Goal: Transaction & Acquisition: Book appointment/travel/reservation

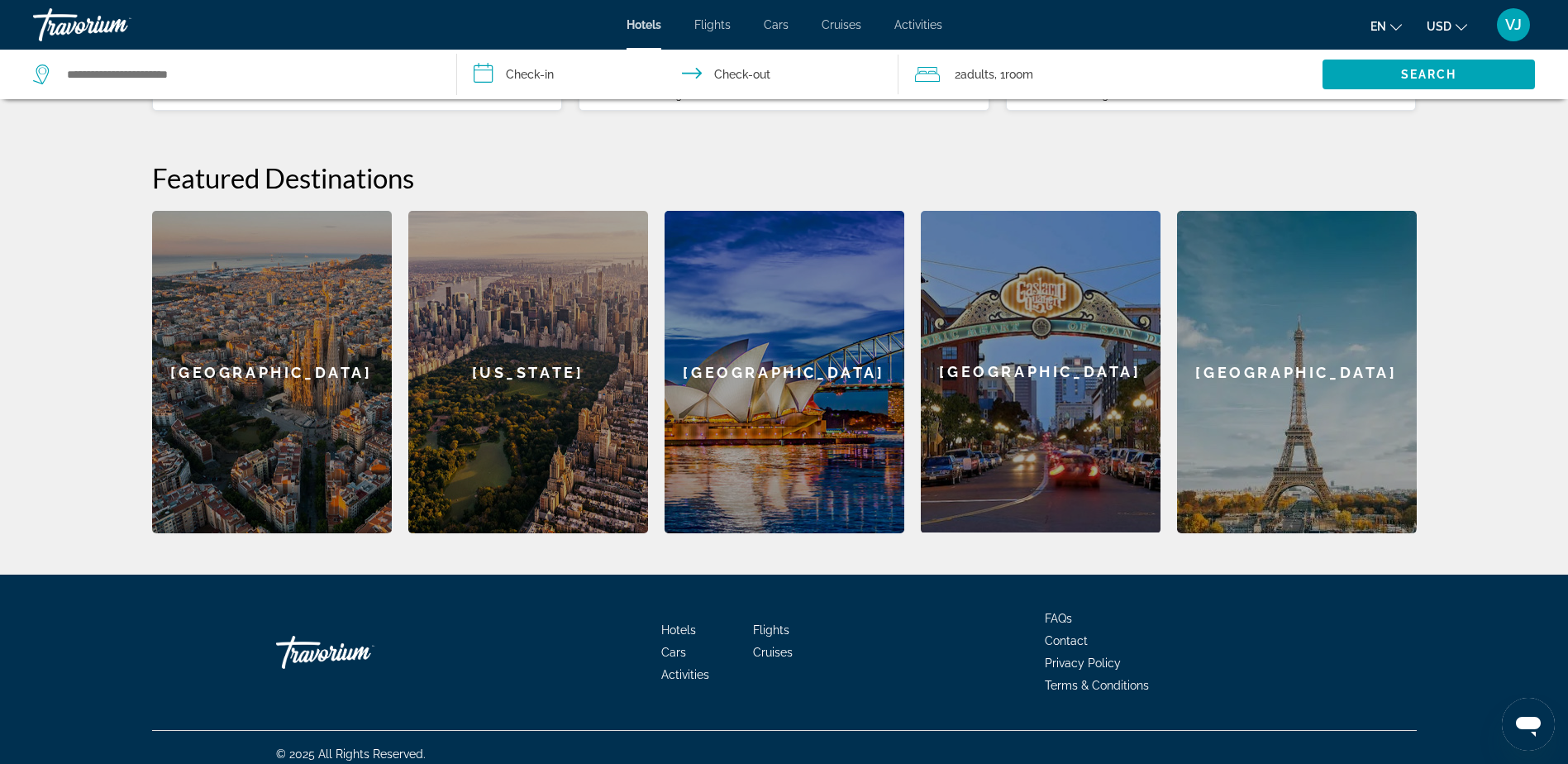
click at [537, 77] on input "**********" at bounding box center [681, 77] width 448 height 55
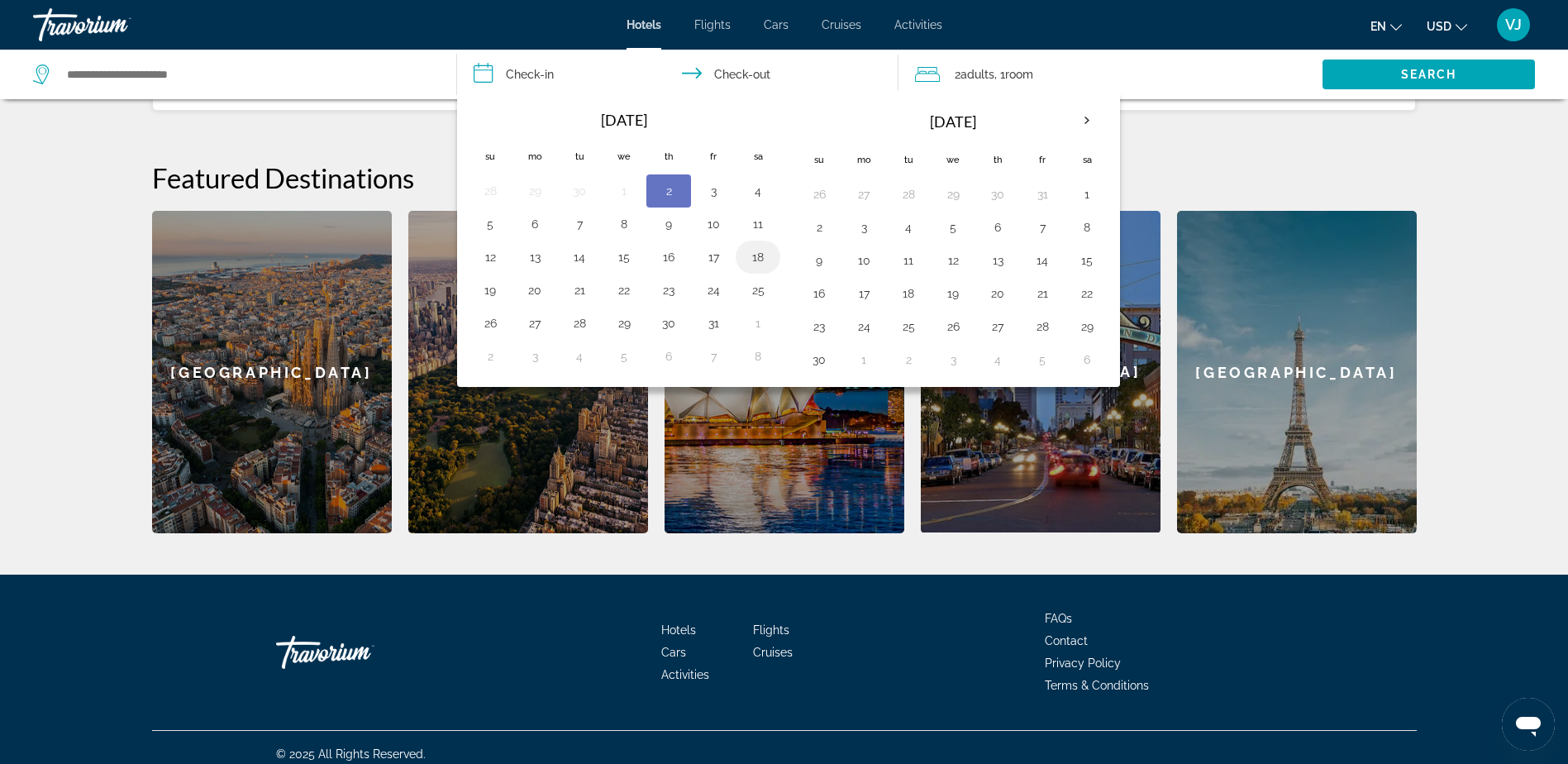
click at [758, 257] on button "18" at bounding box center [757, 258] width 26 height 24
click at [759, 257] on button "18" at bounding box center [757, 258] width 26 height 24
type input "**********"
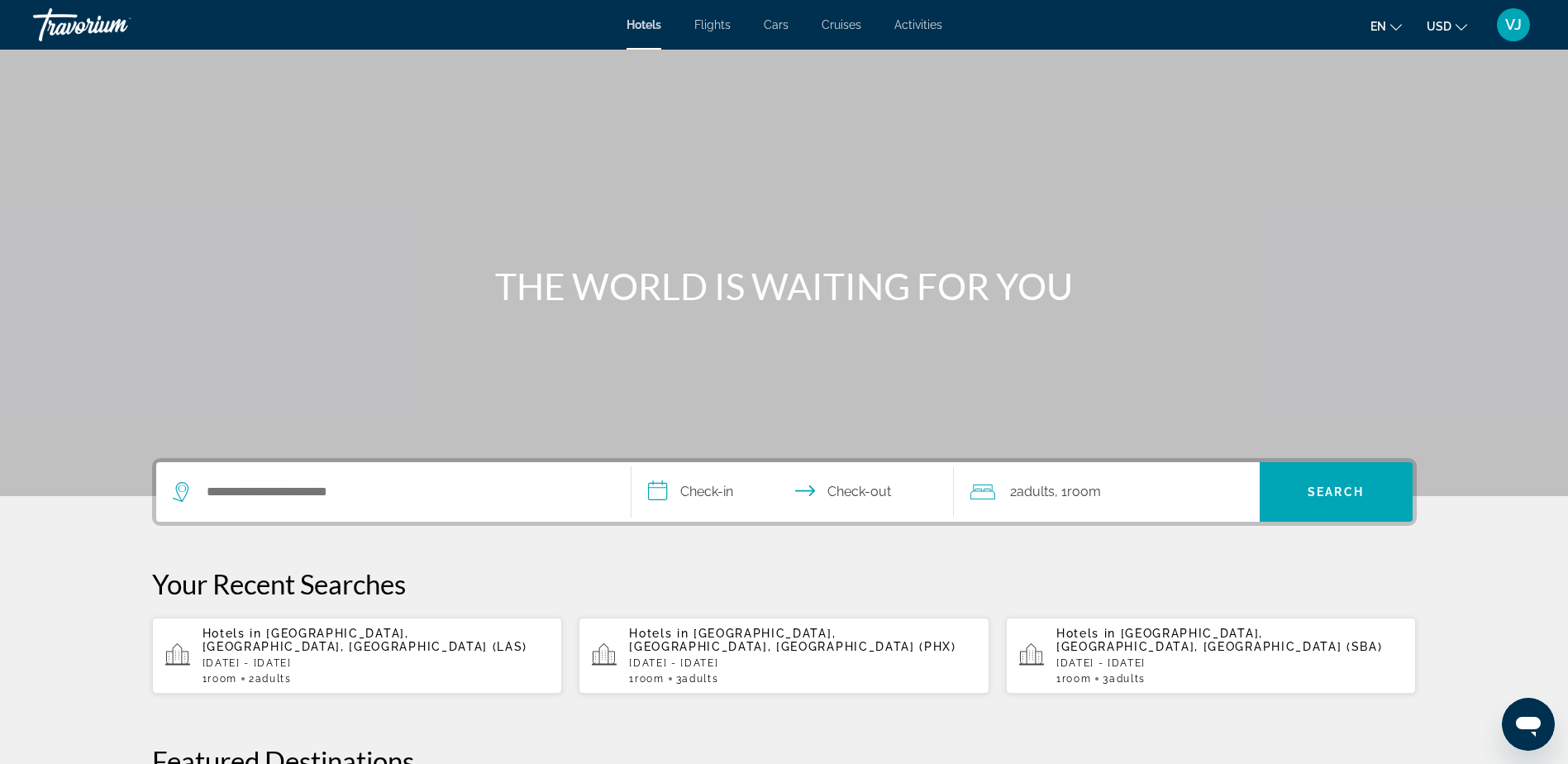
click at [723, 495] on input "**********" at bounding box center [796, 495] width 329 height 65
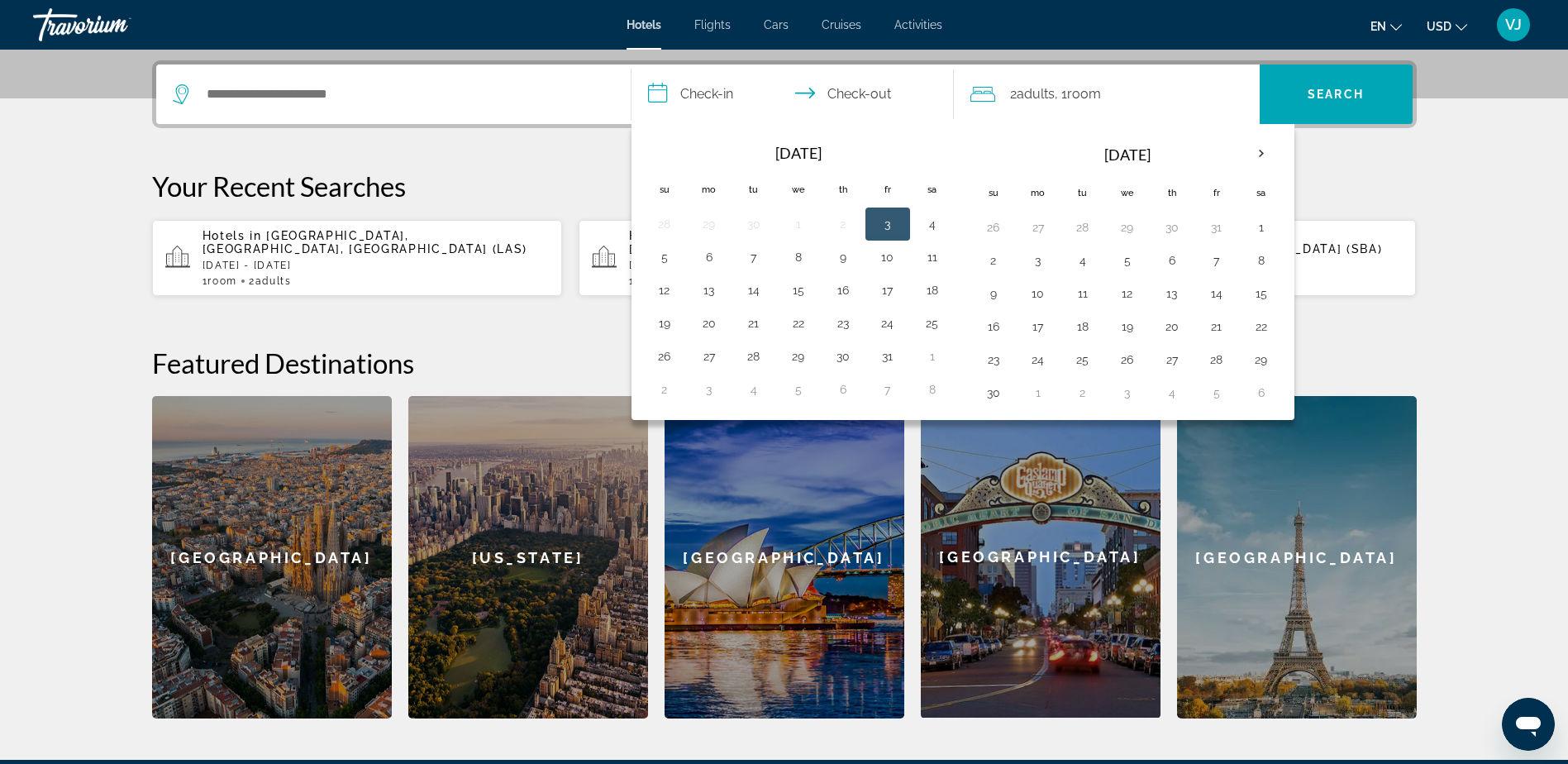
scroll to position [405, 0]
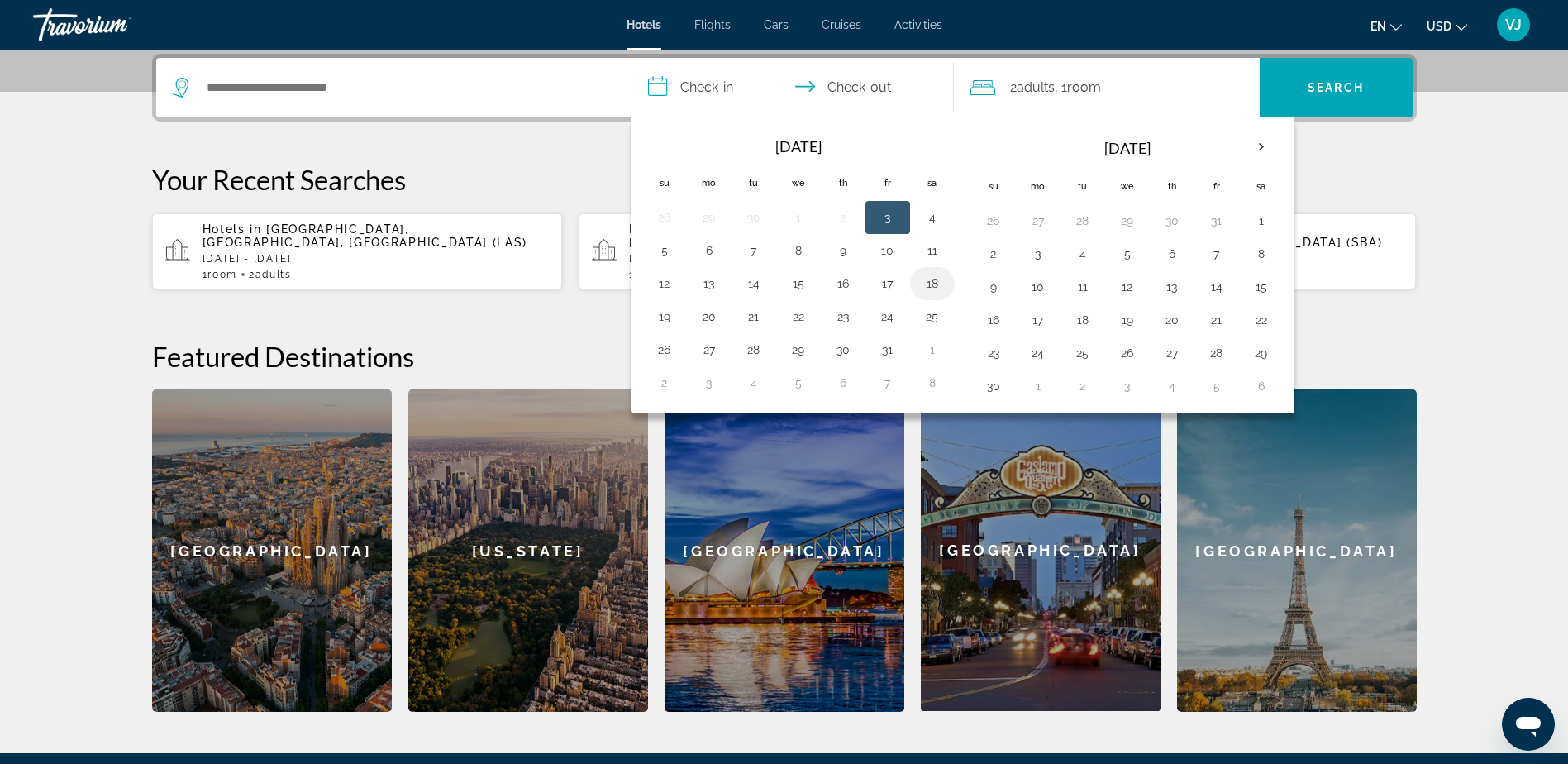
click at [927, 277] on button "18" at bounding box center [931, 284] width 26 height 24
click at [856, 81] on input "**********" at bounding box center [796, 90] width 329 height 65
click at [750, 321] on button "21" at bounding box center [753, 316] width 26 height 24
type input "**********"
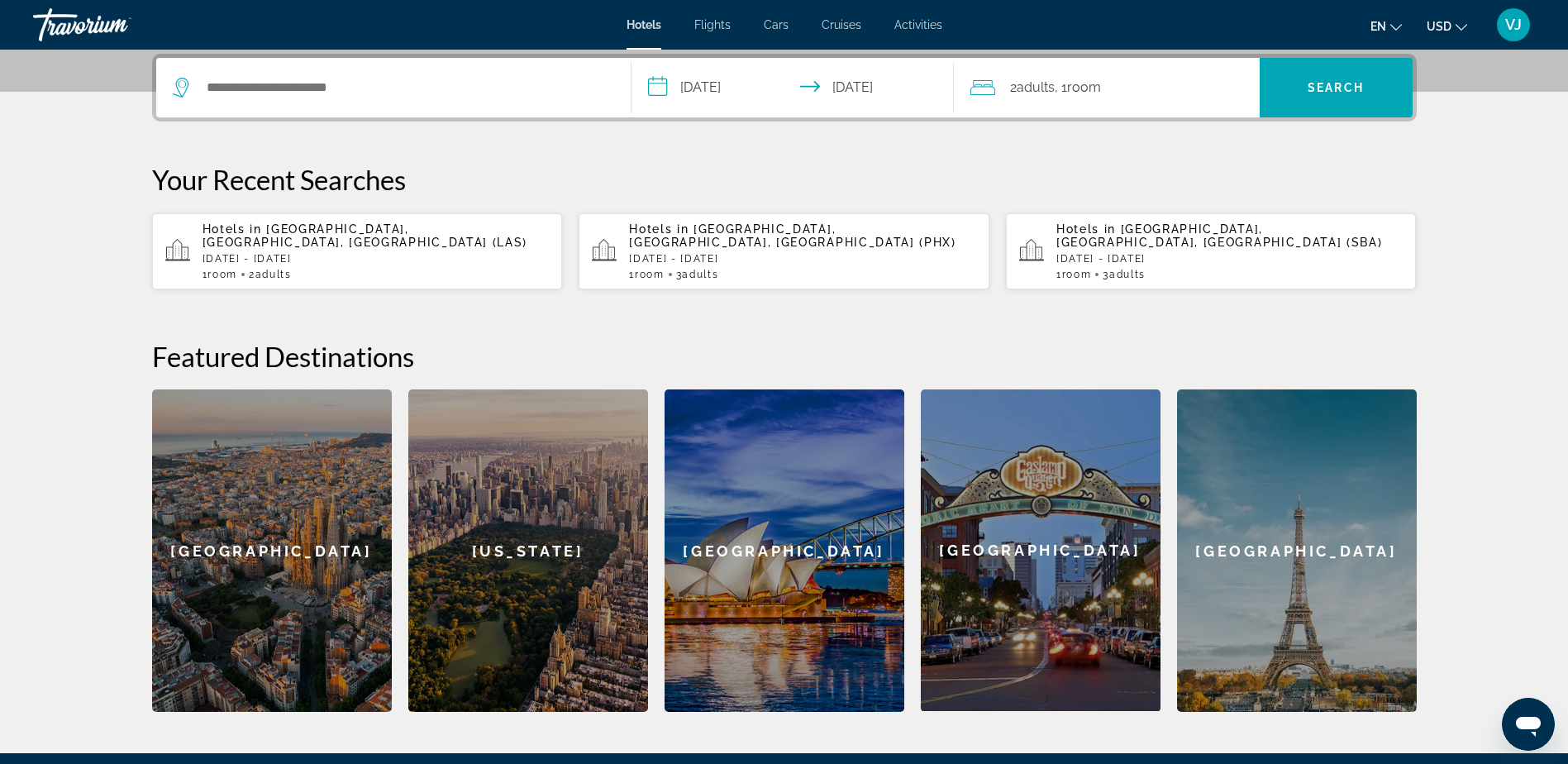
click at [282, 234] on span "[GEOGRAPHIC_DATA], [GEOGRAPHIC_DATA], [GEOGRAPHIC_DATA] (LAS)" at bounding box center [365, 235] width 325 height 26
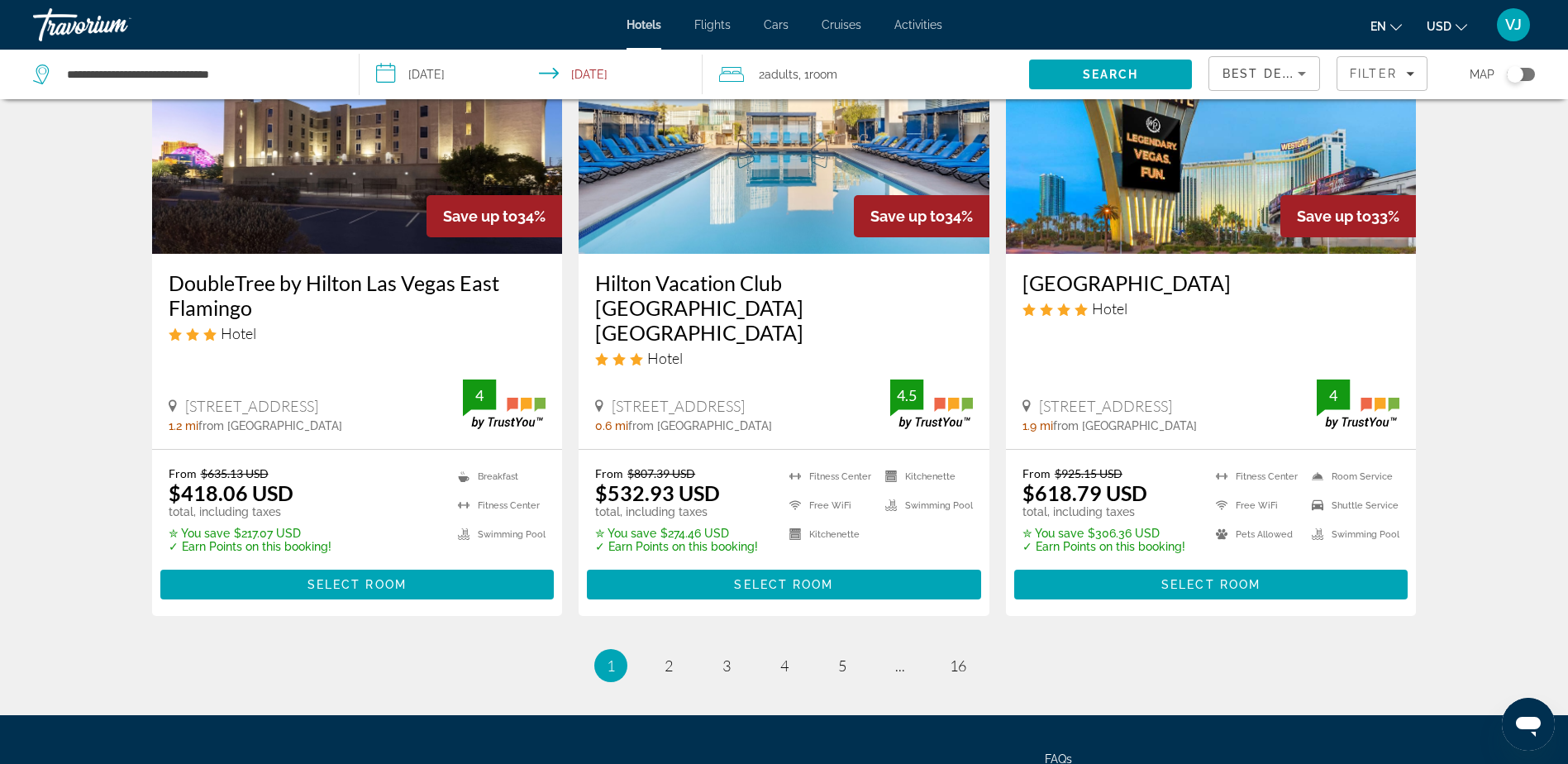
scroll to position [2199, 0]
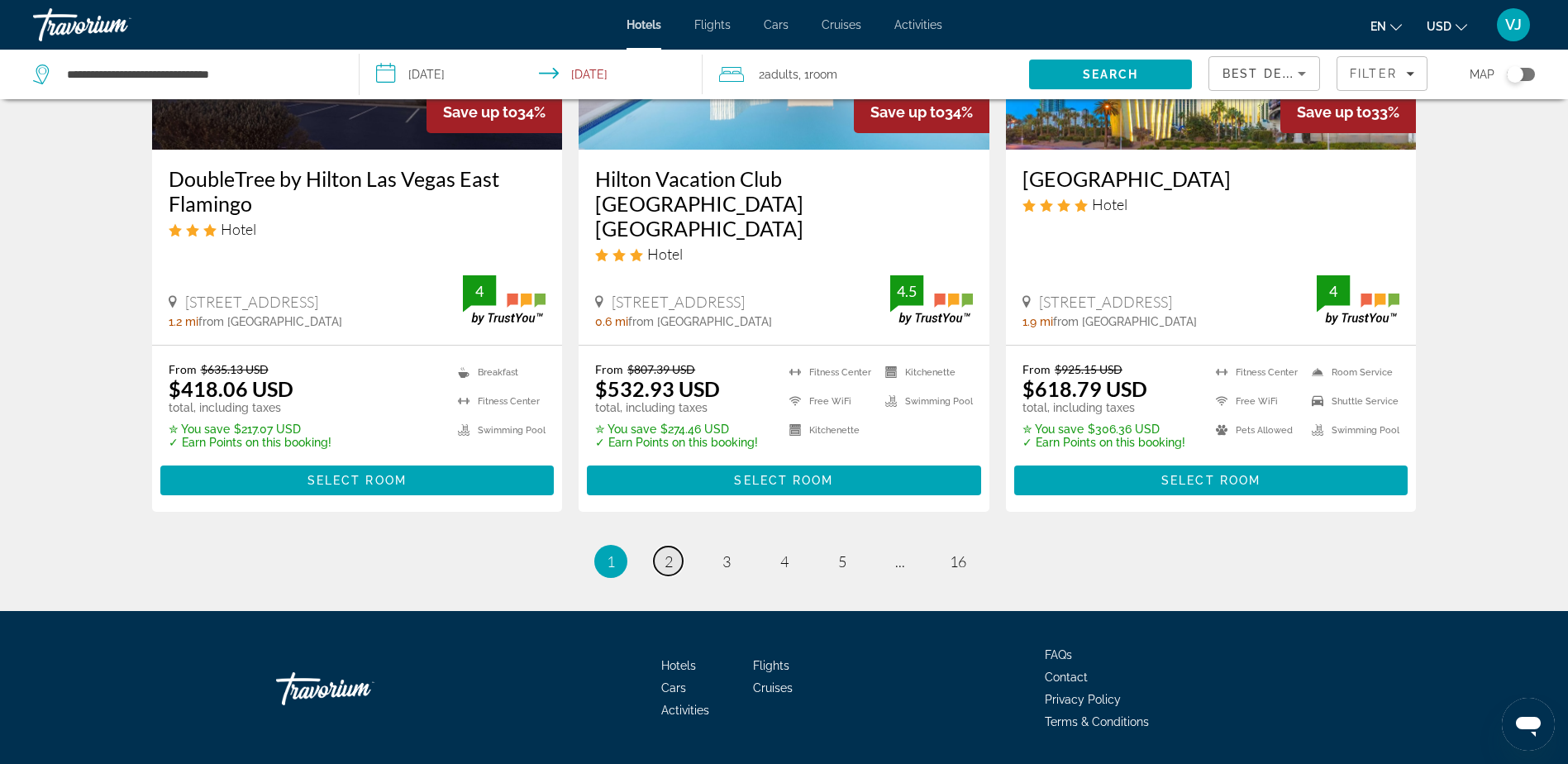
click at [664, 552] on span "2" at bounding box center [668, 561] width 8 height 19
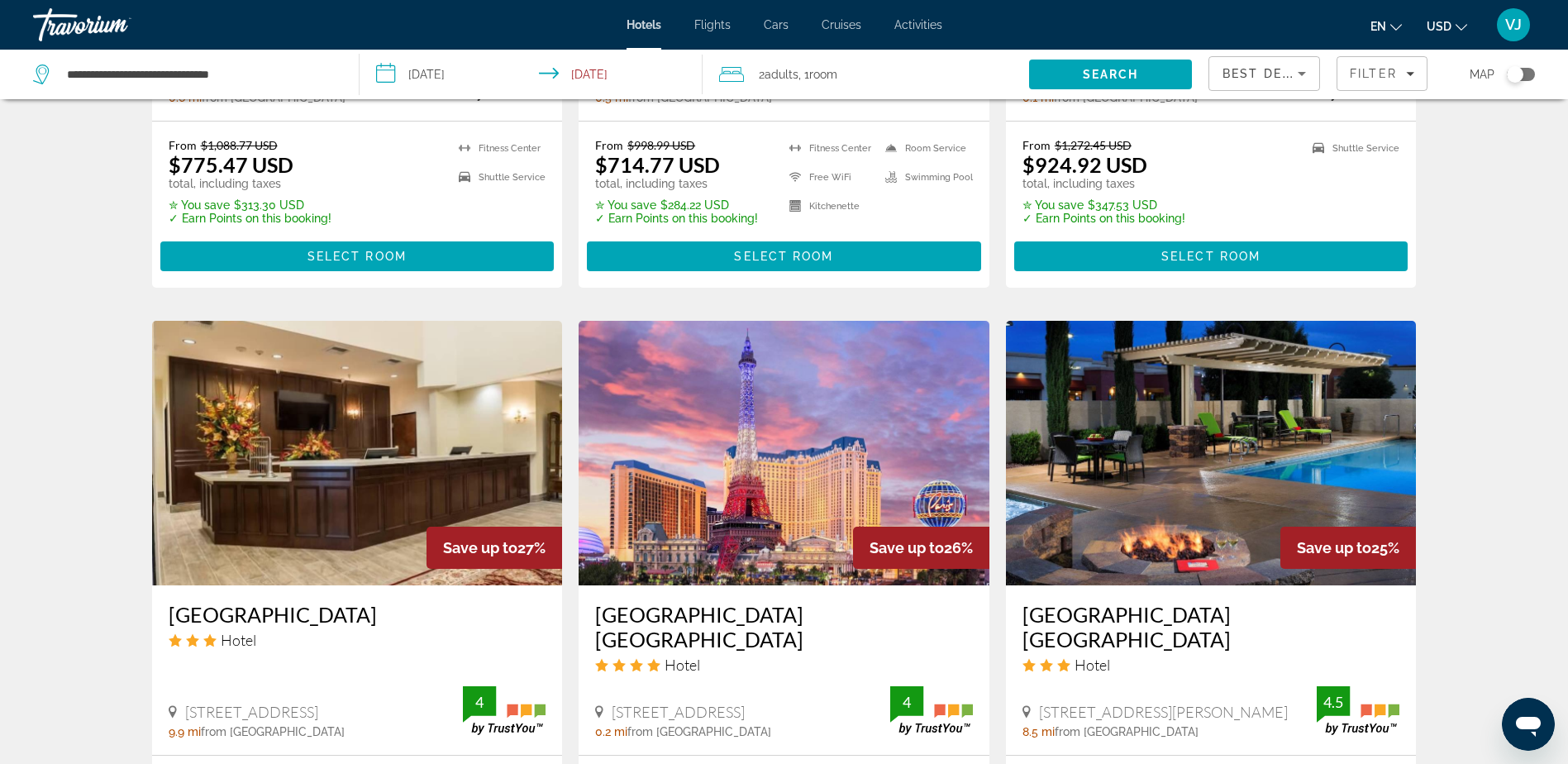
scroll to position [1960, 0]
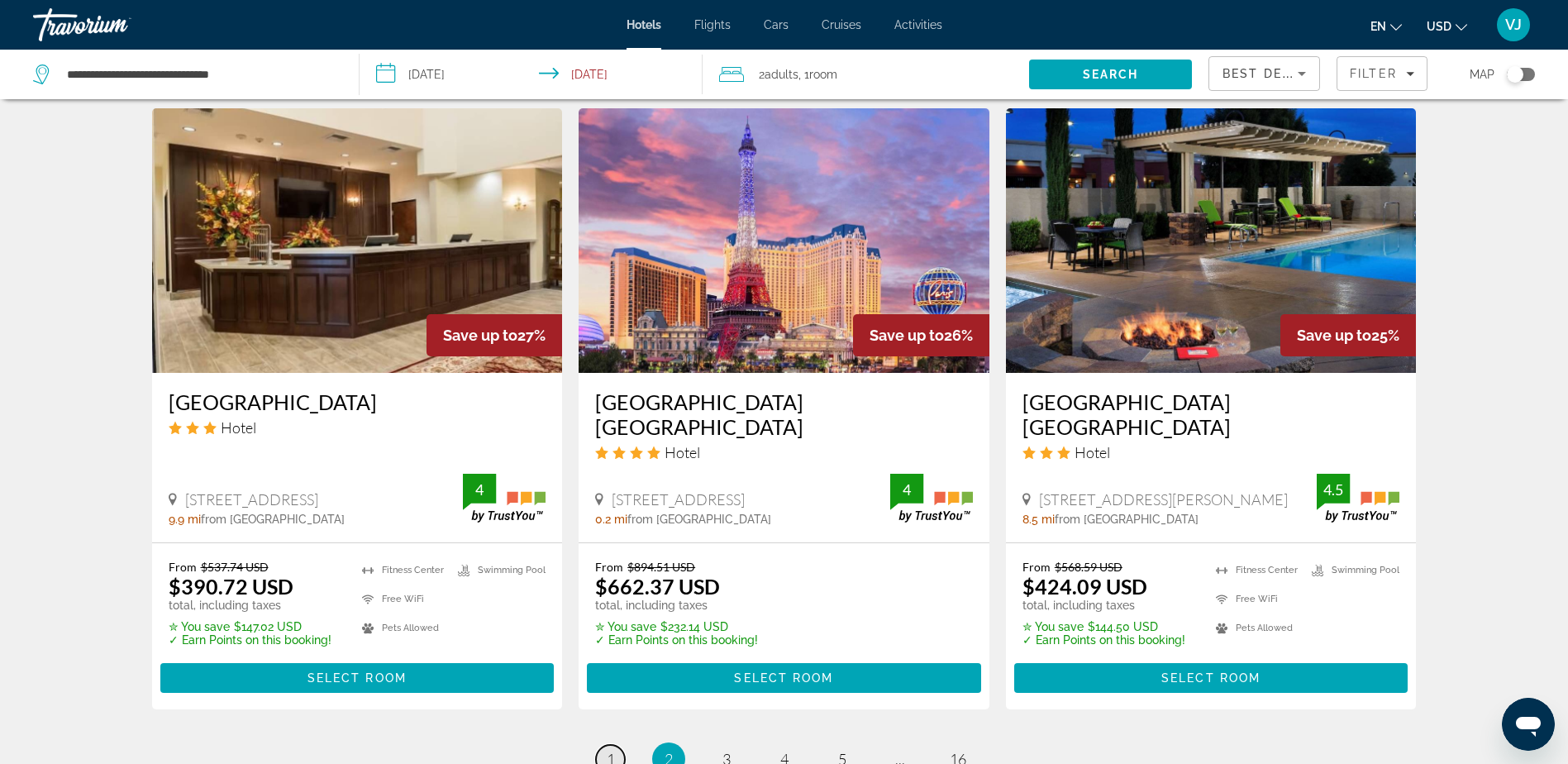
click at [611, 749] on span "1" at bounding box center [610, 758] width 8 height 19
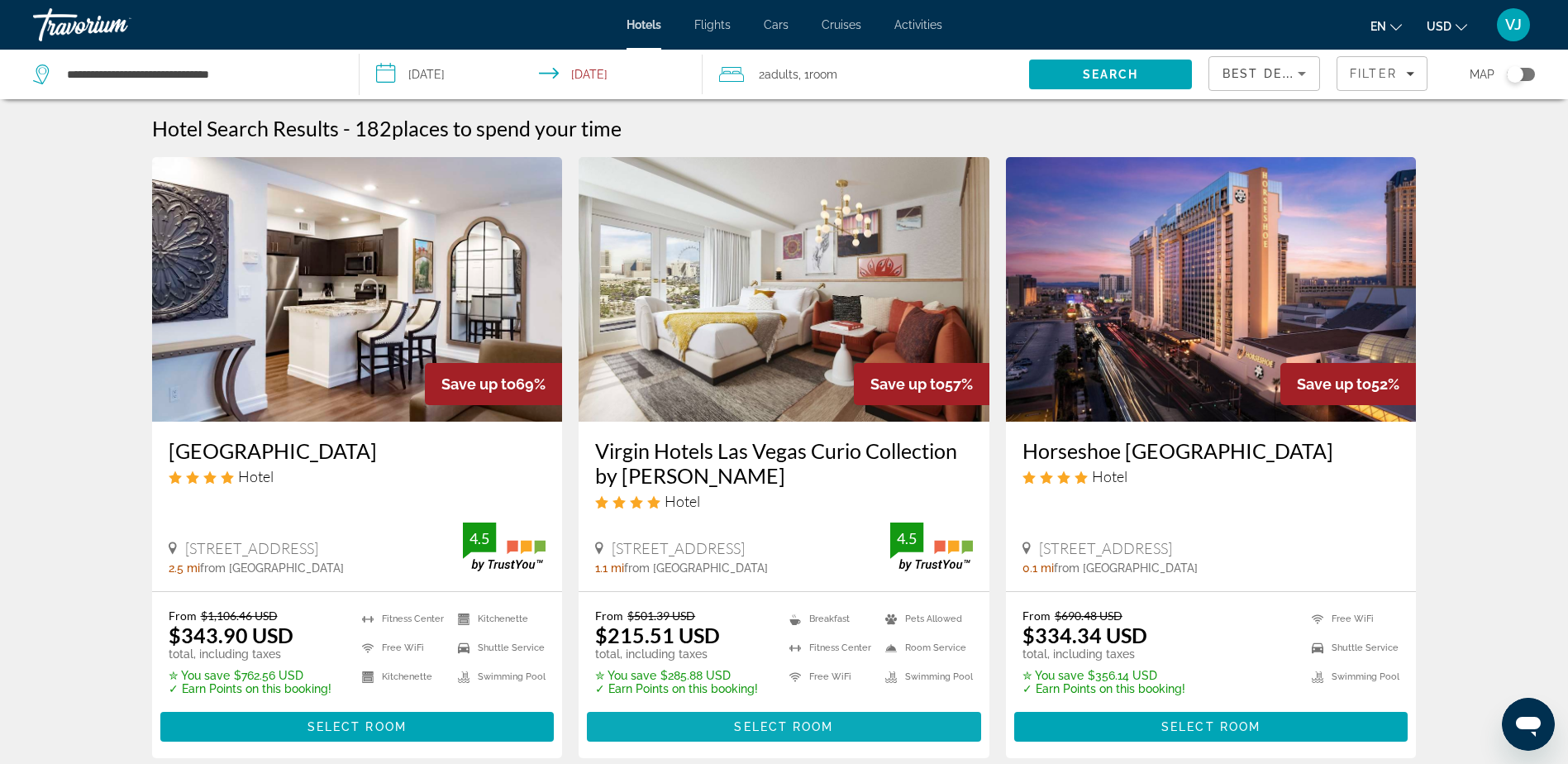
click at [776, 728] on span "Select Room" at bounding box center [783, 727] width 99 height 14
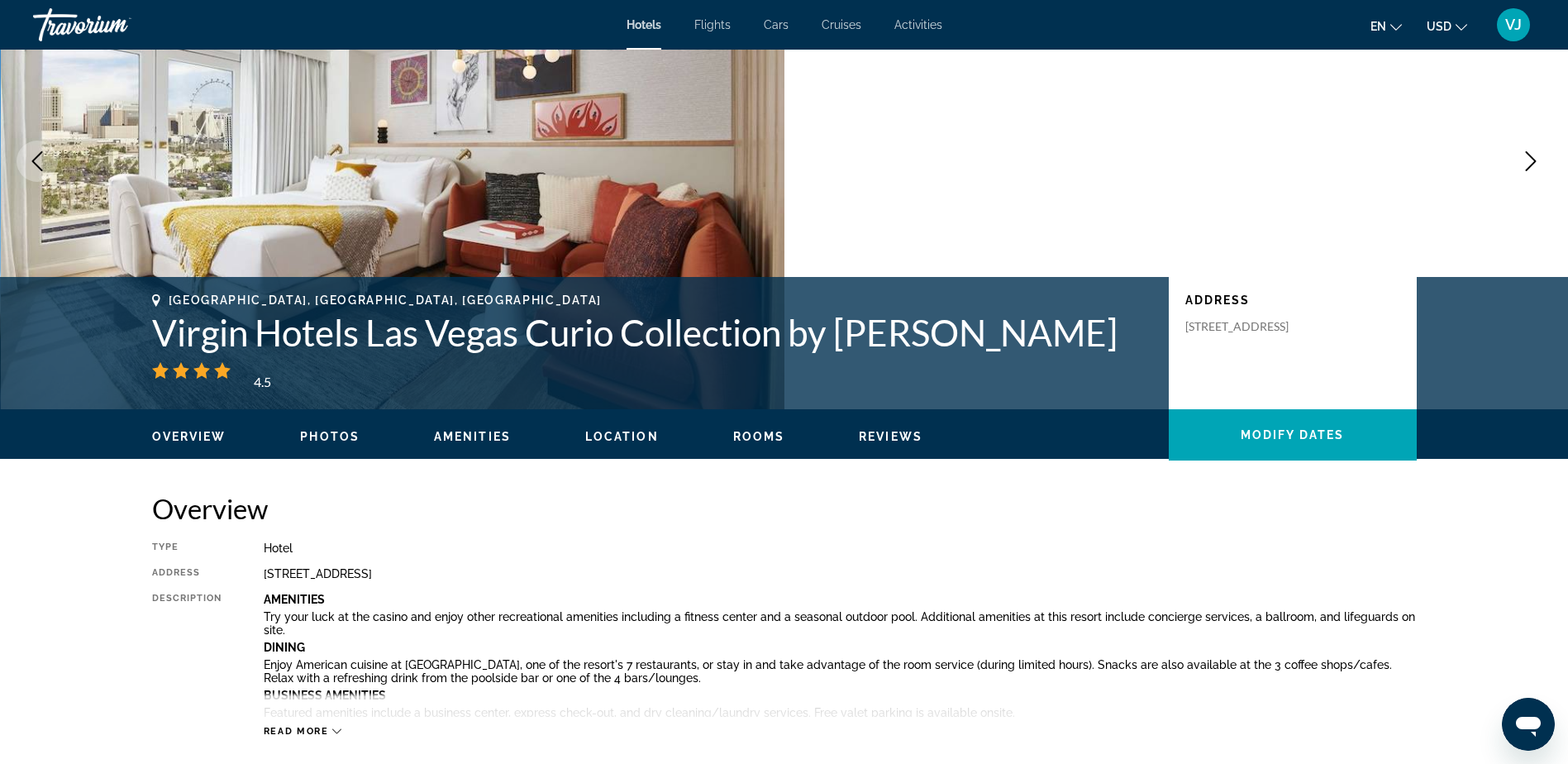
scroll to position [166, 0]
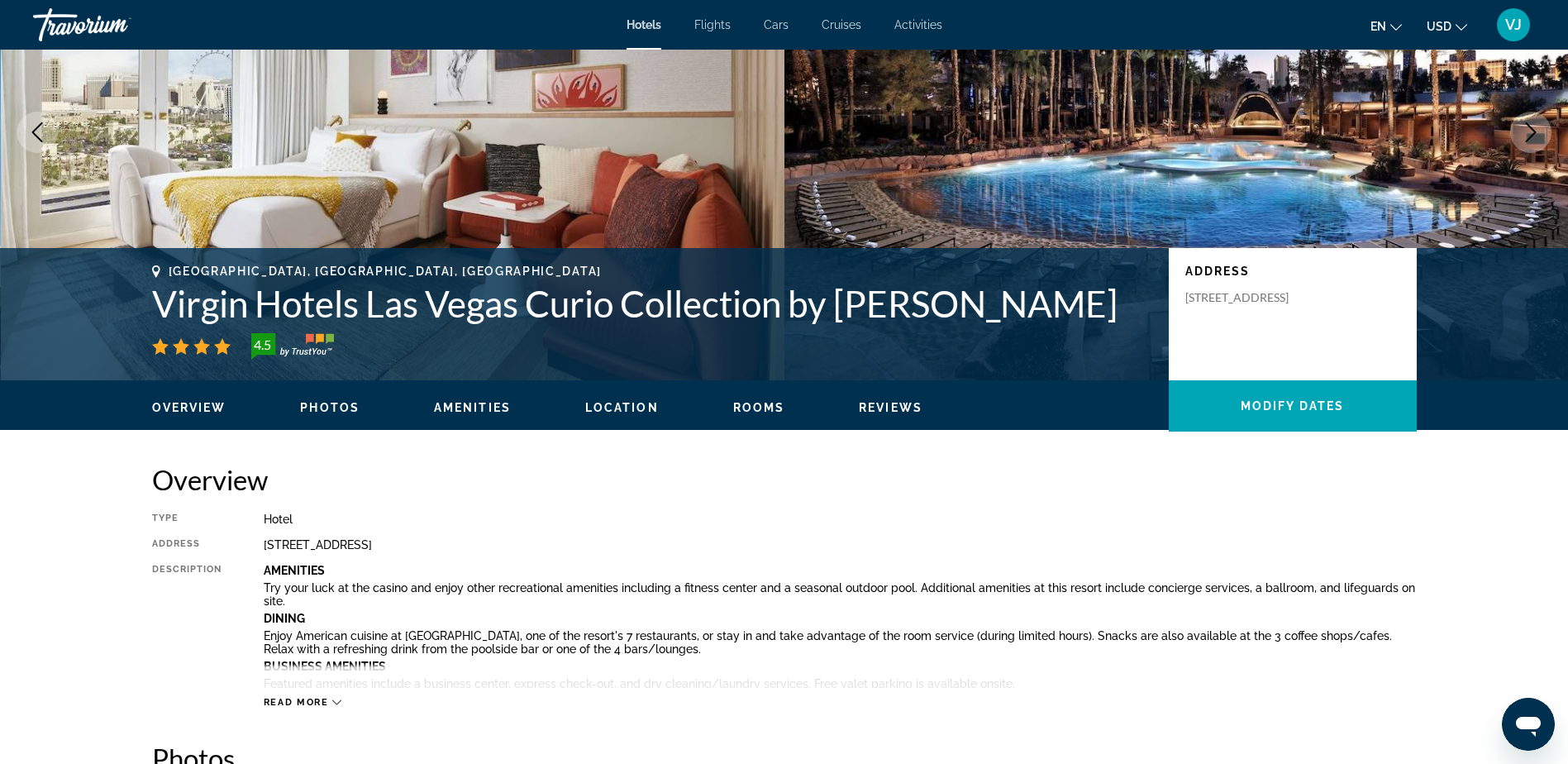
click at [476, 406] on span "Amenities" at bounding box center [472, 407] width 76 height 14
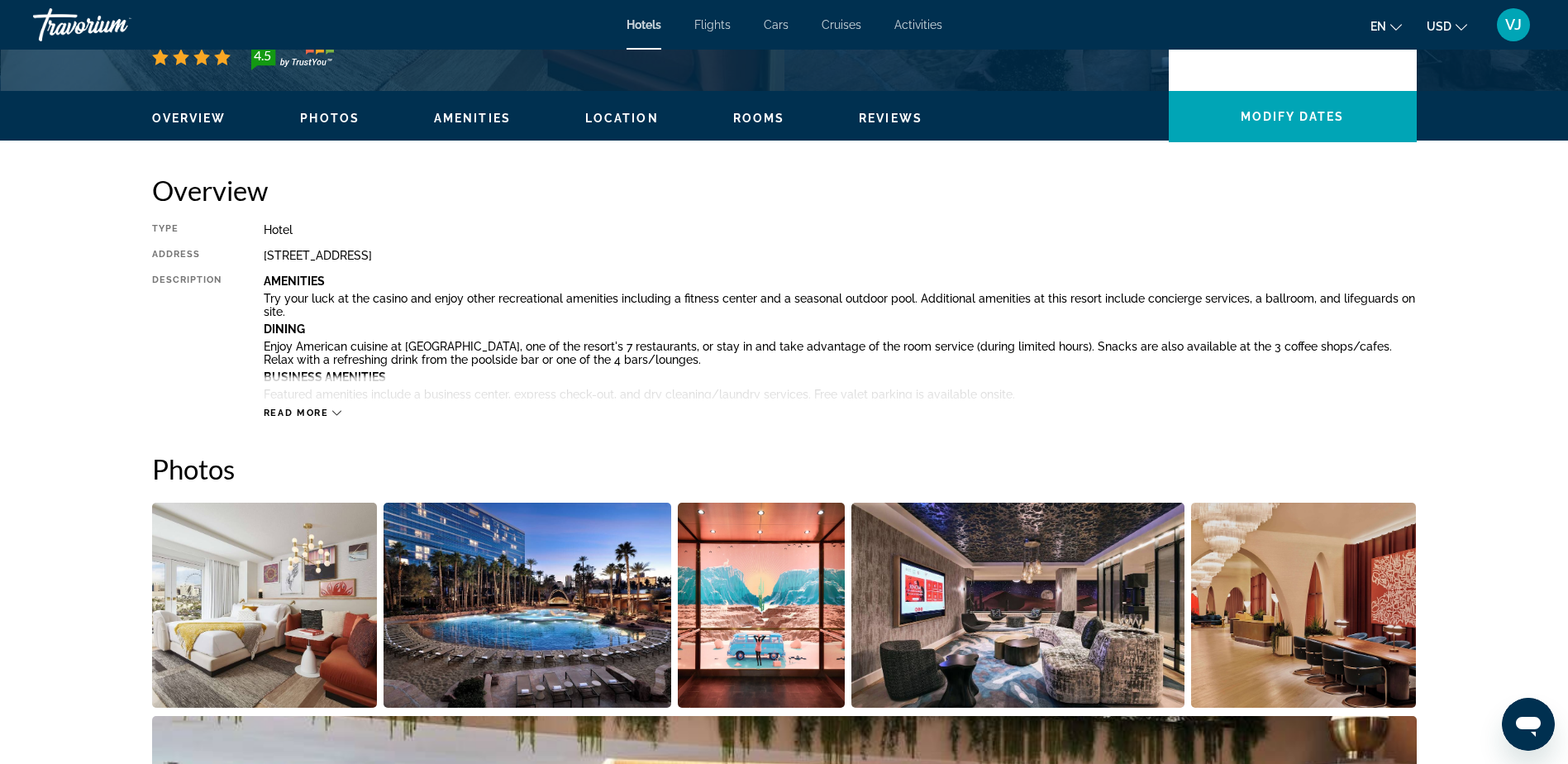
scroll to position [407, 0]
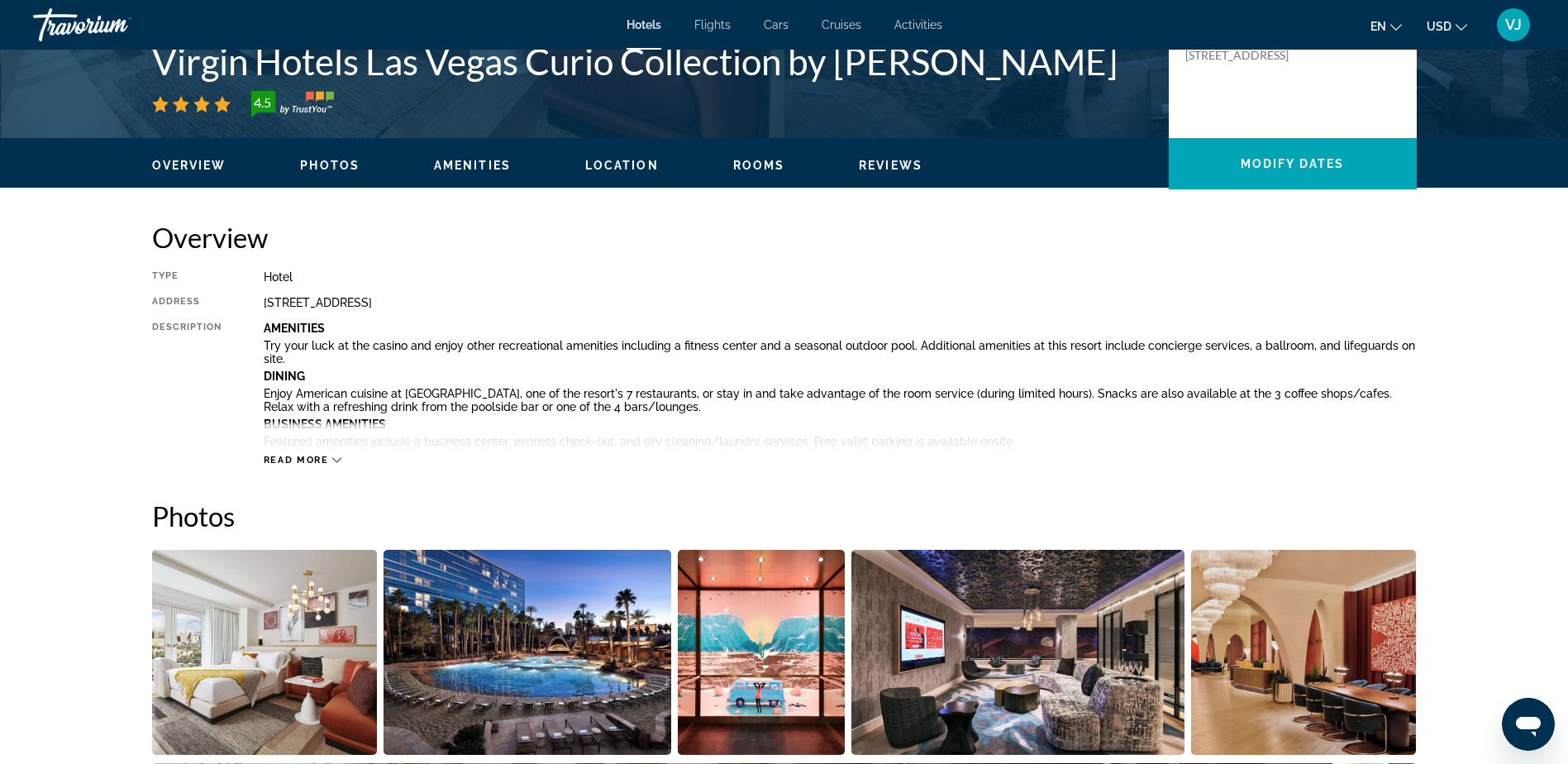
click at [315, 162] on span "Photos" at bounding box center [329, 166] width 60 height 14
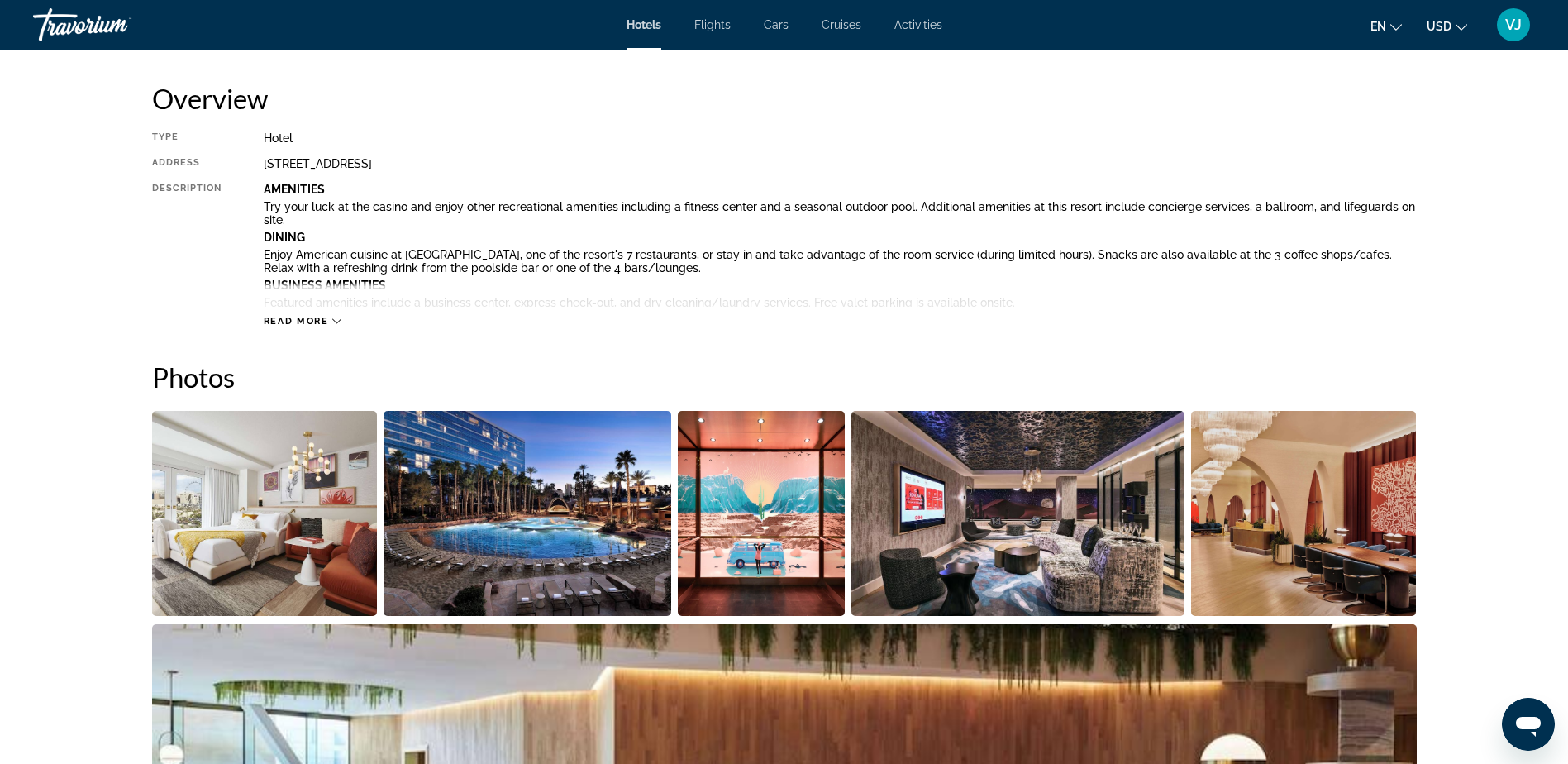
scroll to position [807, 0]
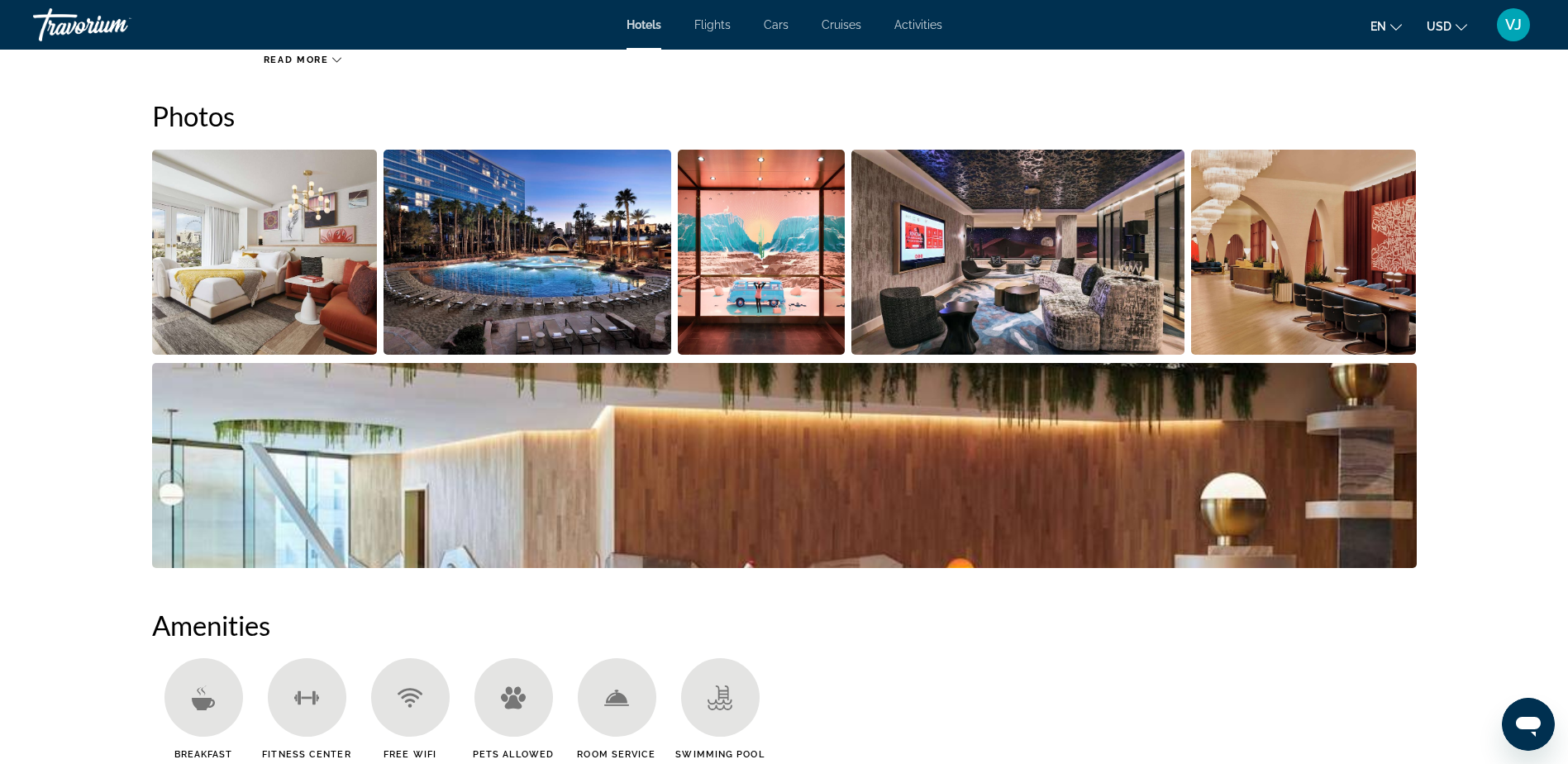
click at [316, 267] on img "Open full-screen image slider" at bounding box center [264, 252] width 225 height 205
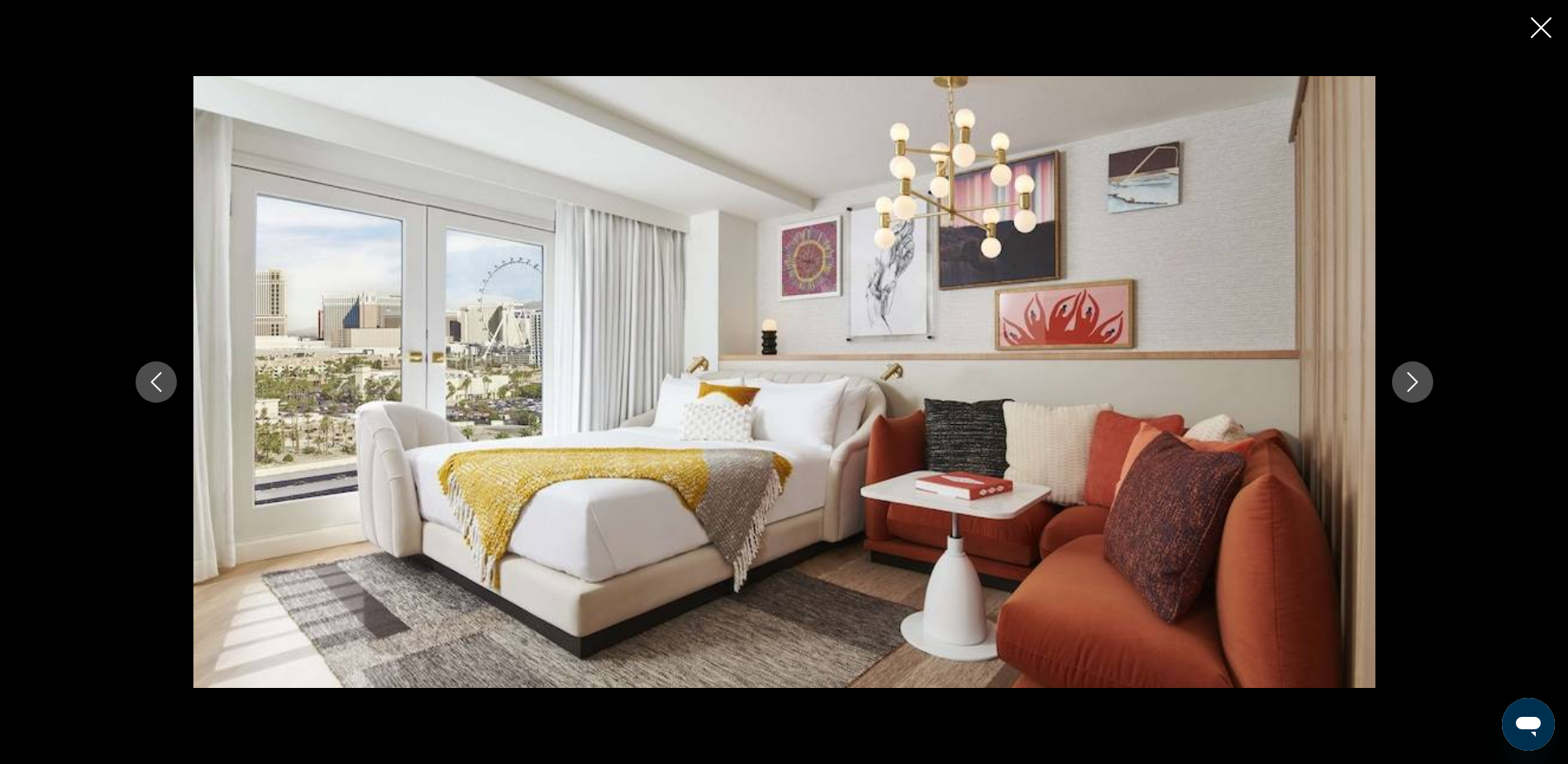
click at [1418, 385] on icon "Next image" at bounding box center [1412, 382] width 20 height 20
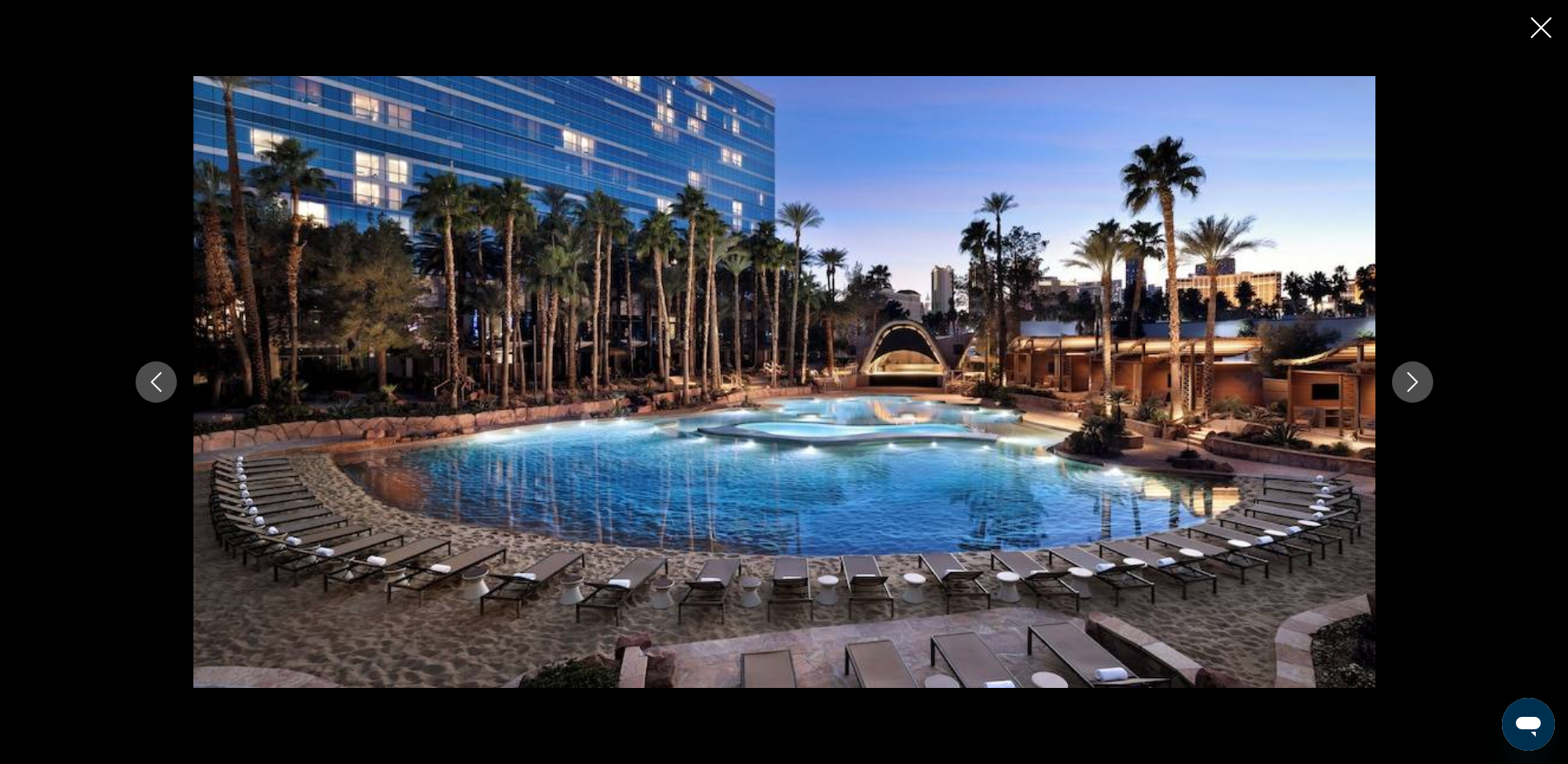
click at [1415, 385] on icon "Next image" at bounding box center [1412, 382] width 20 height 20
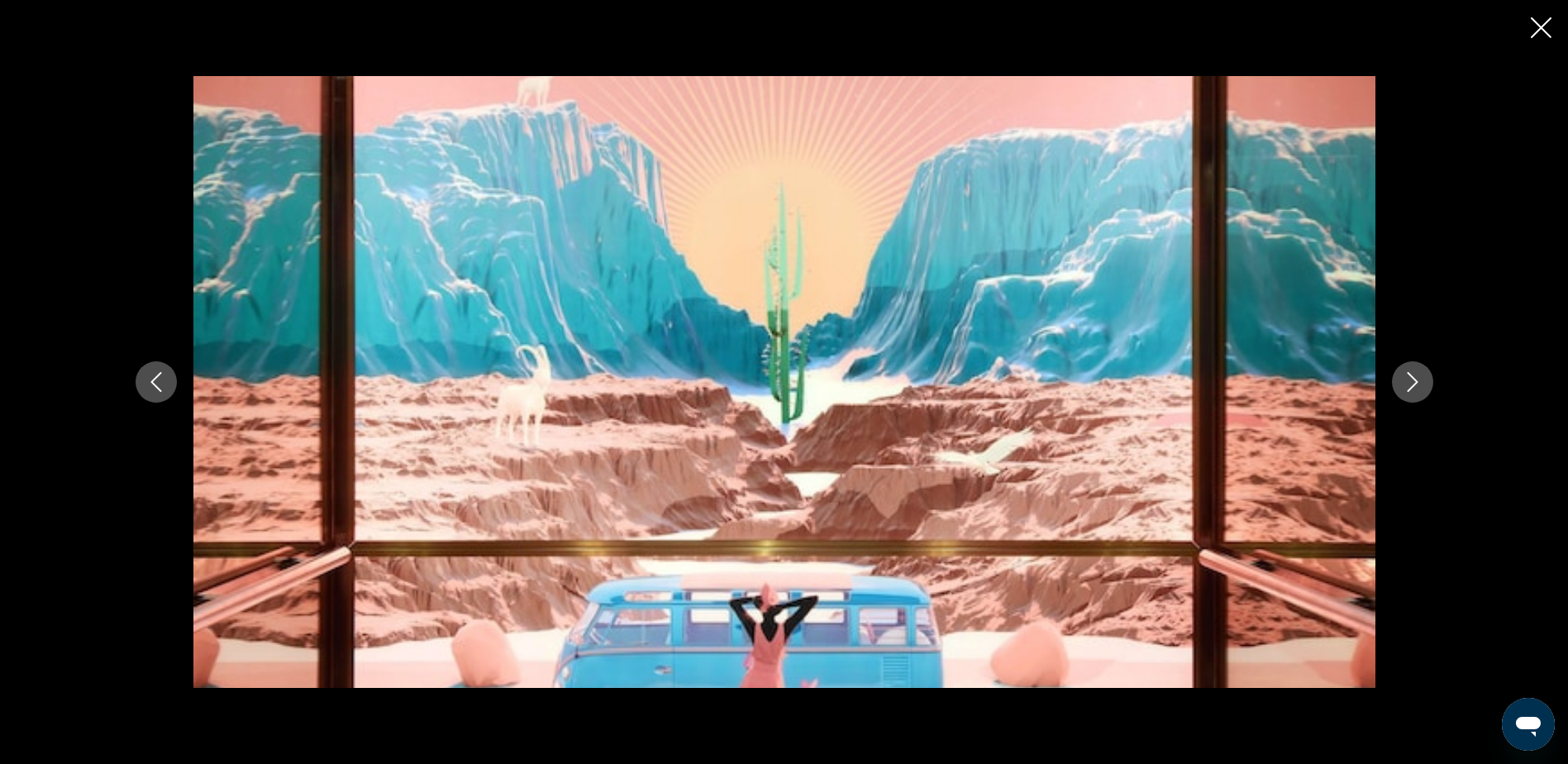
click at [1415, 385] on icon "Next image" at bounding box center [1412, 382] width 20 height 20
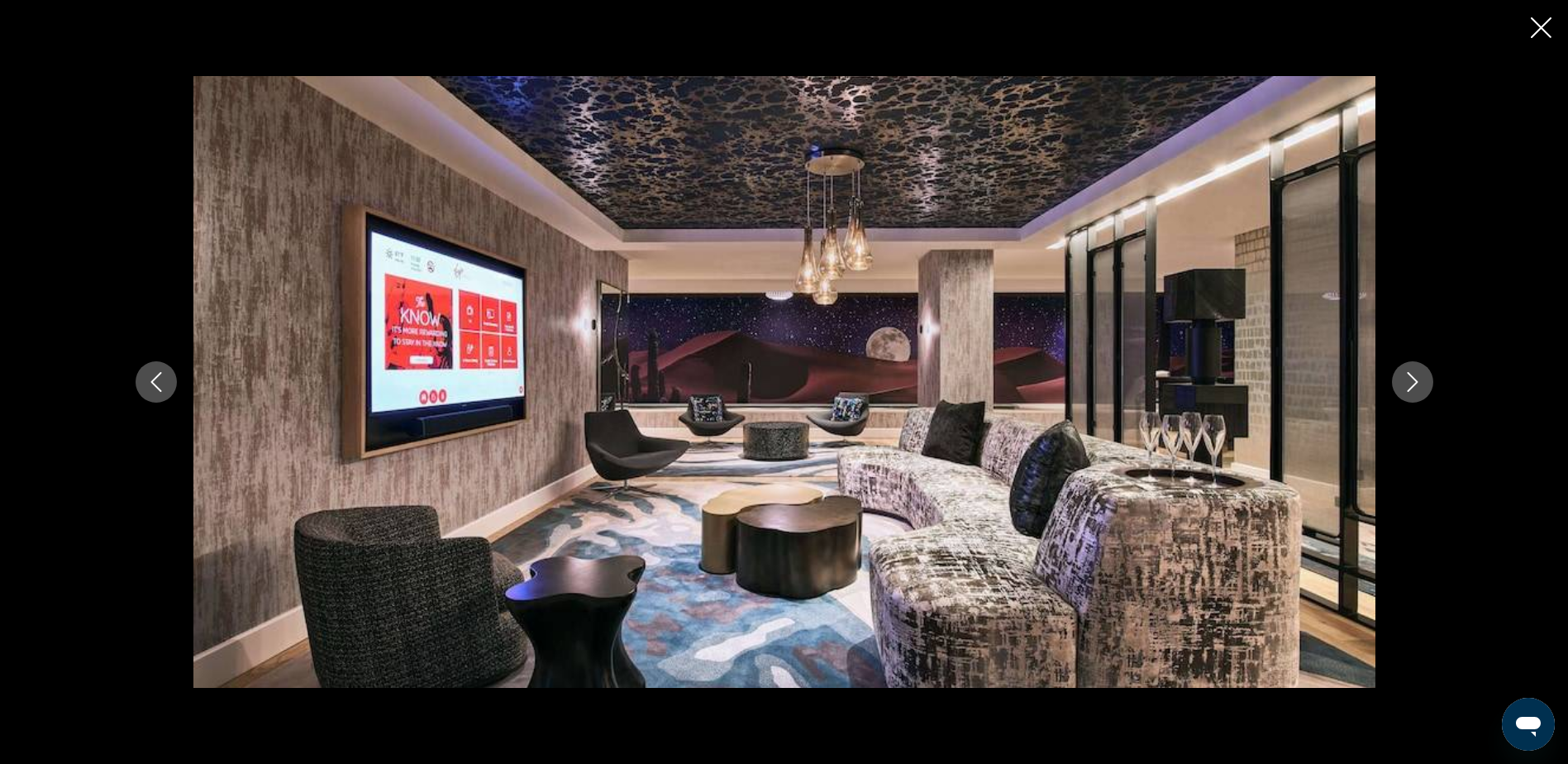
click at [1415, 385] on icon "Next image" at bounding box center [1412, 382] width 20 height 20
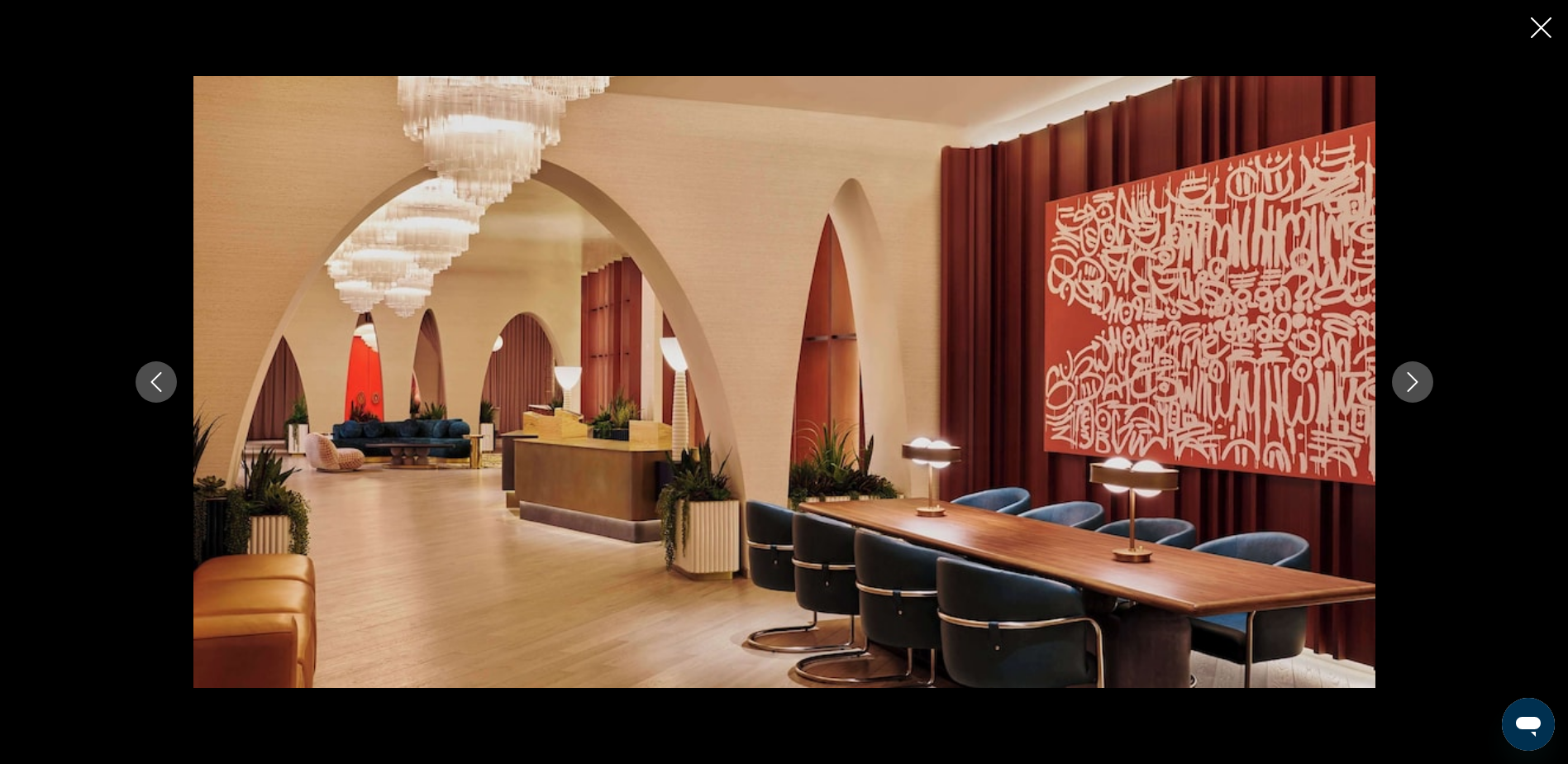
click at [1415, 385] on icon "Next image" at bounding box center [1412, 382] width 20 height 20
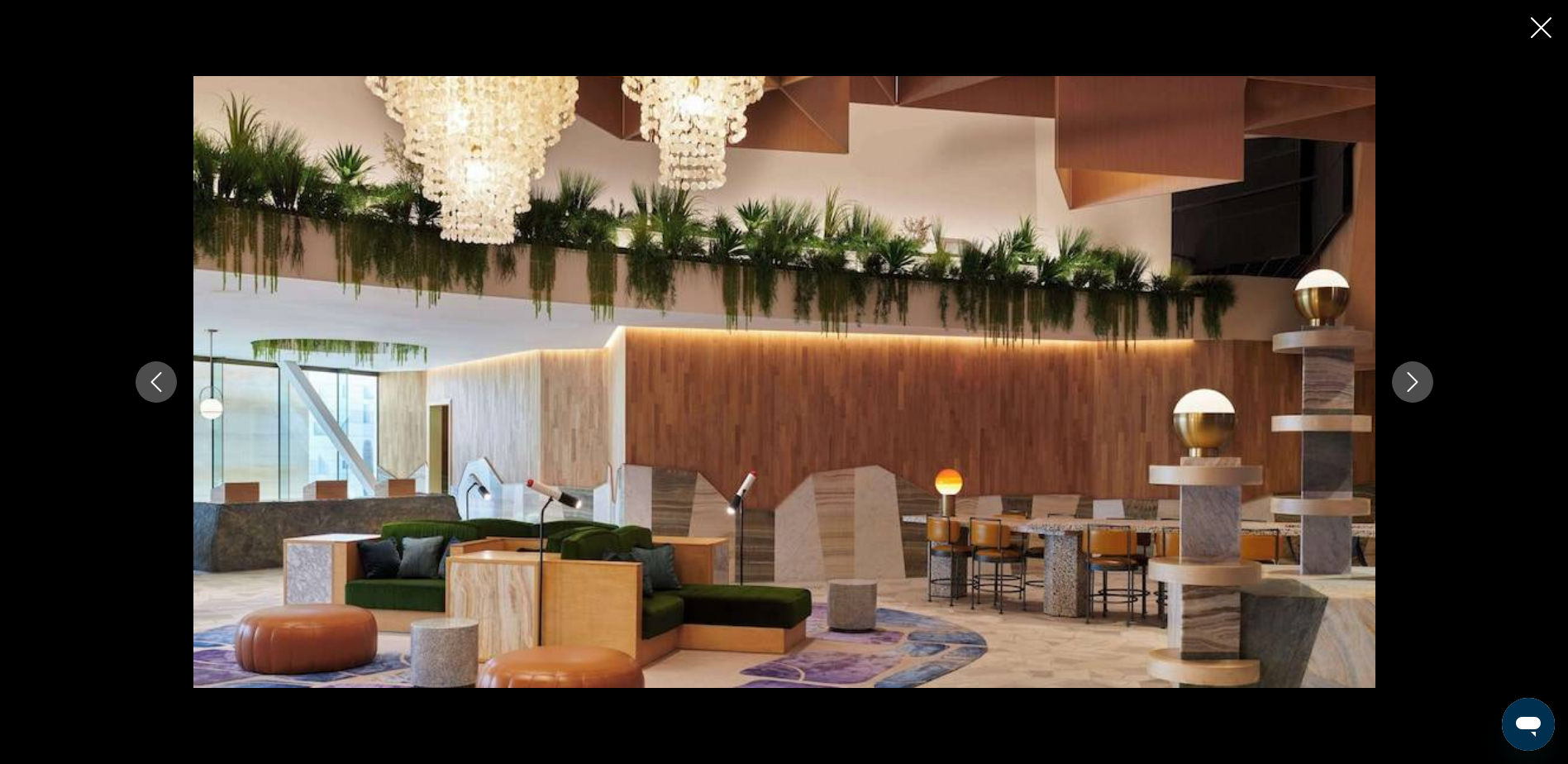
click at [1415, 385] on icon "Next image" at bounding box center [1412, 382] width 20 height 20
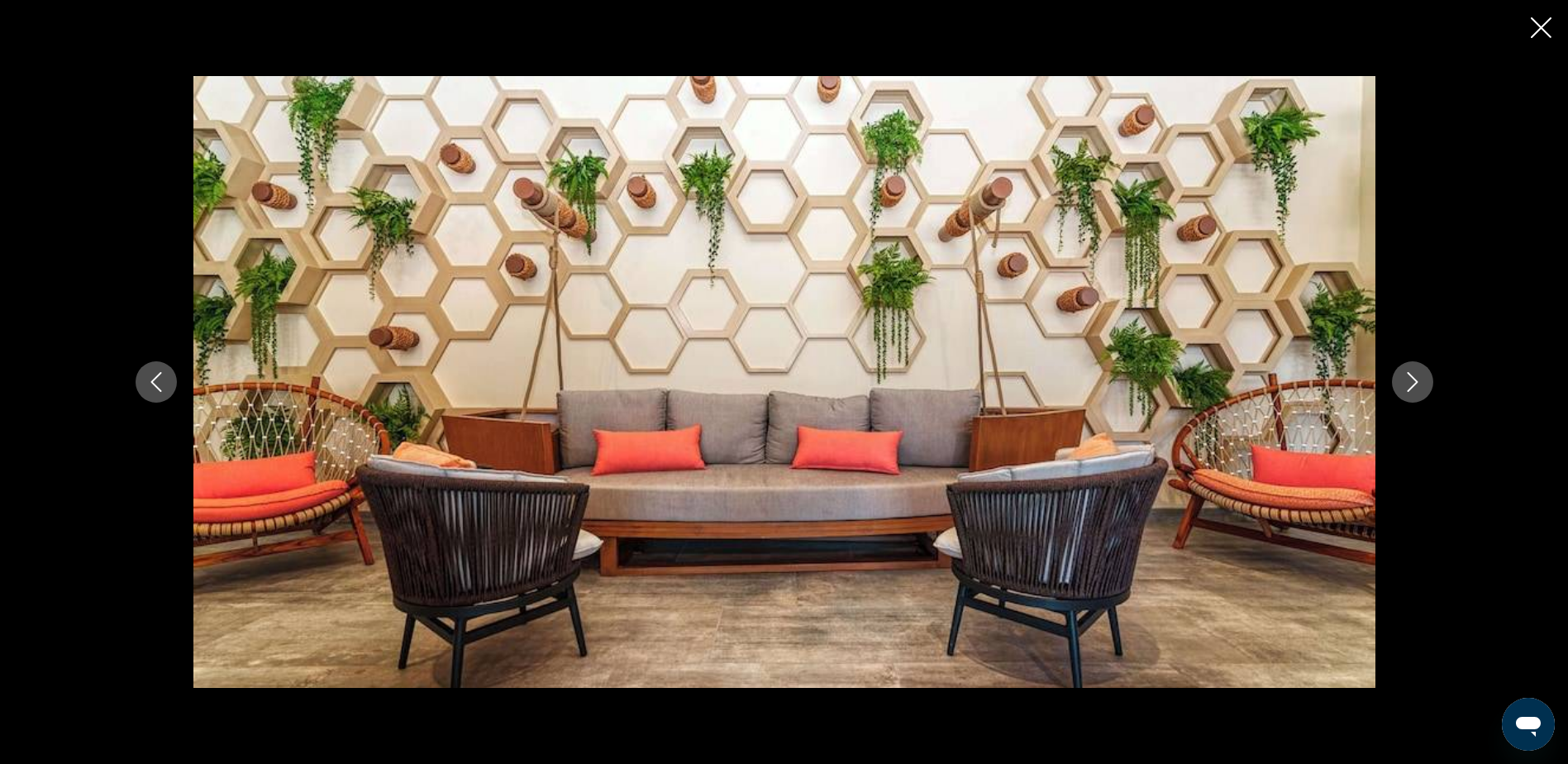
click at [1415, 385] on icon "Next image" at bounding box center [1412, 382] width 20 height 20
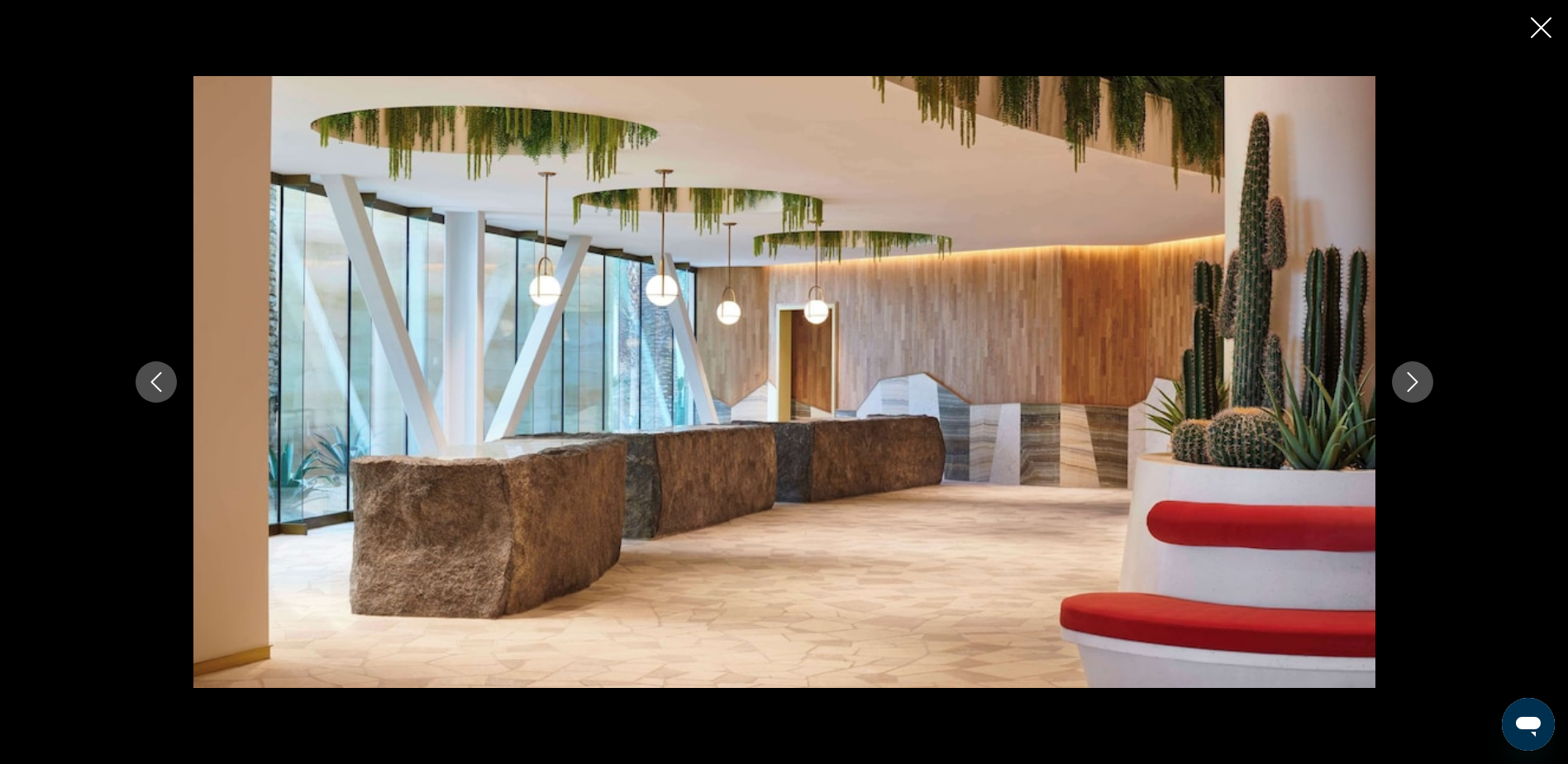
click at [1415, 385] on icon "Next image" at bounding box center [1412, 382] width 20 height 20
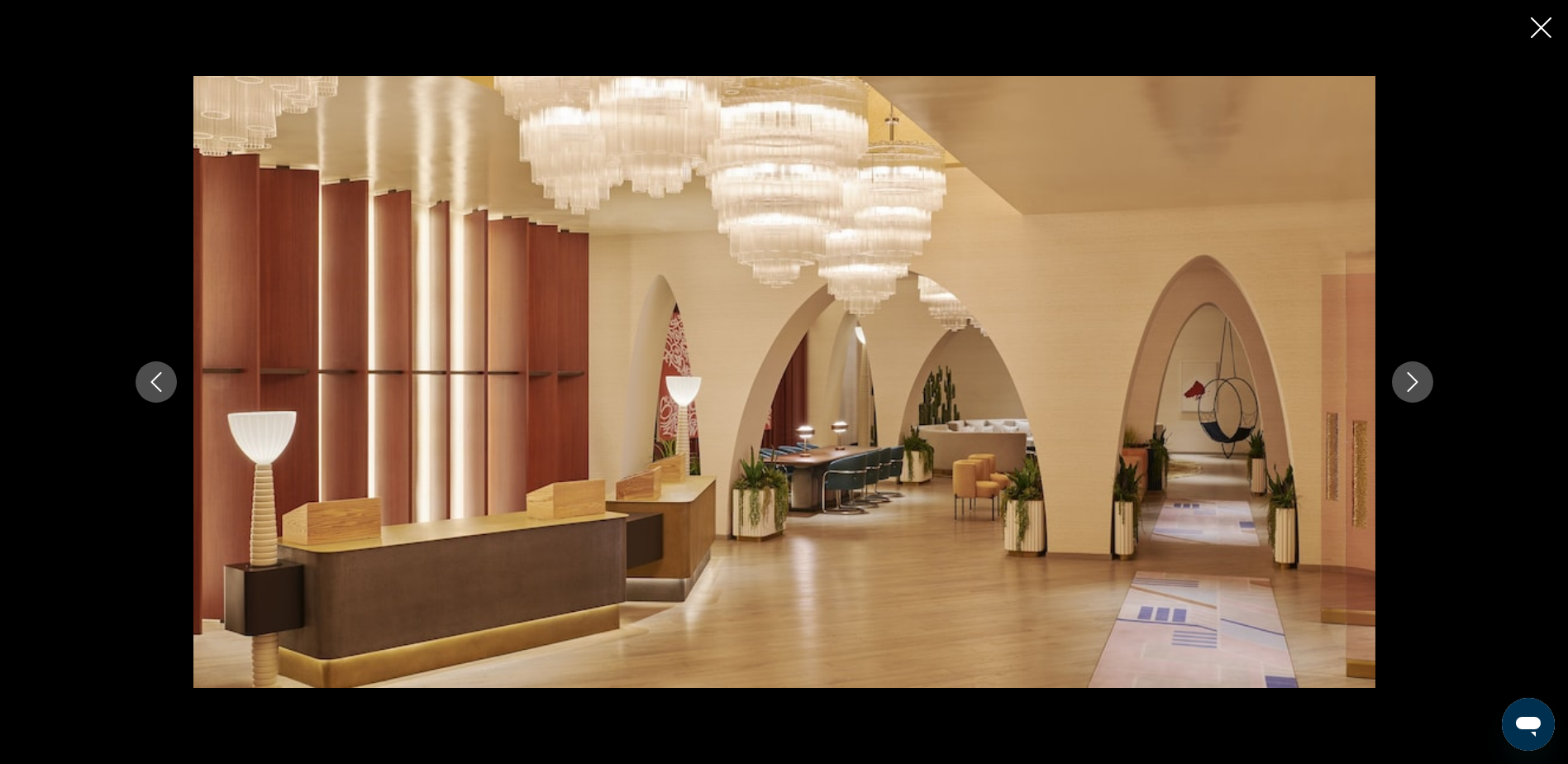
click at [1410, 384] on icon "Next image" at bounding box center [1412, 382] width 20 height 20
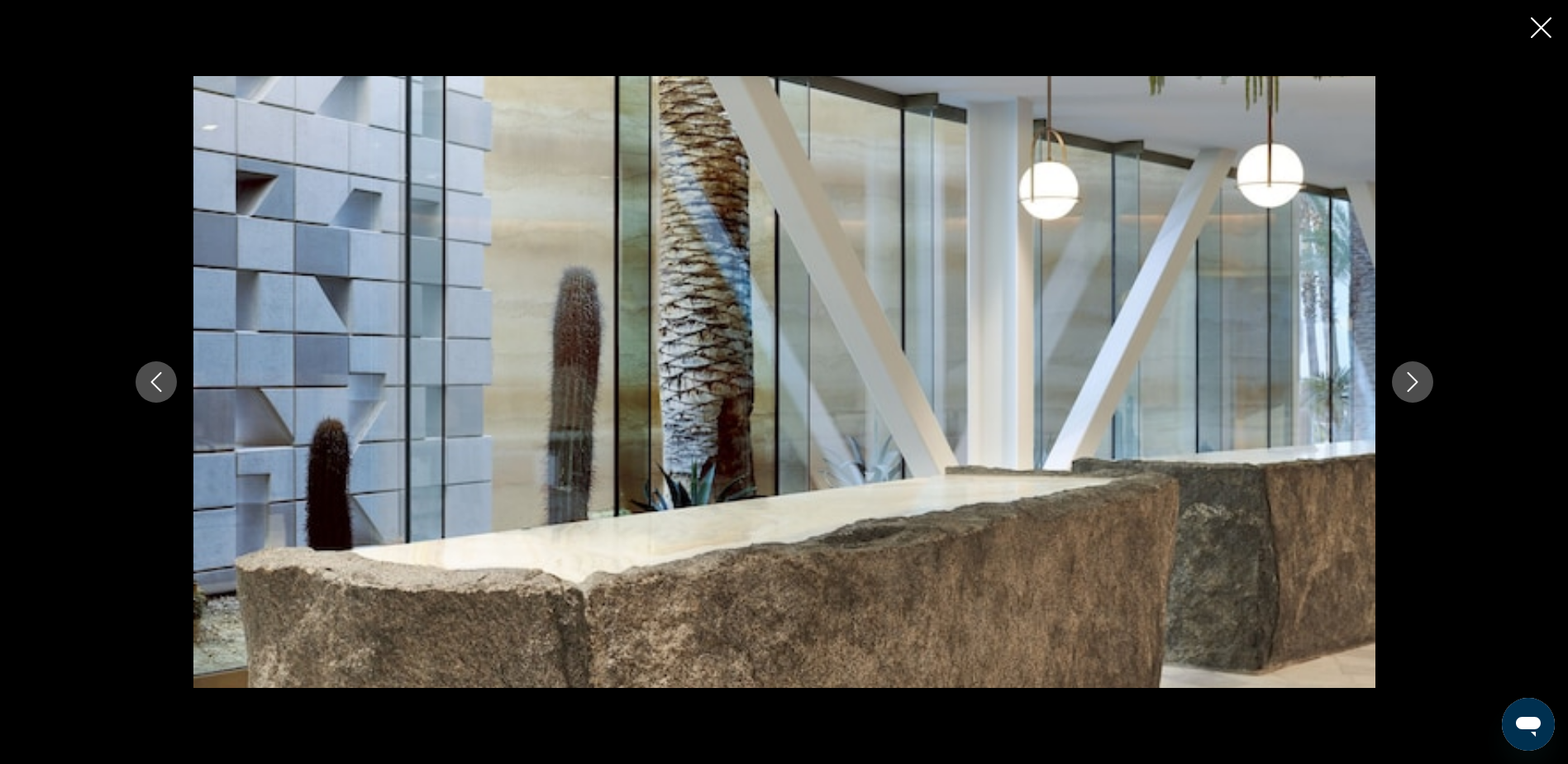
click at [1410, 378] on icon "Next image" at bounding box center [1412, 382] width 20 height 20
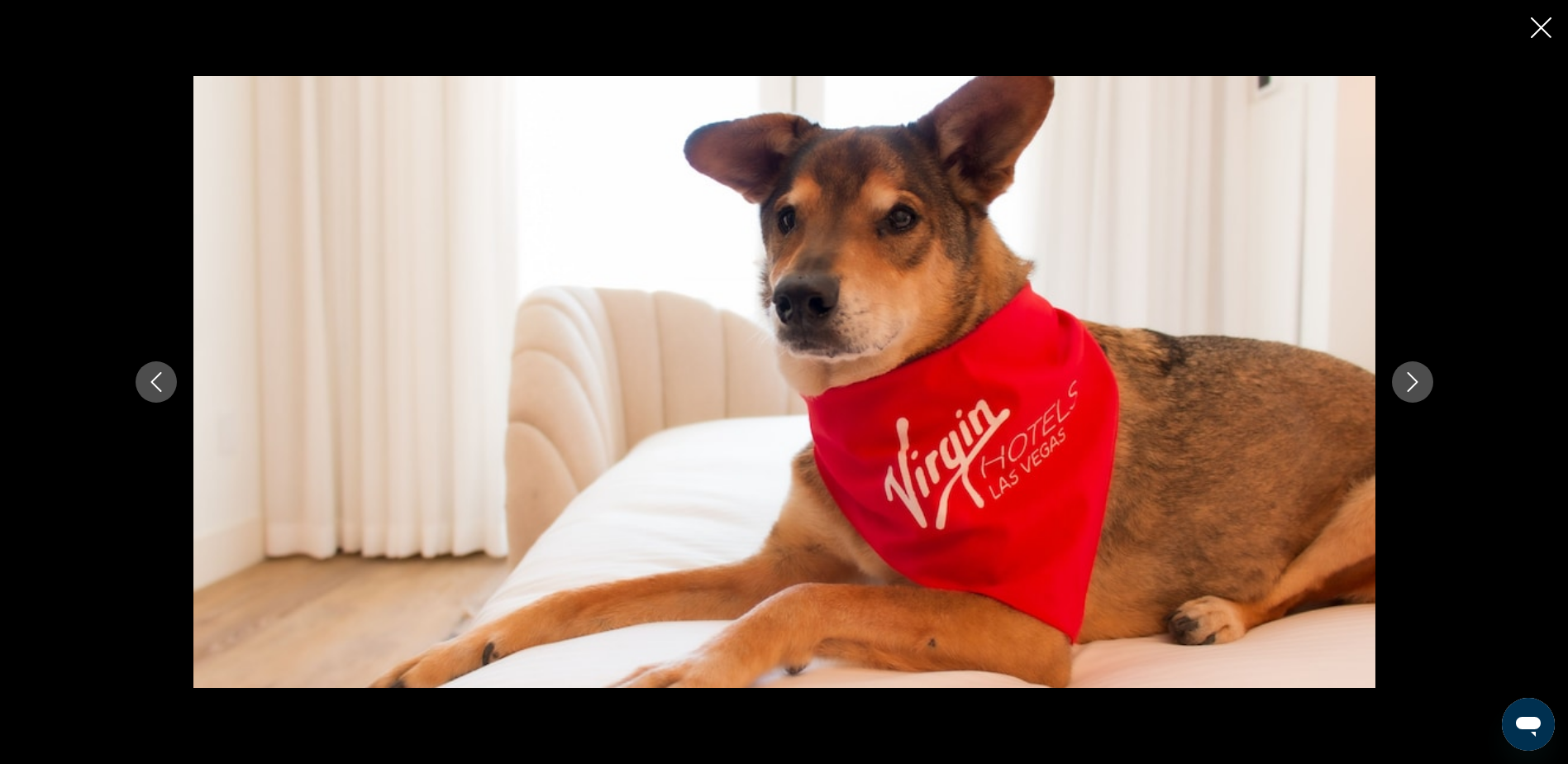
click at [1410, 378] on icon "Next image" at bounding box center [1412, 382] width 20 height 20
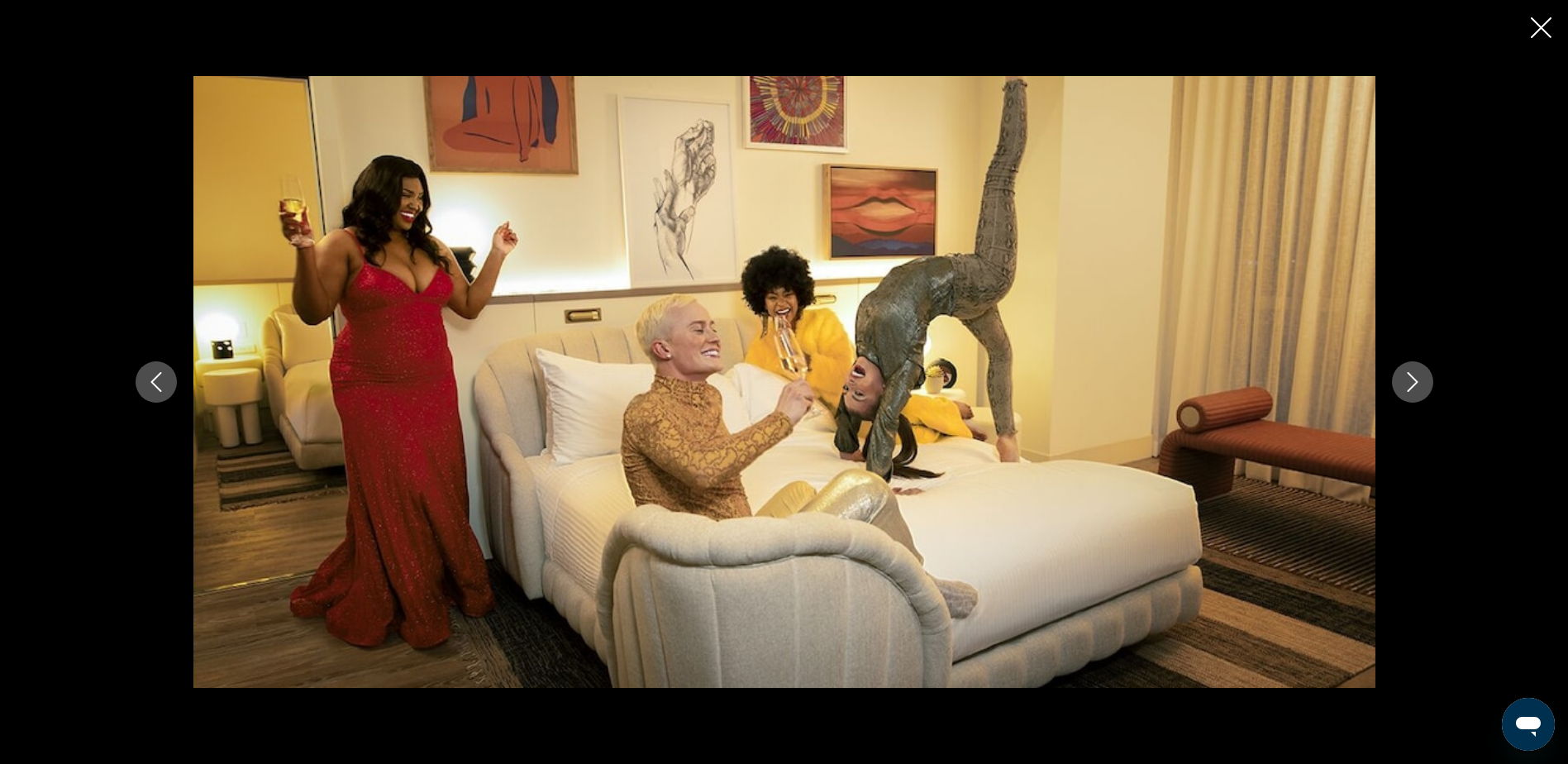
click at [1402, 378] on icon "Next image" at bounding box center [1412, 382] width 20 height 20
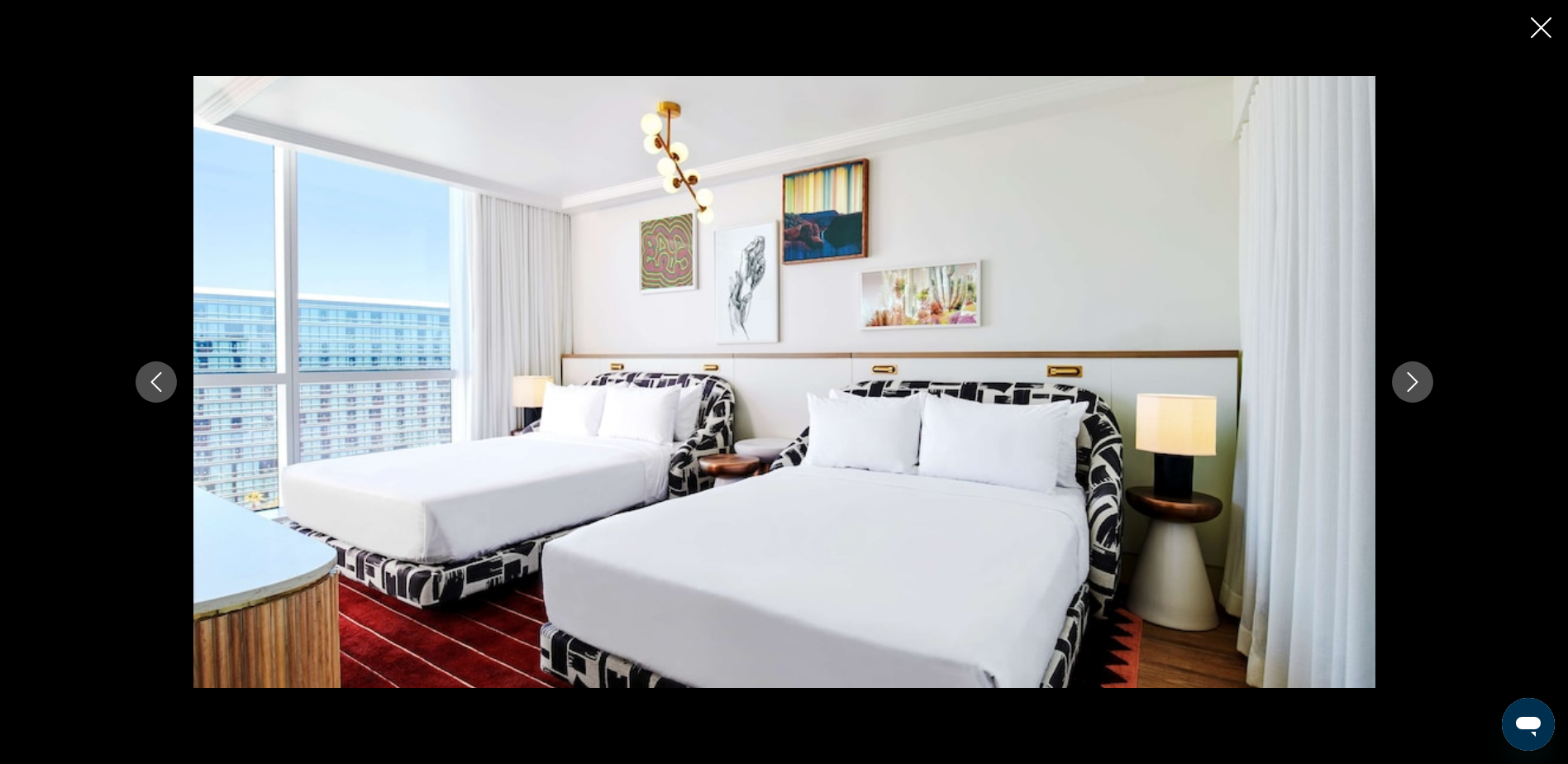
click at [1406, 376] on icon "Next image" at bounding box center [1412, 382] width 20 height 20
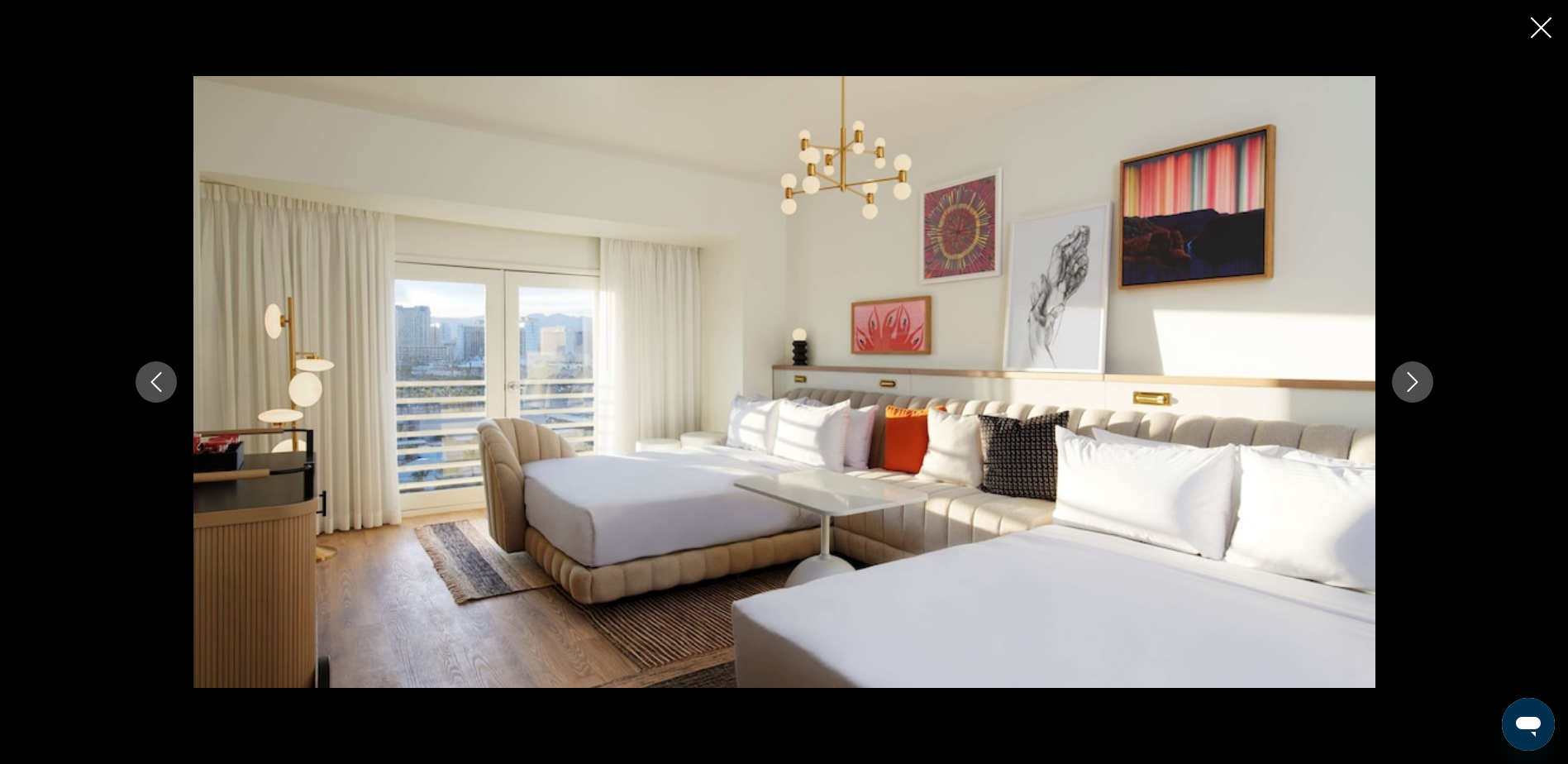
click at [1400, 376] on button "Next image" at bounding box center [1412, 382] width 41 height 41
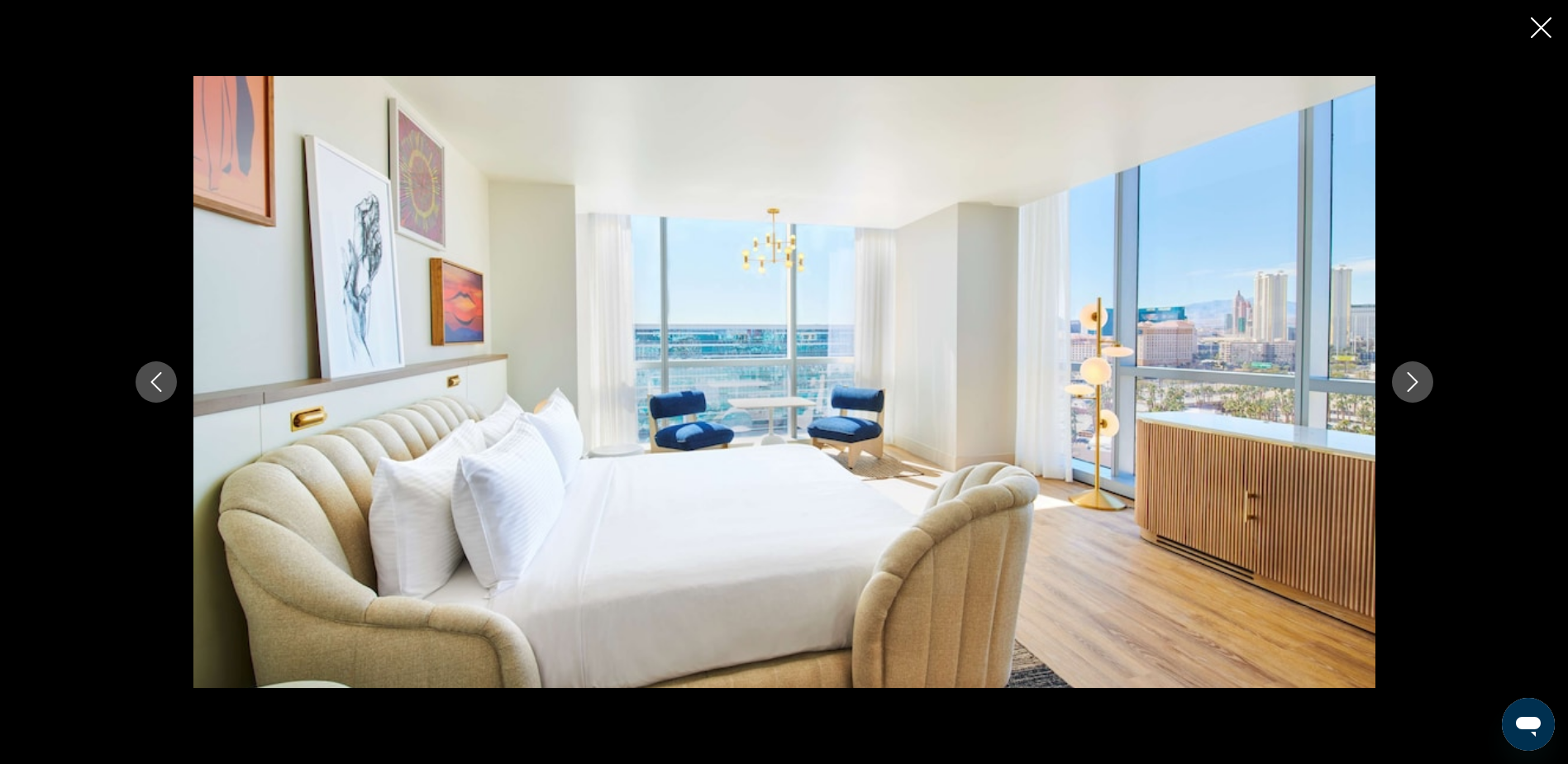
click at [1400, 376] on button "Next image" at bounding box center [1412, 382] width 41 height 41
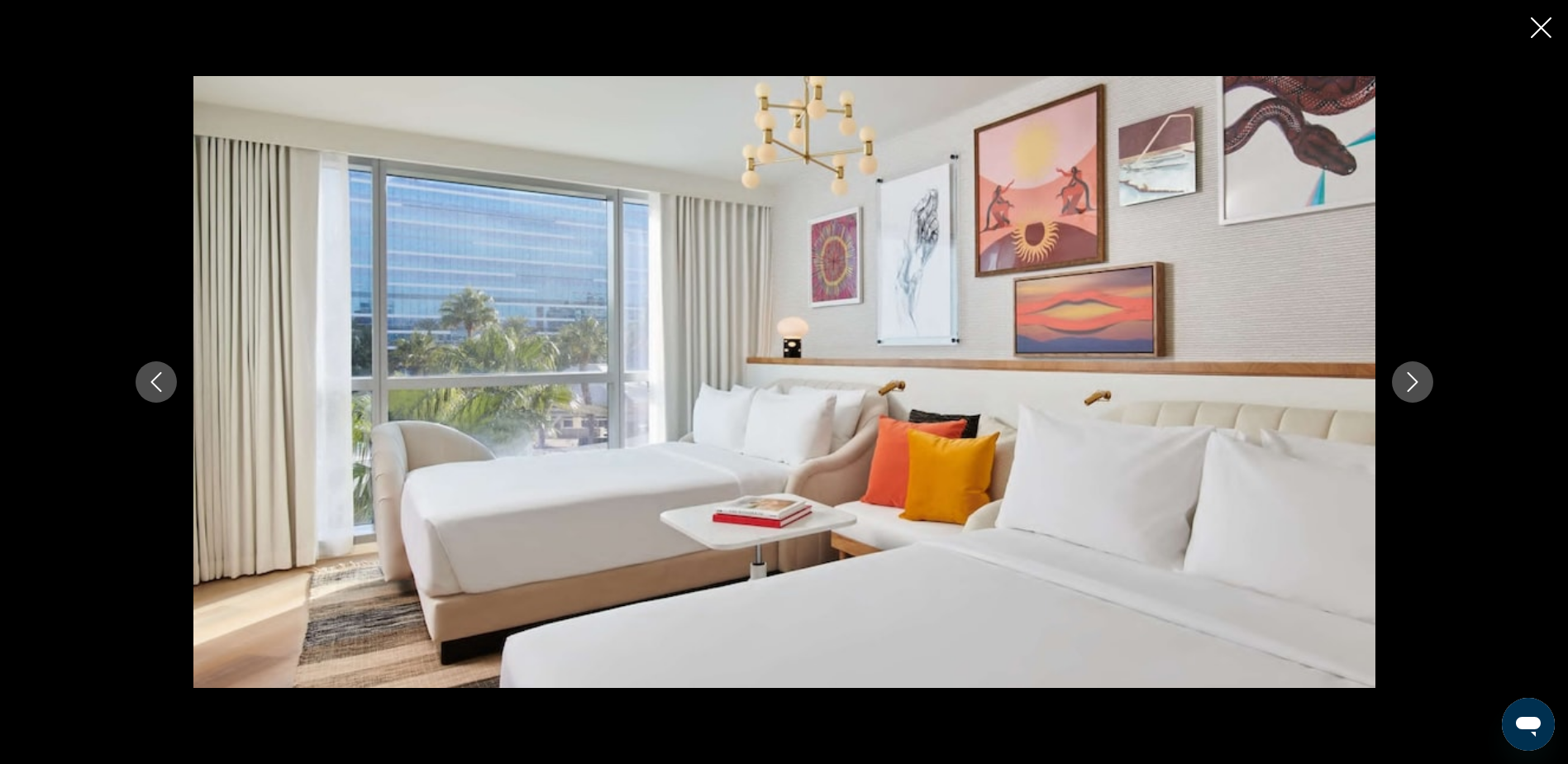
click at [1399, 376] on button "Next image" at bounding box center [1412, 382] width 41 height 41
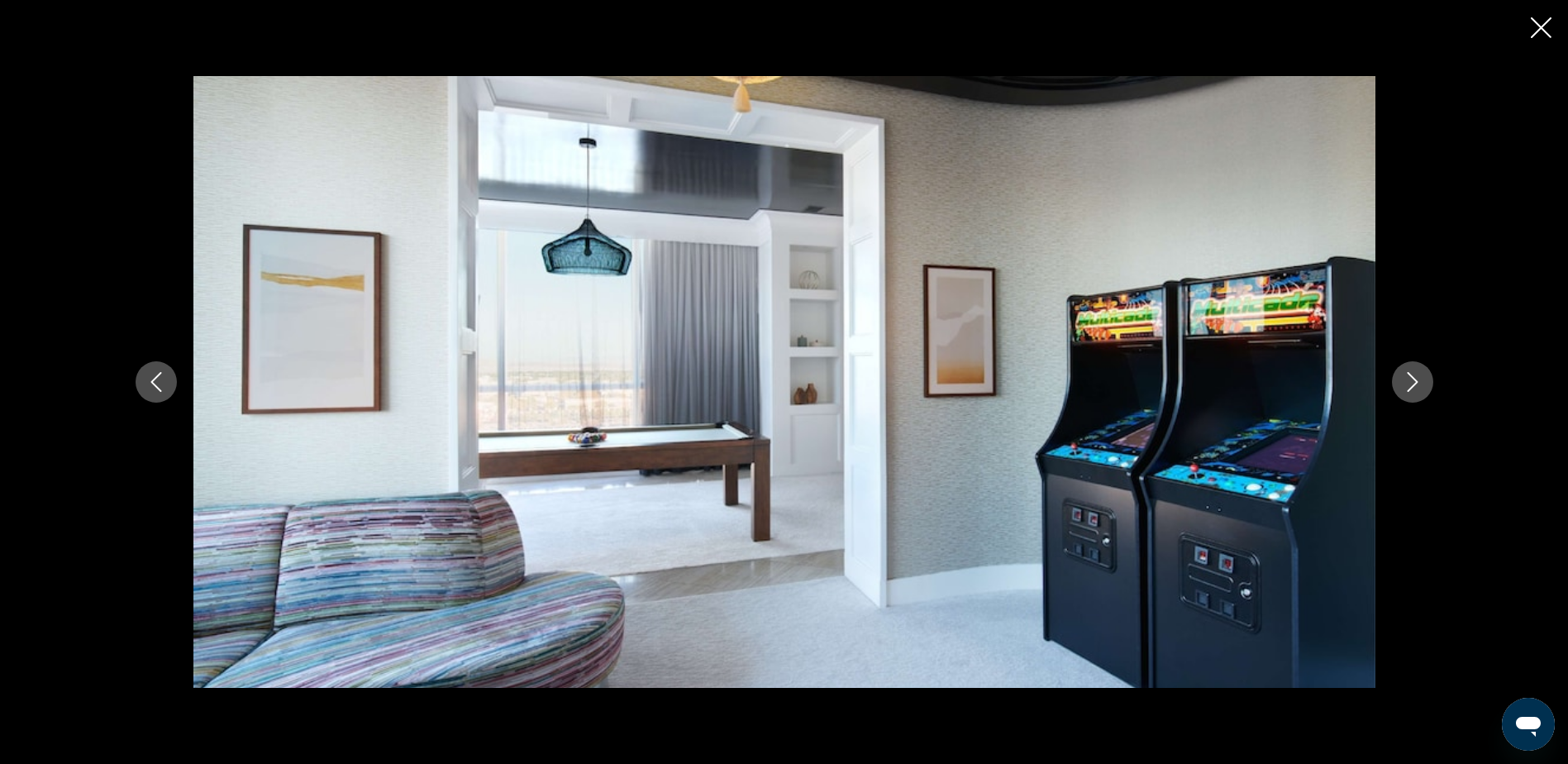
click at [1398, 376] on button "Next image" at bounding box center [1412, 382] width 41 height 41
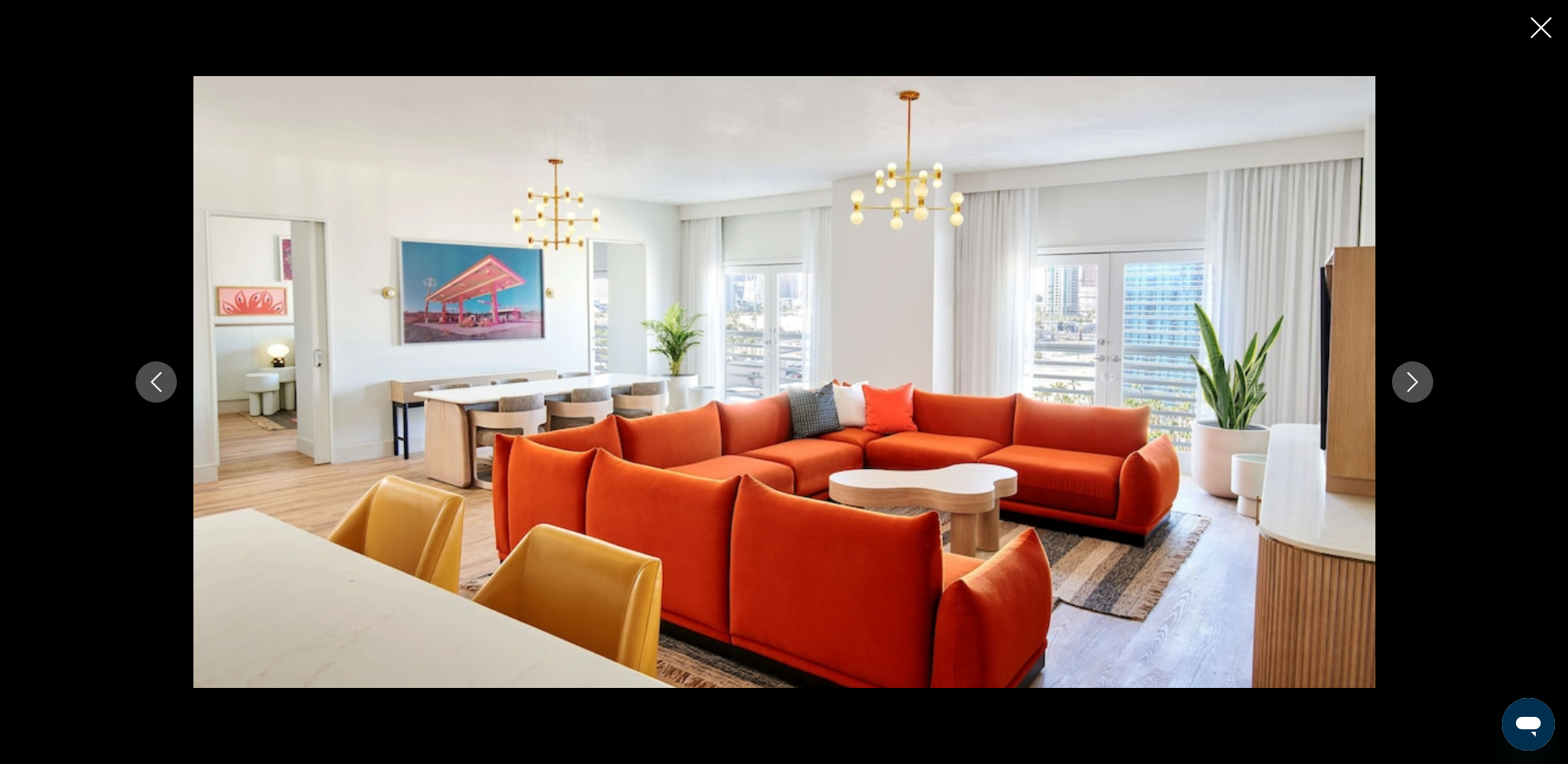
click at [1398, 377] on button "Next image" at bounding box center [1412, 382] width 41 height 41
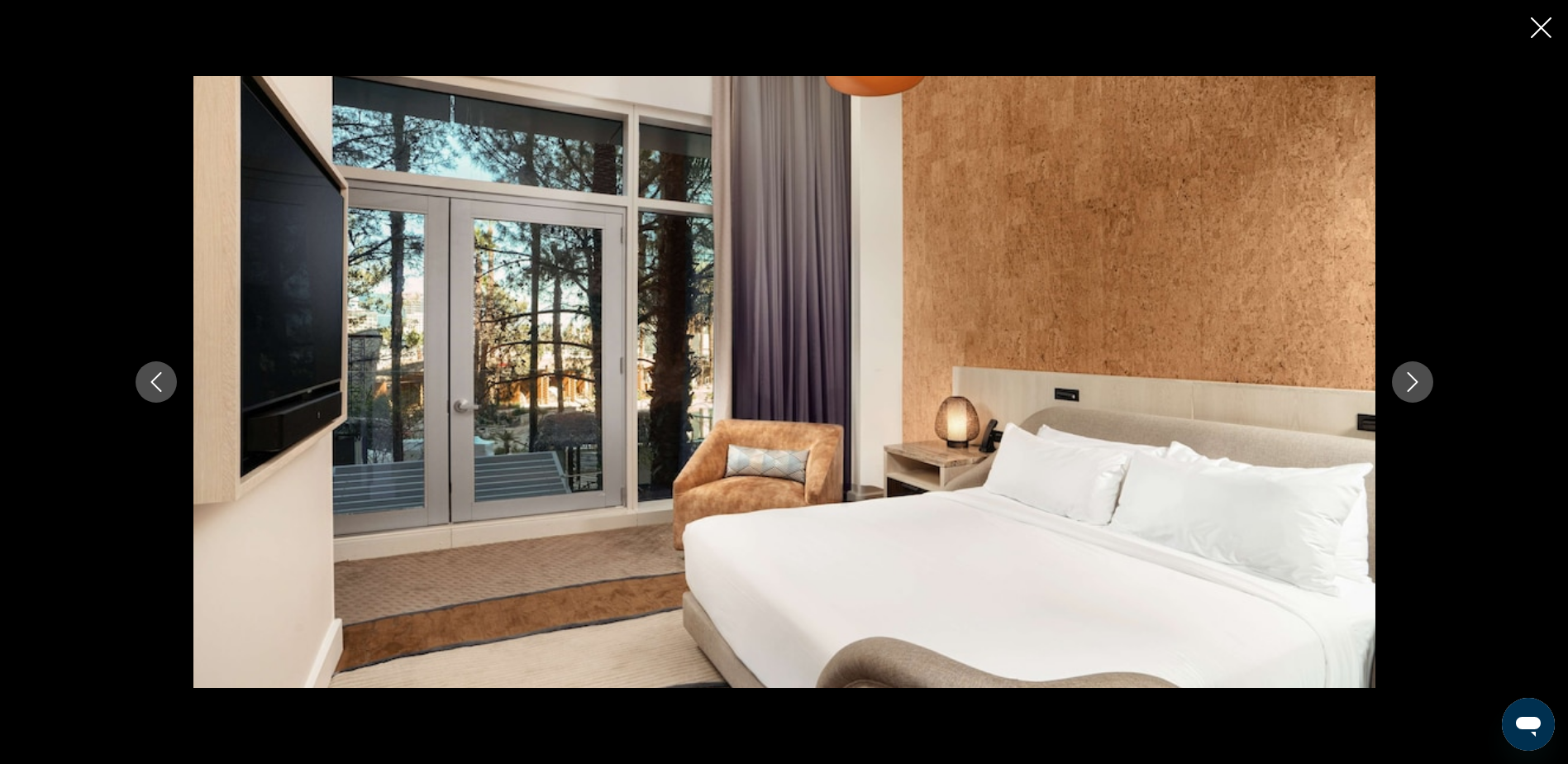
click at [1395, 379] on button "Next image" at bounding box center [1412, 382] width 41 height 41
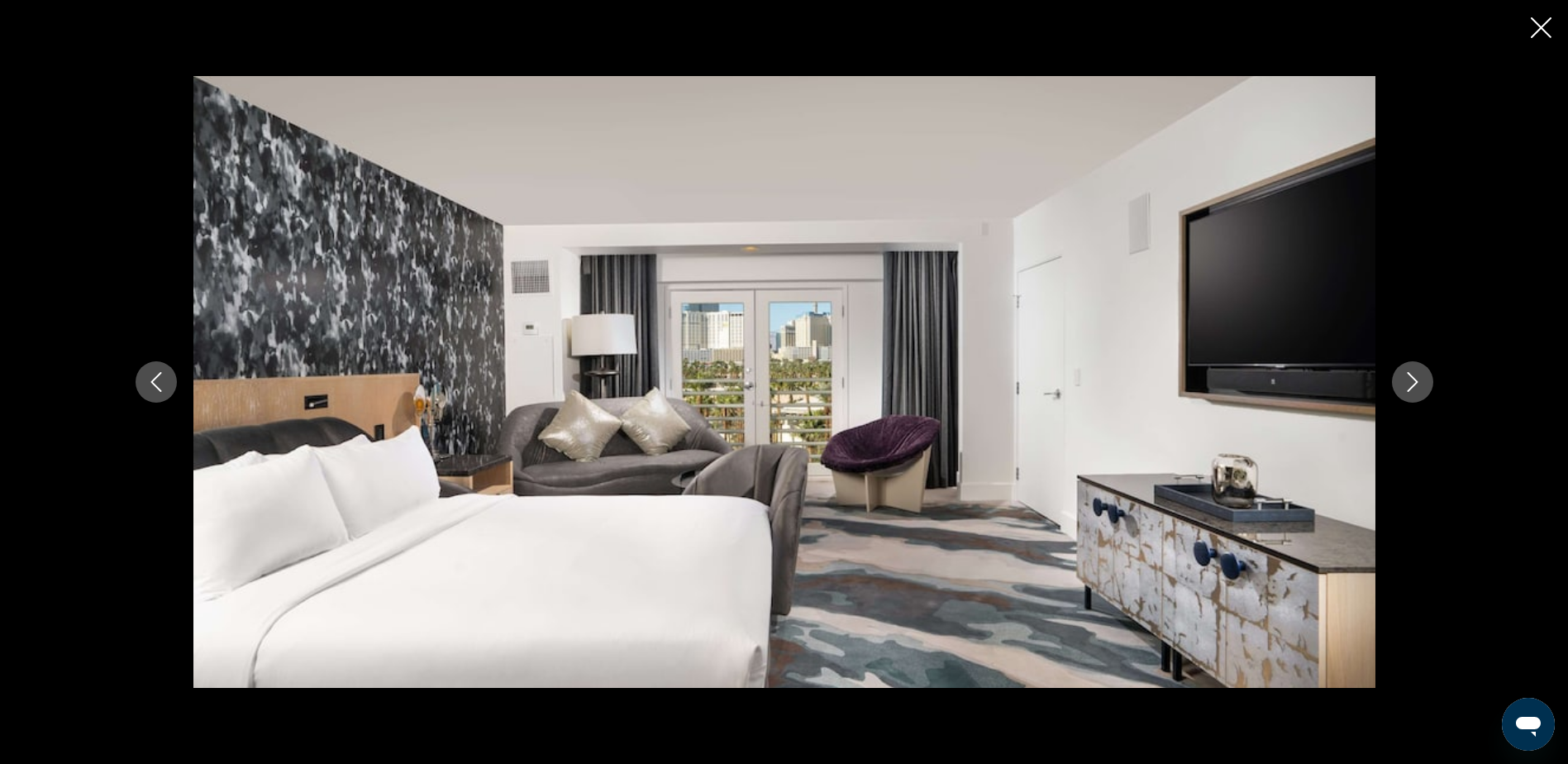
click at [1538, 25] on icon "Close slideshow" at bounding box center [1541, 27] width 21 height 21
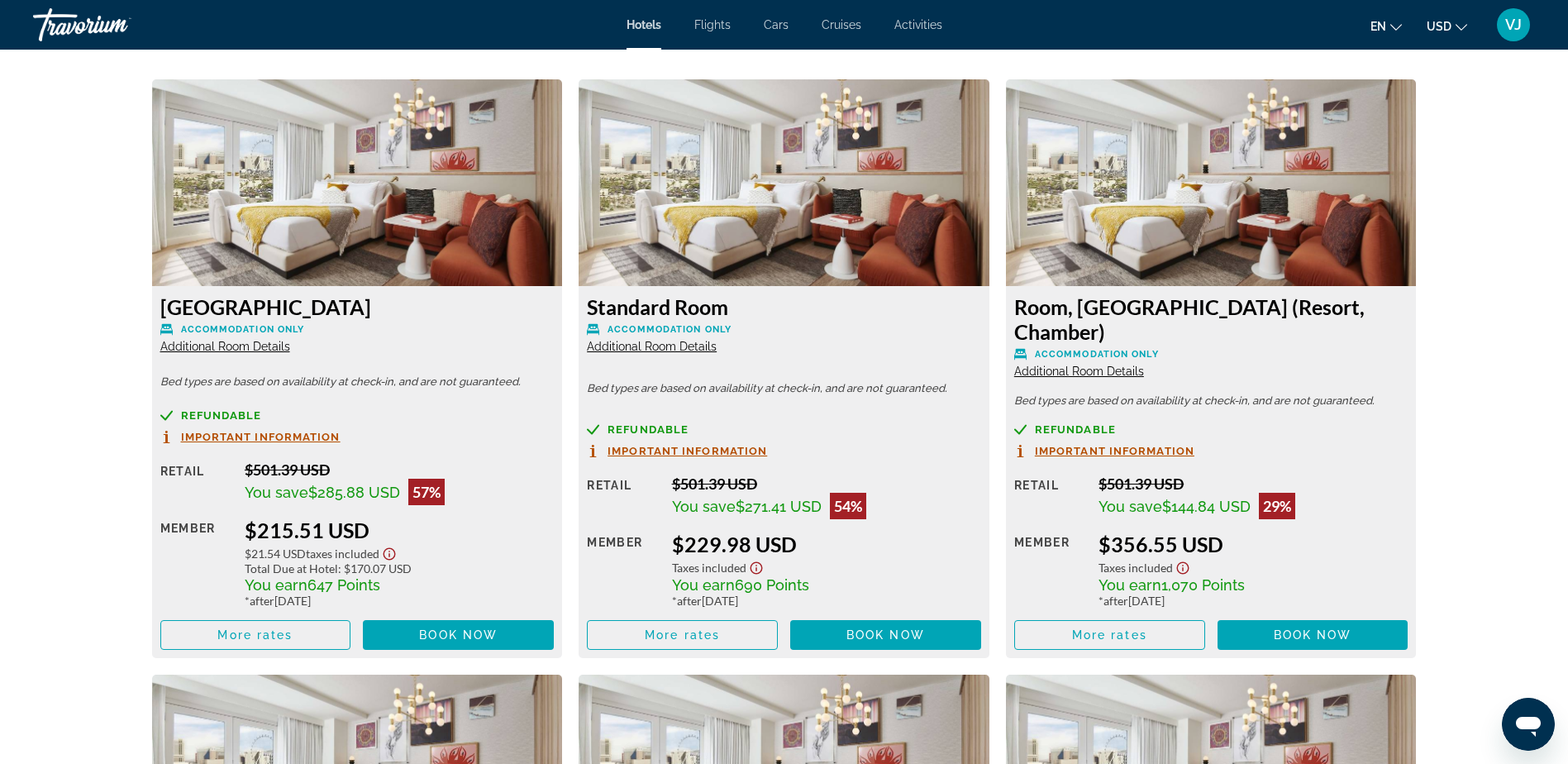
scroll to position [2231, 0]
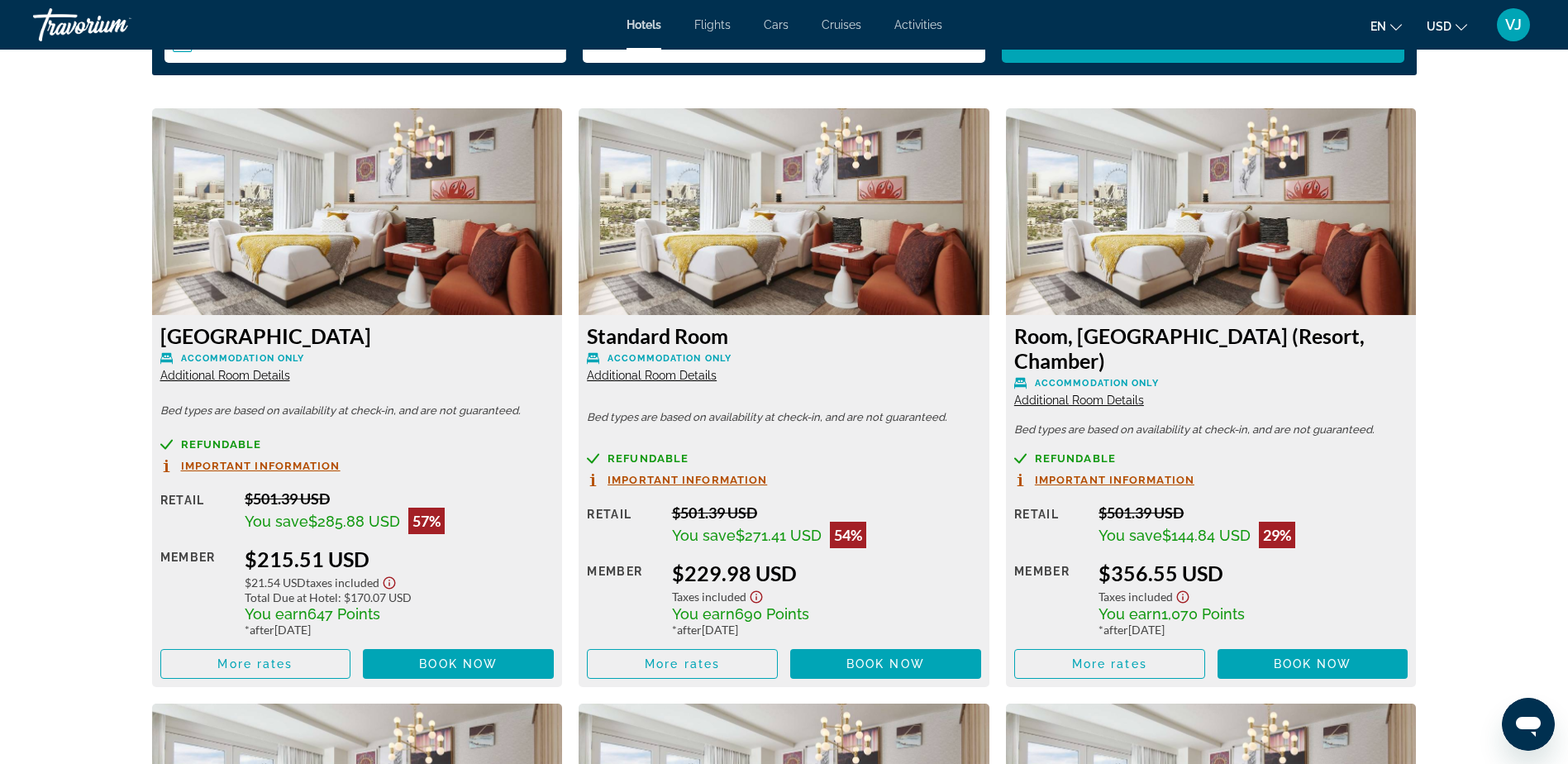
click at [236, 375] on span "Additional Room Details" at bounding box center [225, 375] width 129 height 14
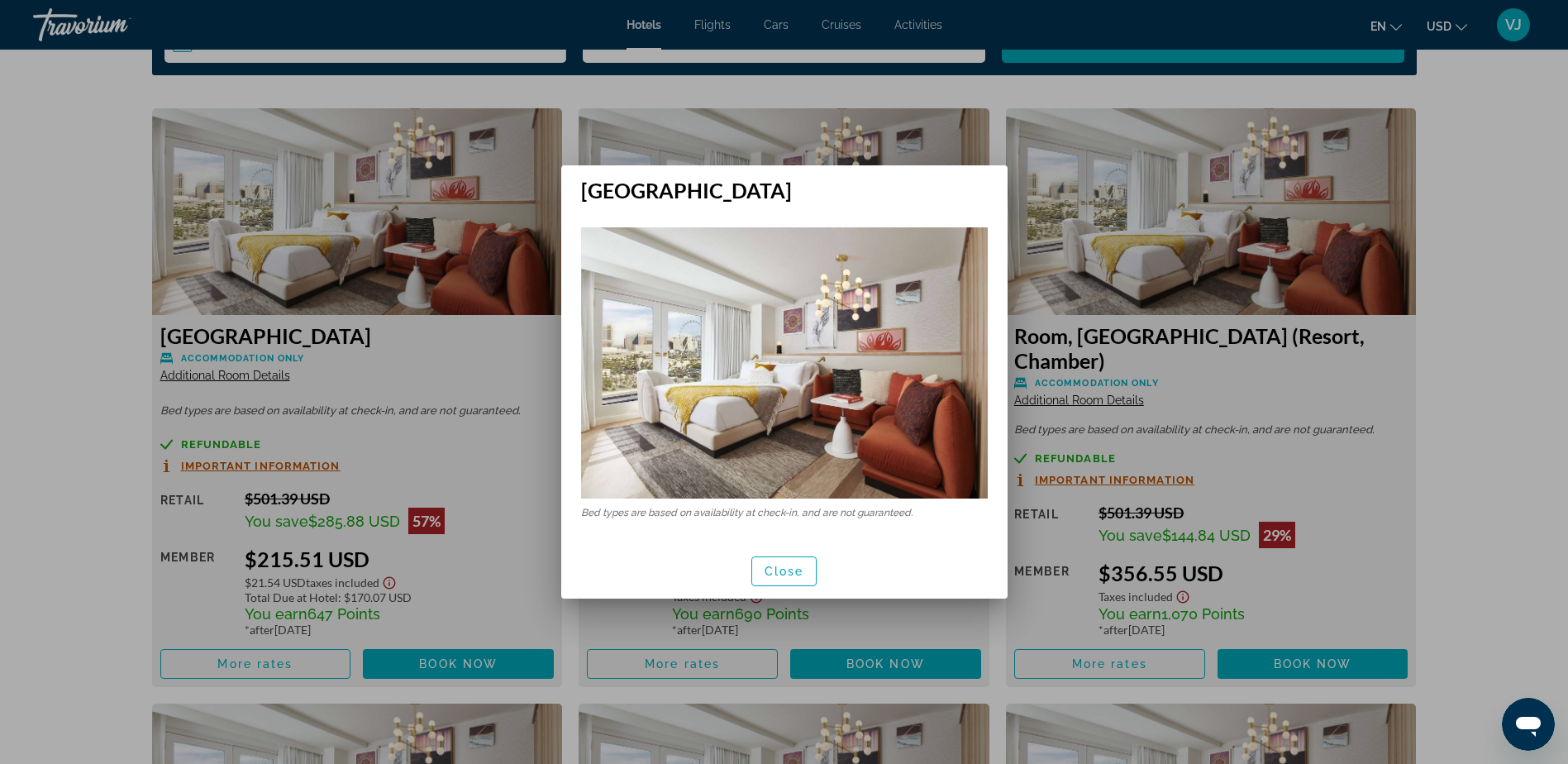
scroll to position [0, 0]
click at [778, 574] on span "Close" at bounding box center [784, 571] width 40 height 14
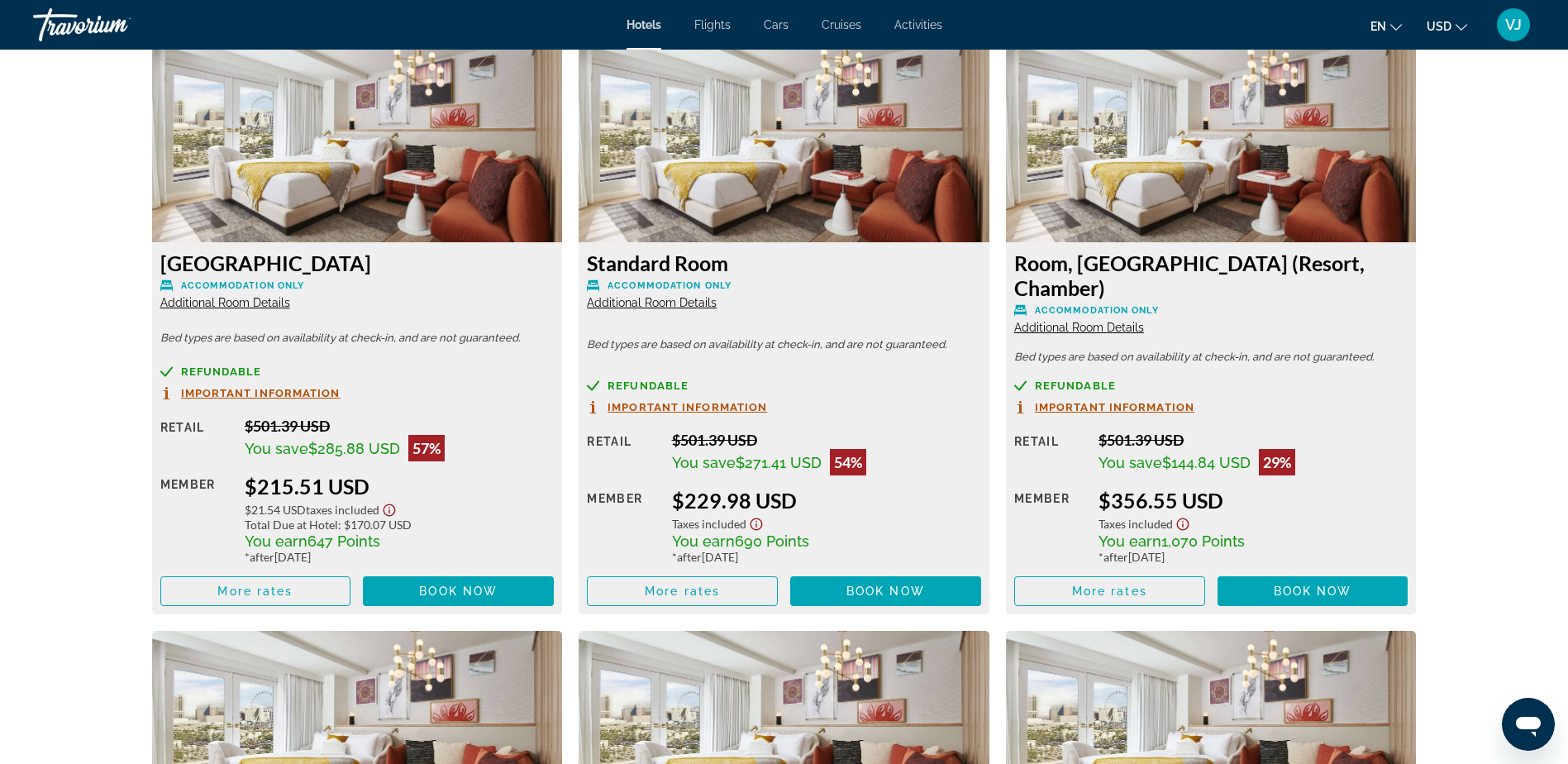
scroll to position [2315, 0]
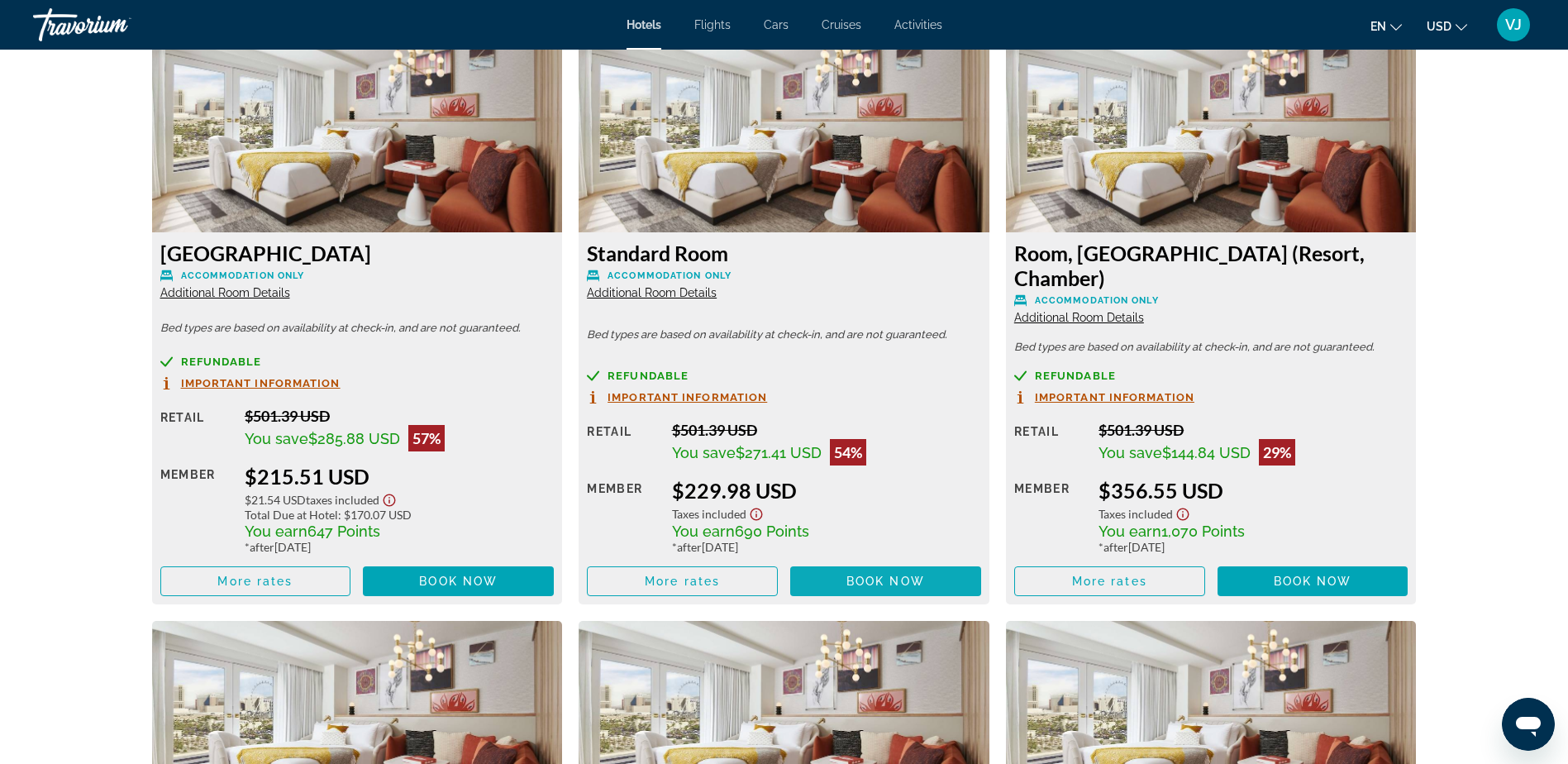
click at [841, 567] on span "Main content" at bounding box center [885, 581] width 191 height 40
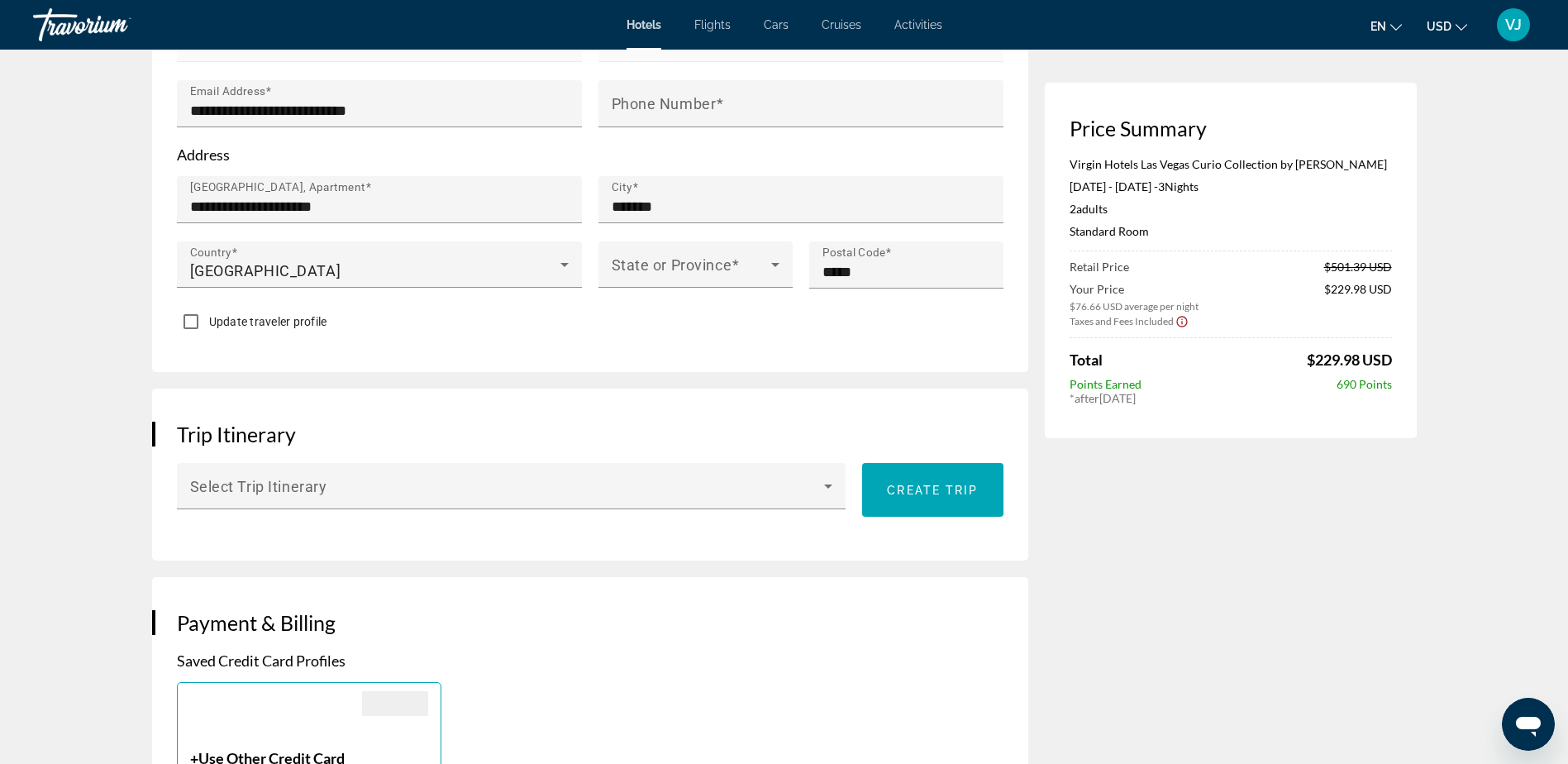
scroll to position [636, 0]
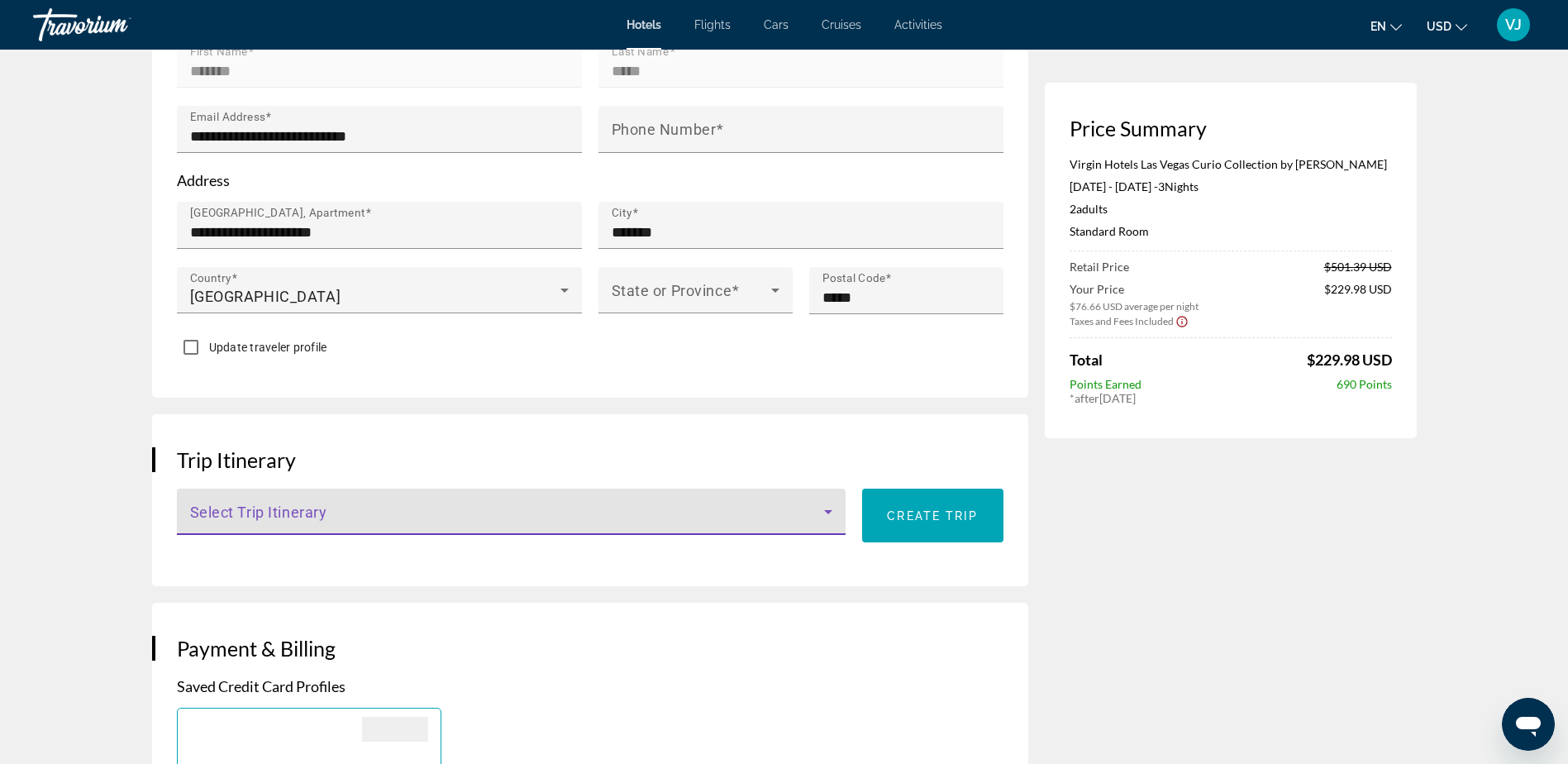
click at [832, 508] on icon "Main content" at bounding box center [828, 511] width 20 height 20
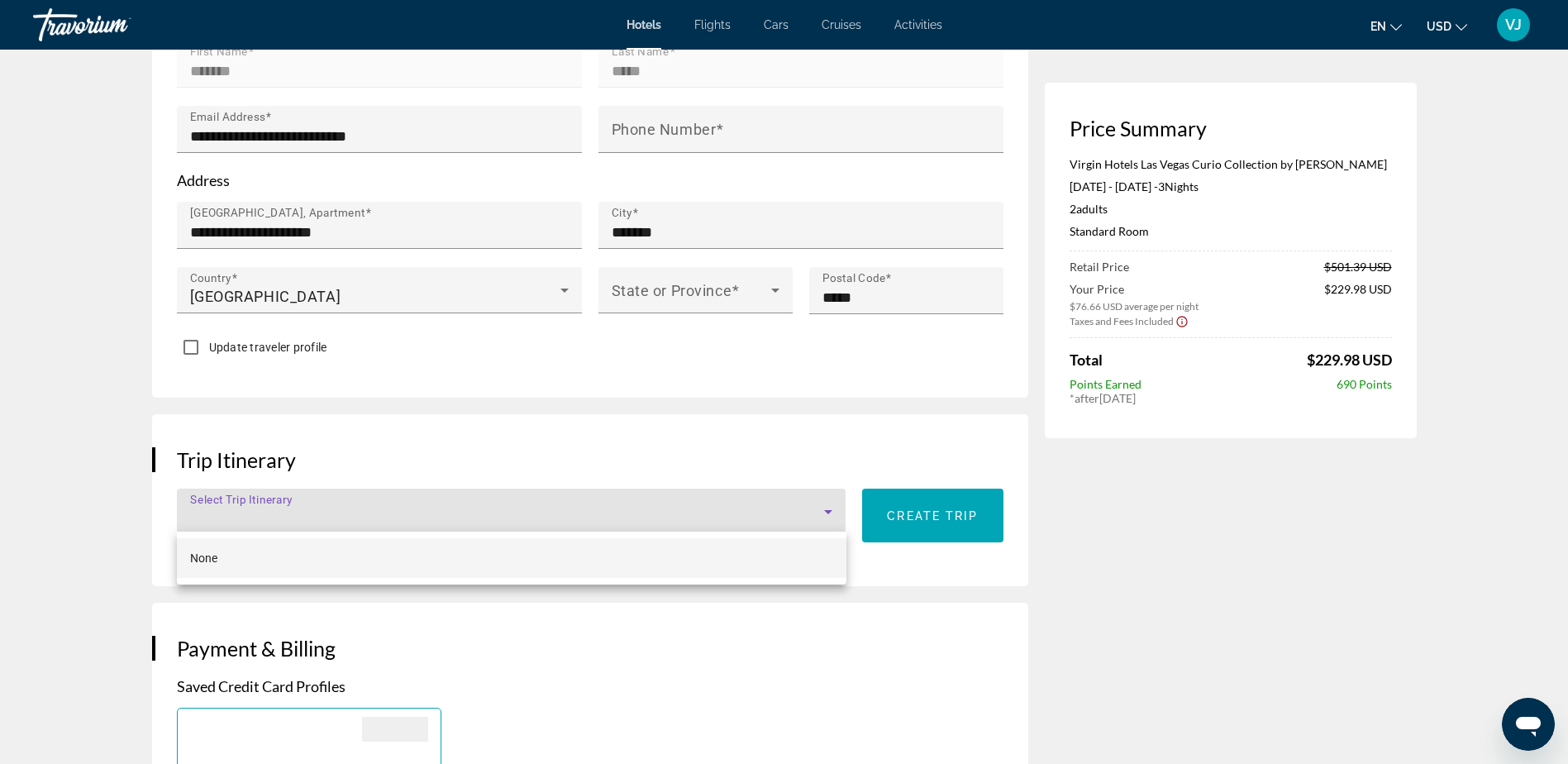
click at [832, 442] on div at bounding box center [784, 382] width 1568 height 764
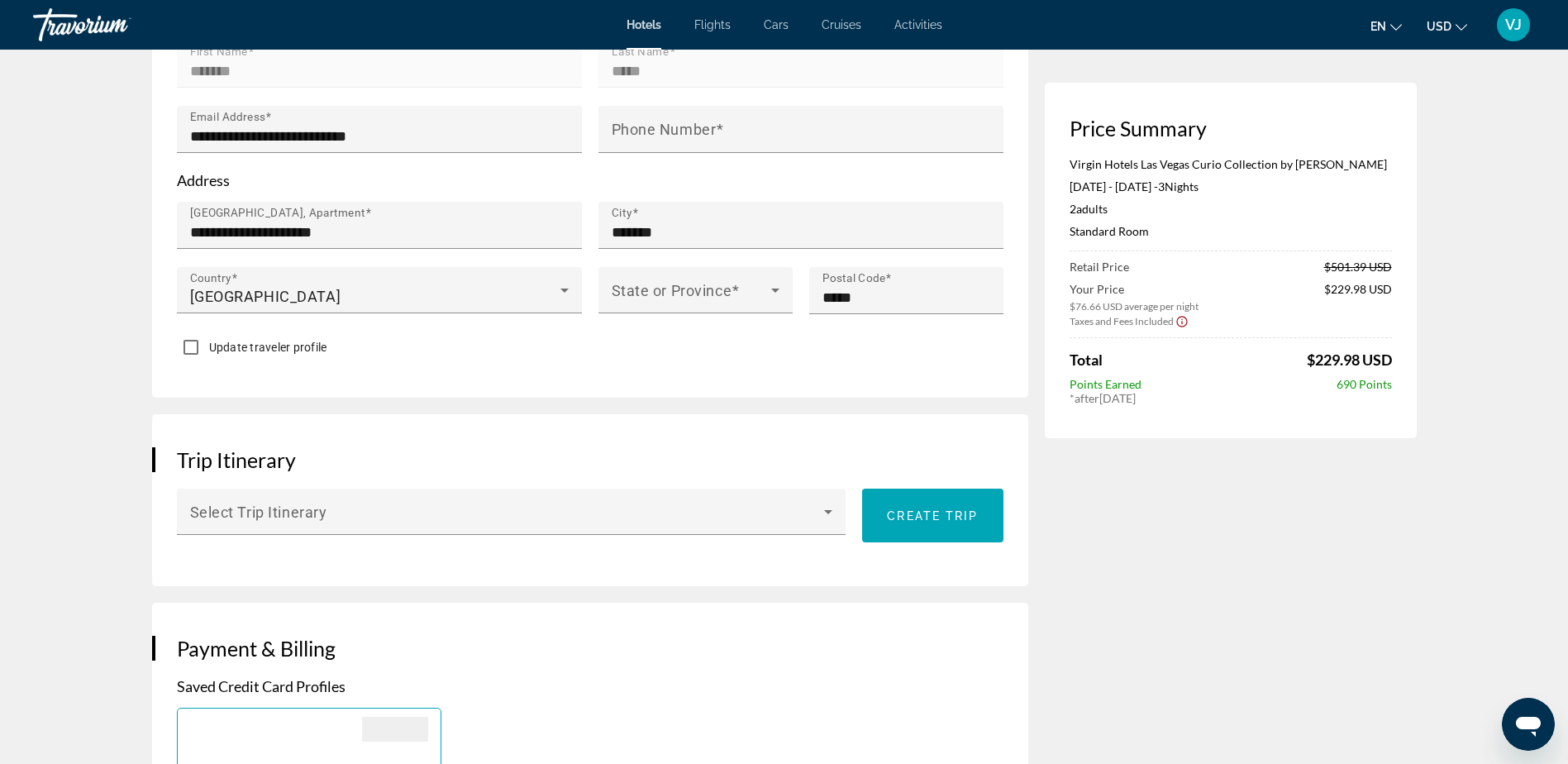
scroll to position [553, 0]
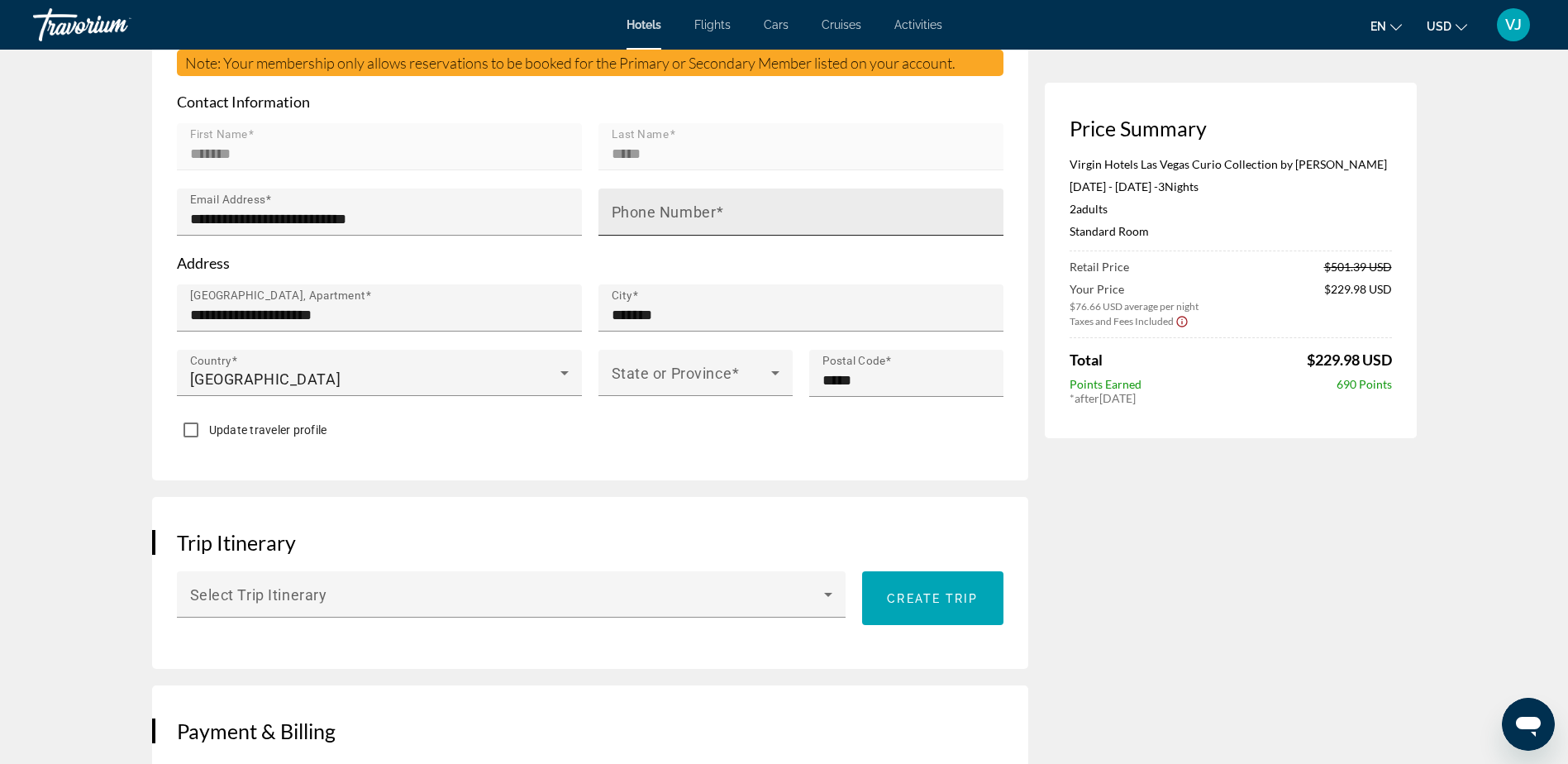
click at [694, 210] on mat-label "Phone Number" at bounding box center [663, 213] width 105 height 18
click at [694, 210] on input "Phone Number" at bounding box center [805, 218] width 389 height 20
type input "*********"
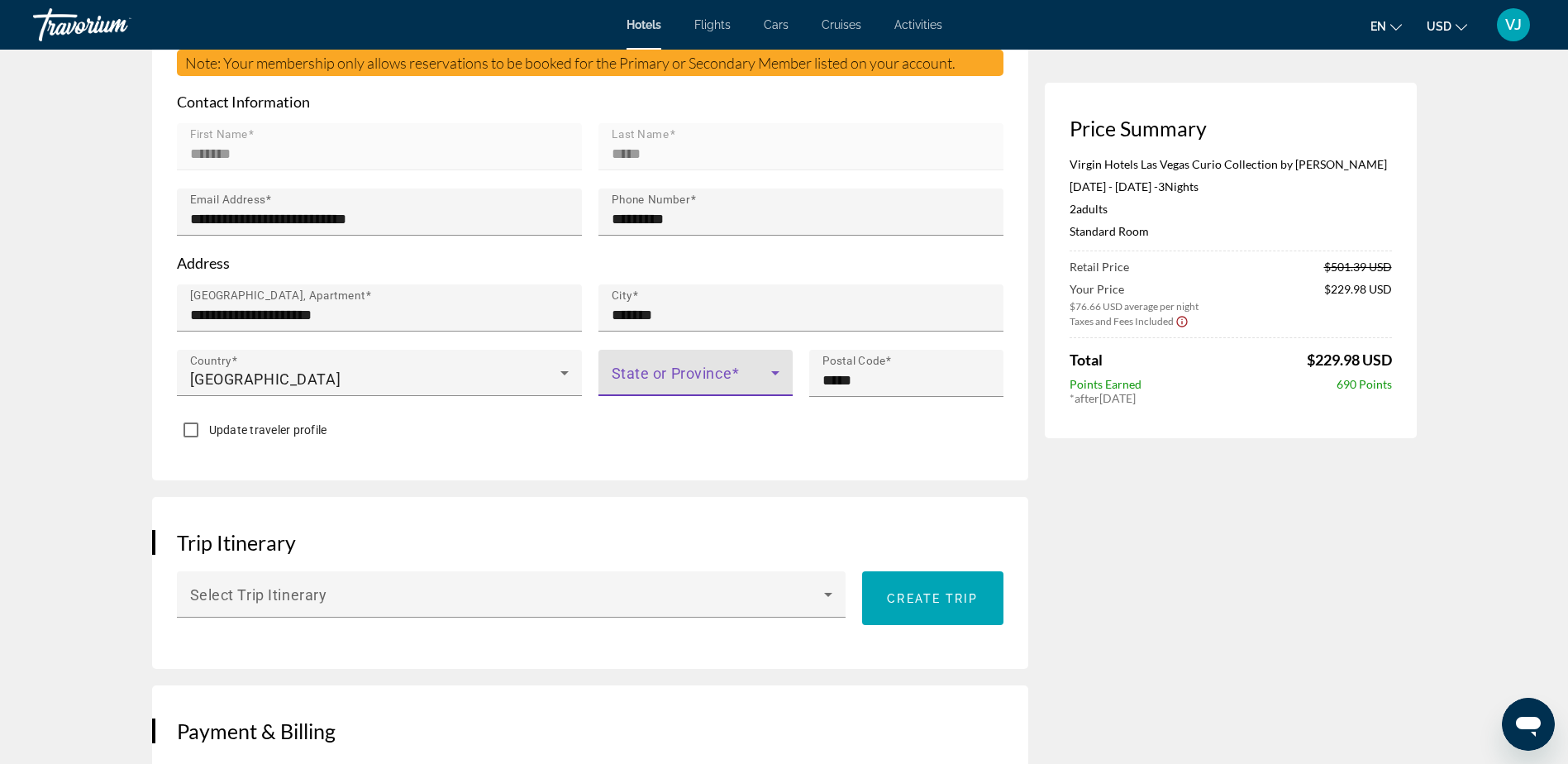
click at [774, 375] on icon "Main content" at bounding box center [775, 372] width 20 height 20
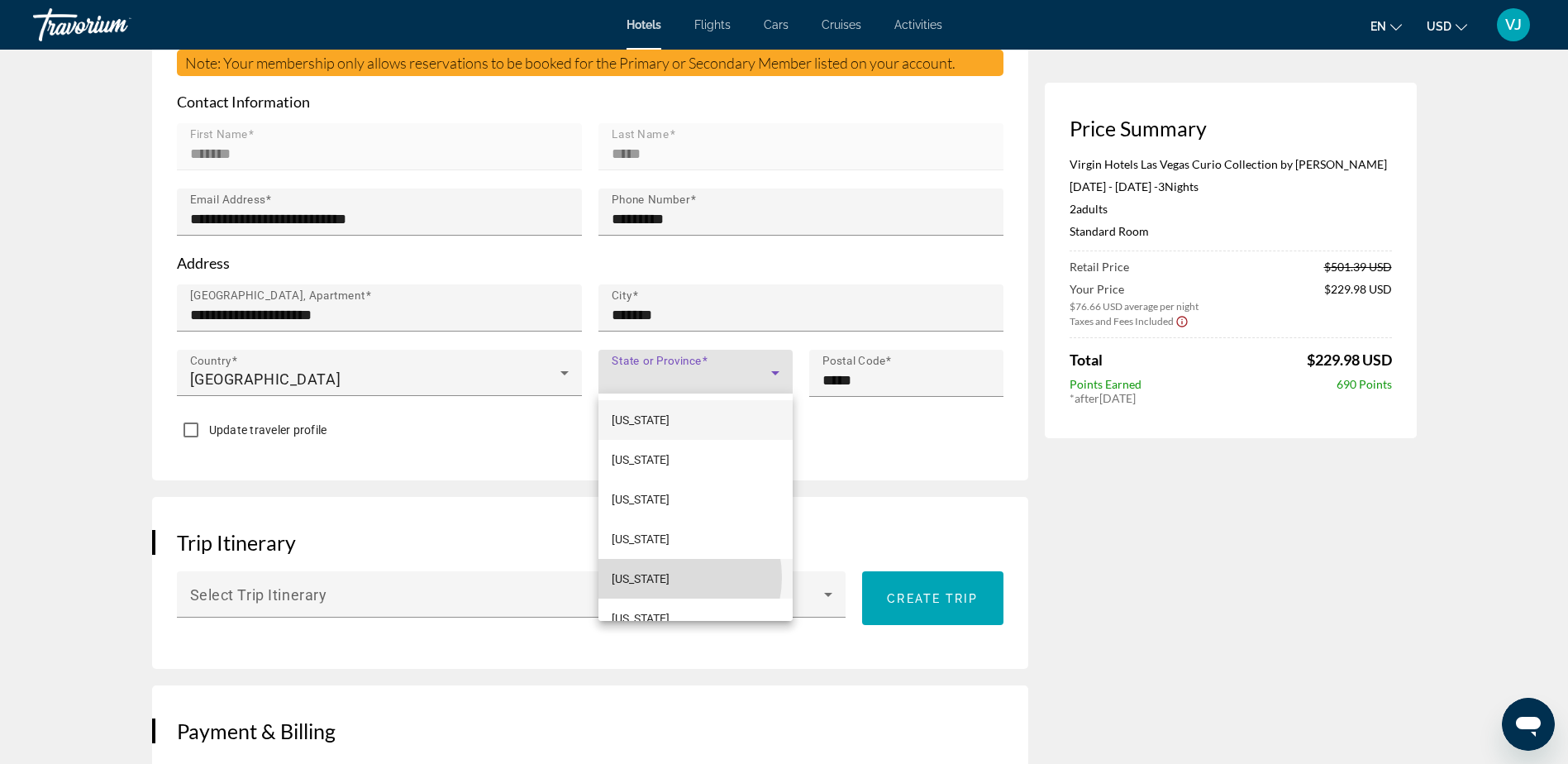
click at [667, 577] on mat-option "[US_STATE]" at bounding box center [695, 578] width 194 height 40
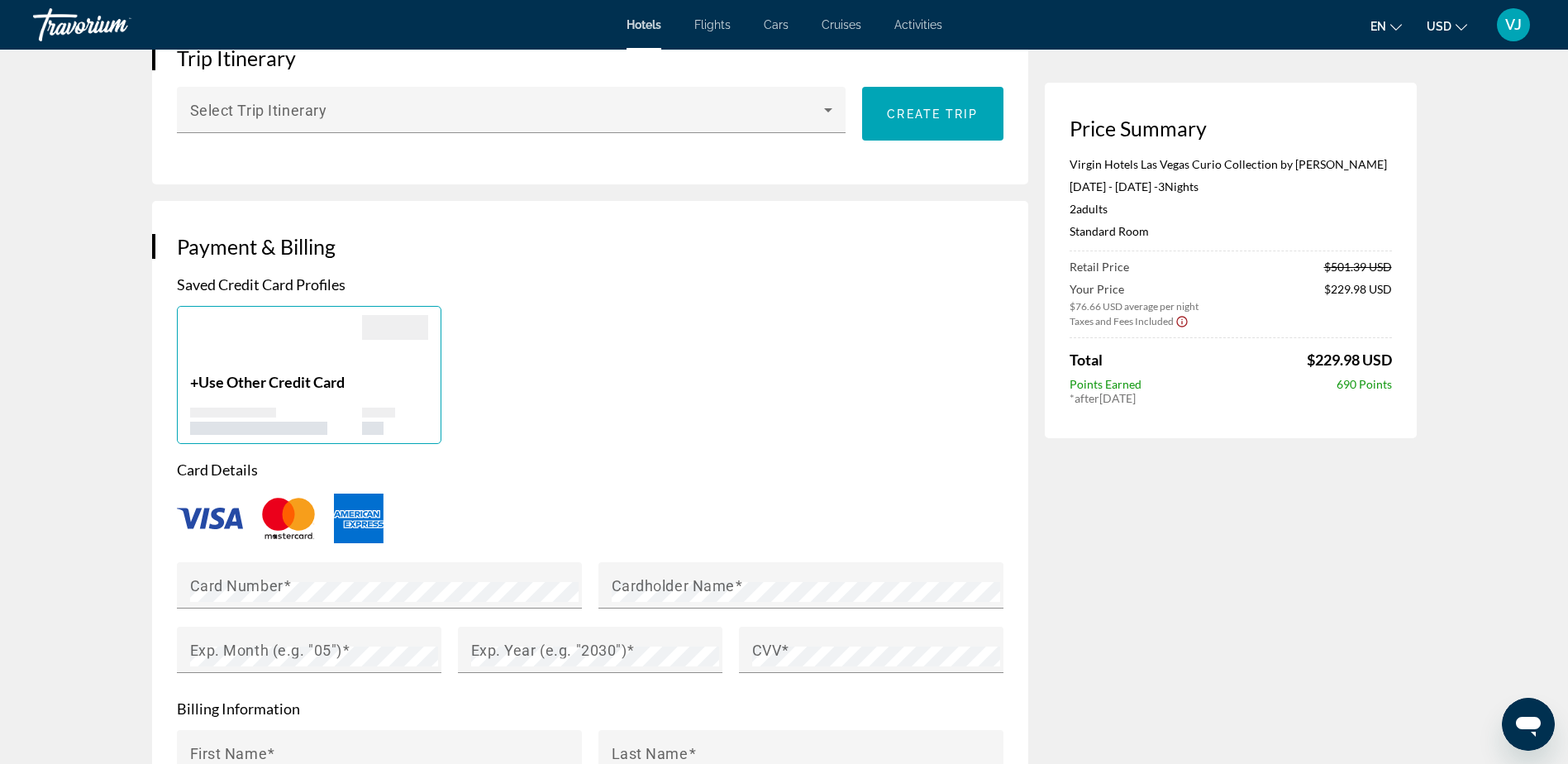
scroll to position [1049, 0]
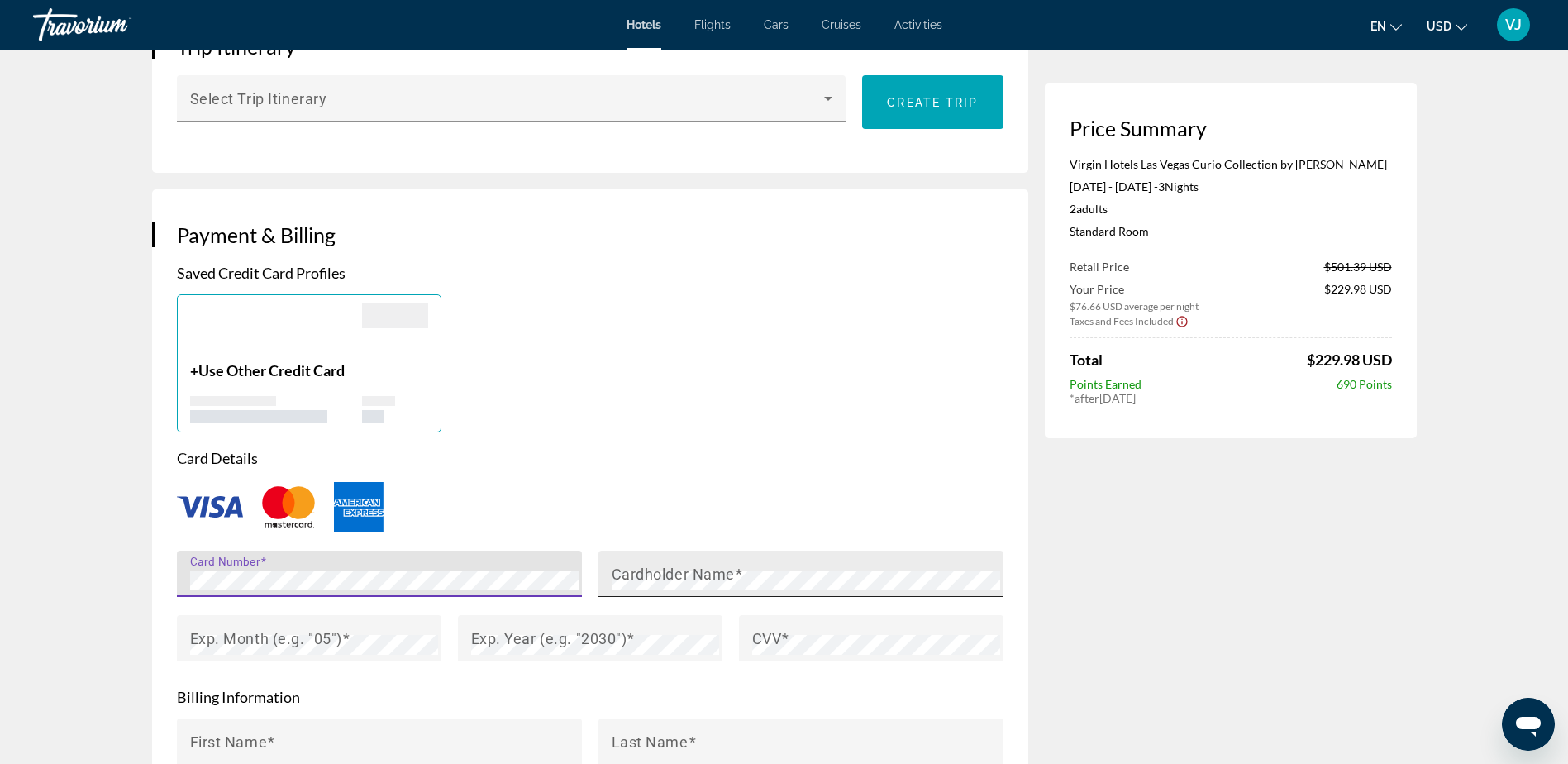
click at [690, 568] on mat-label "Cardholder Name" at bounding box center [673, 573] width 123 height 18
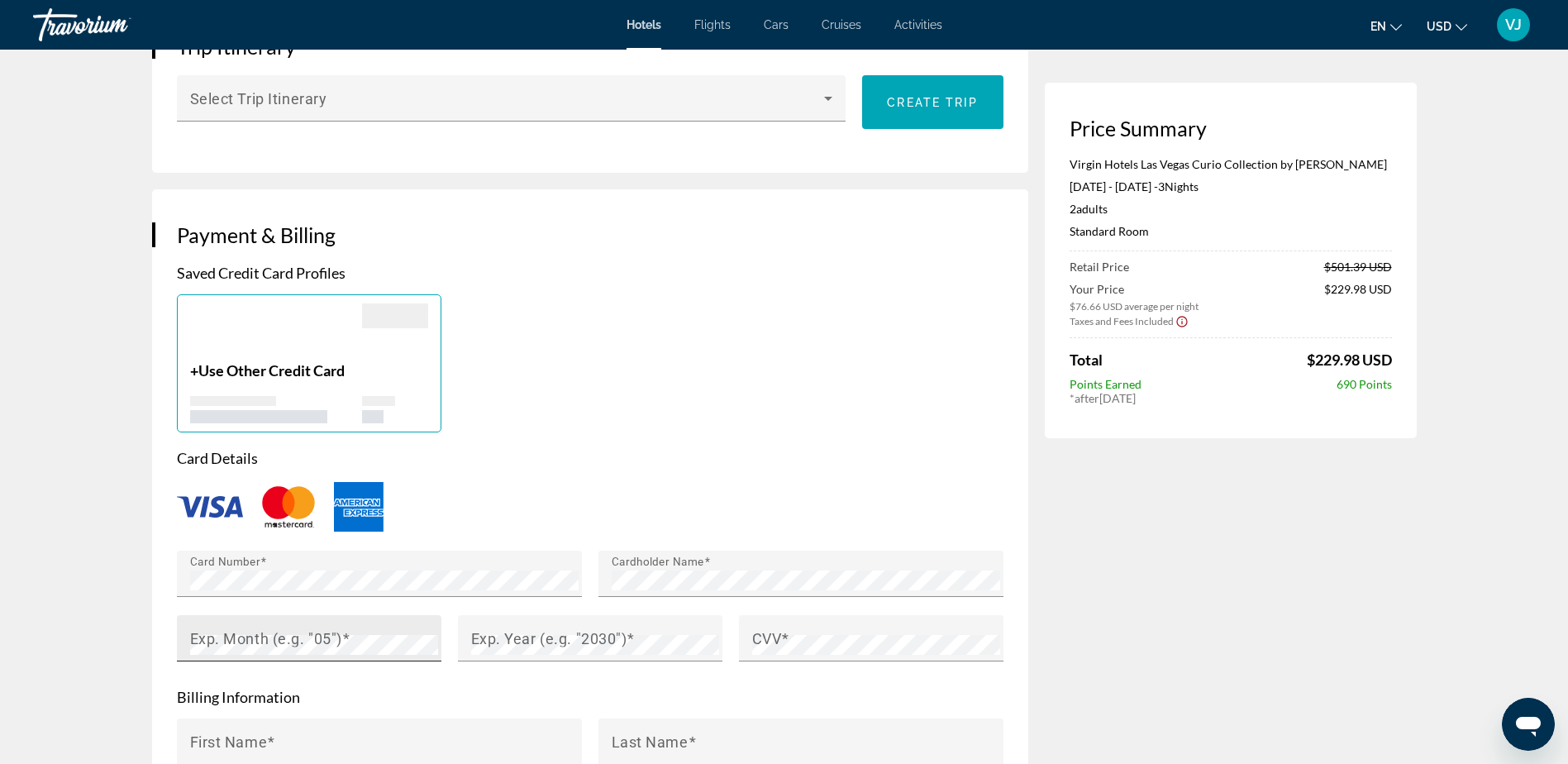
click at [278, 632] on mat-label "Exp. Month (e.g. "05")" at bounding box center [265, 638] width 152 height 18
click at [494, 634] on mat-label "Exp. Year (e.g. "2030")" at bounding box center [548, 638] width 156 height 18
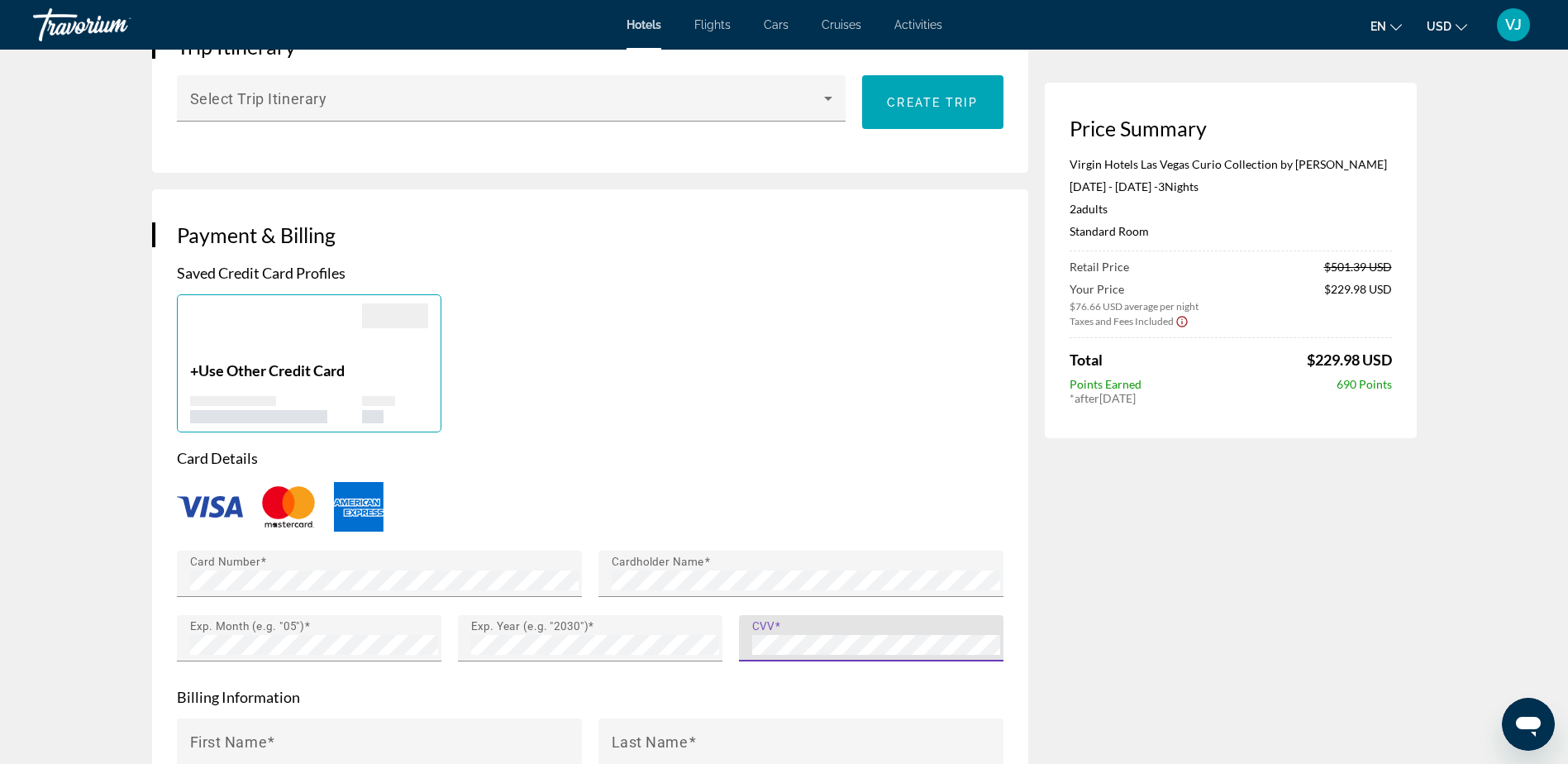
click at [1278, 643] on div "Price Summary Virgin Hotels [GEOGRAPHIC_DATA] Curio Collection by Hilton [DATE]…" at bounding box center [1231, 384] width 372 height 2617
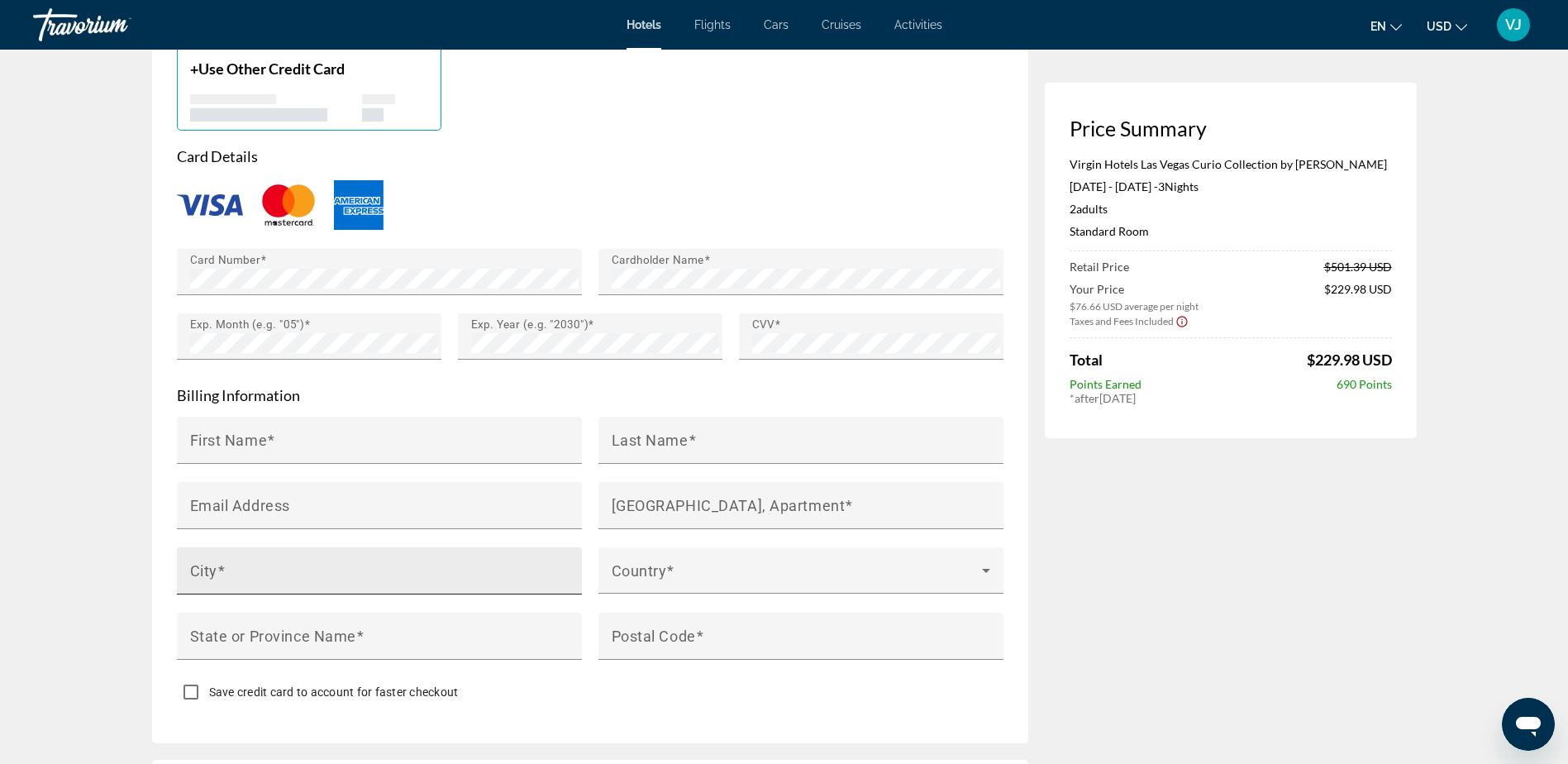
scroll to position [1379, 0]
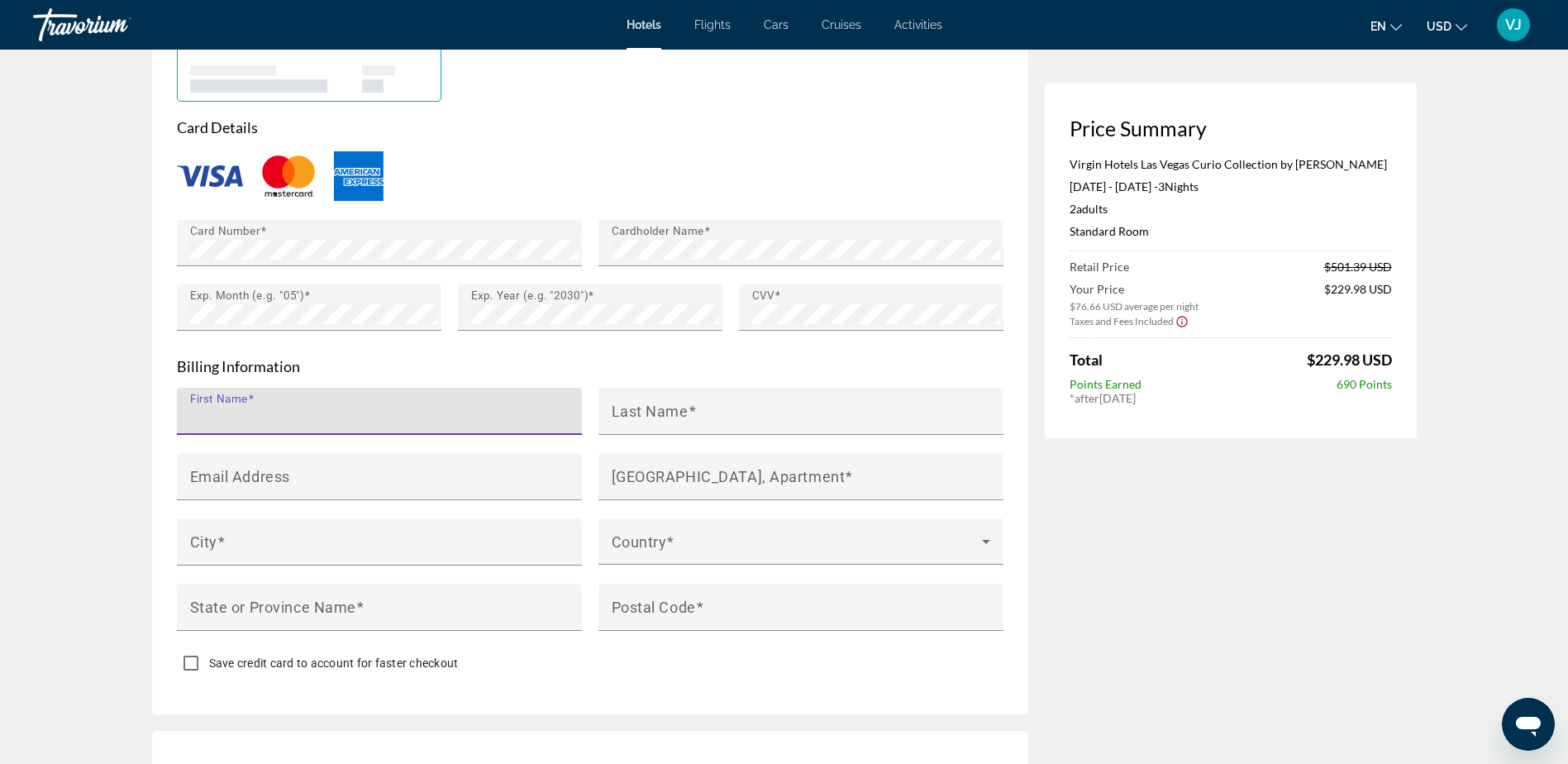
click at [309, 408] on input "First Name" at bounding box center [384, 418] width 389 height 20
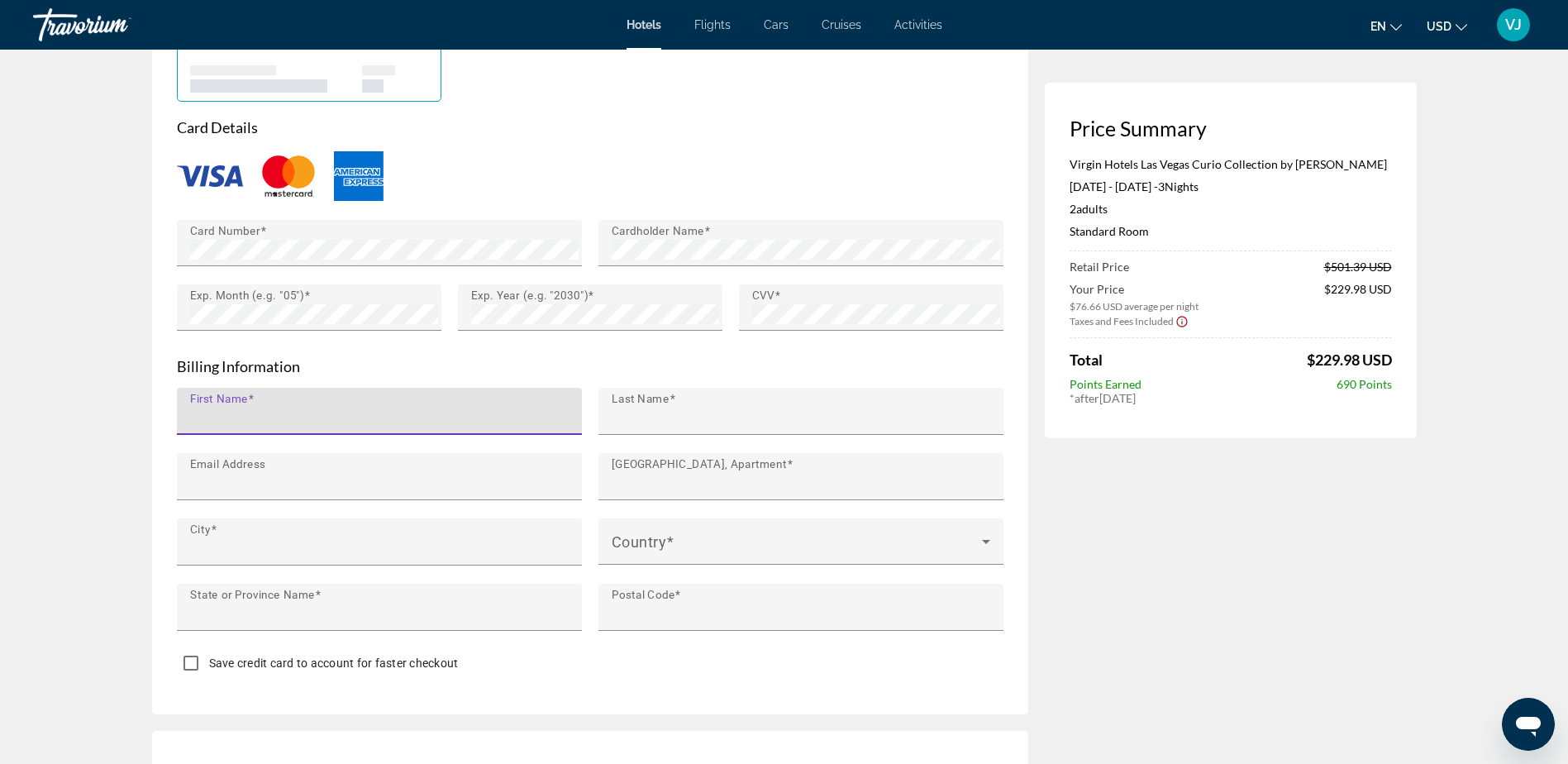
type input "*******"
type input "*****"
type input "**********"
type input "*******"
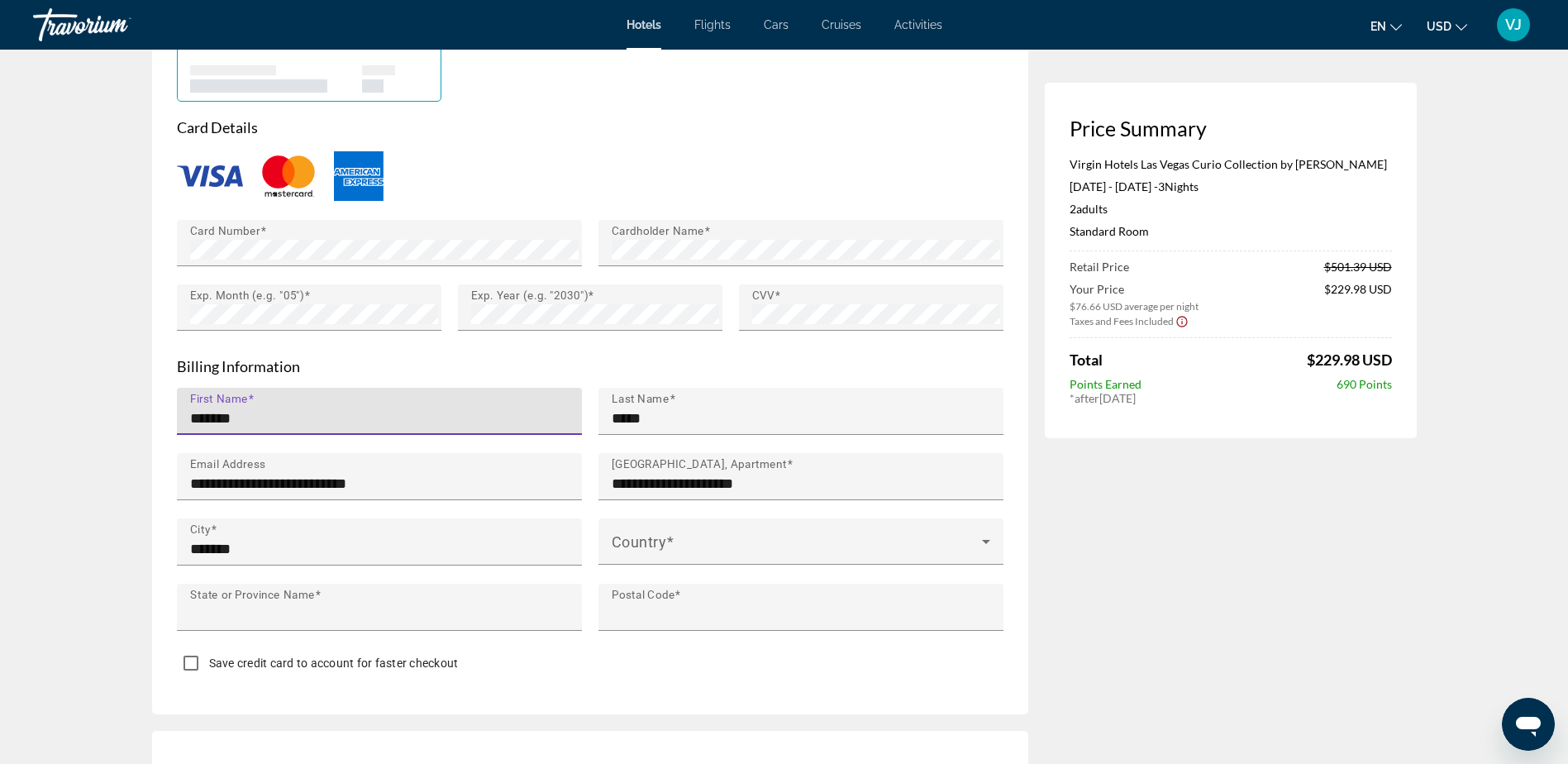
type input "**"
type input "*****"
click at [832, 554] on div "Country" at bounding box center [800, 541] width 378 height 46
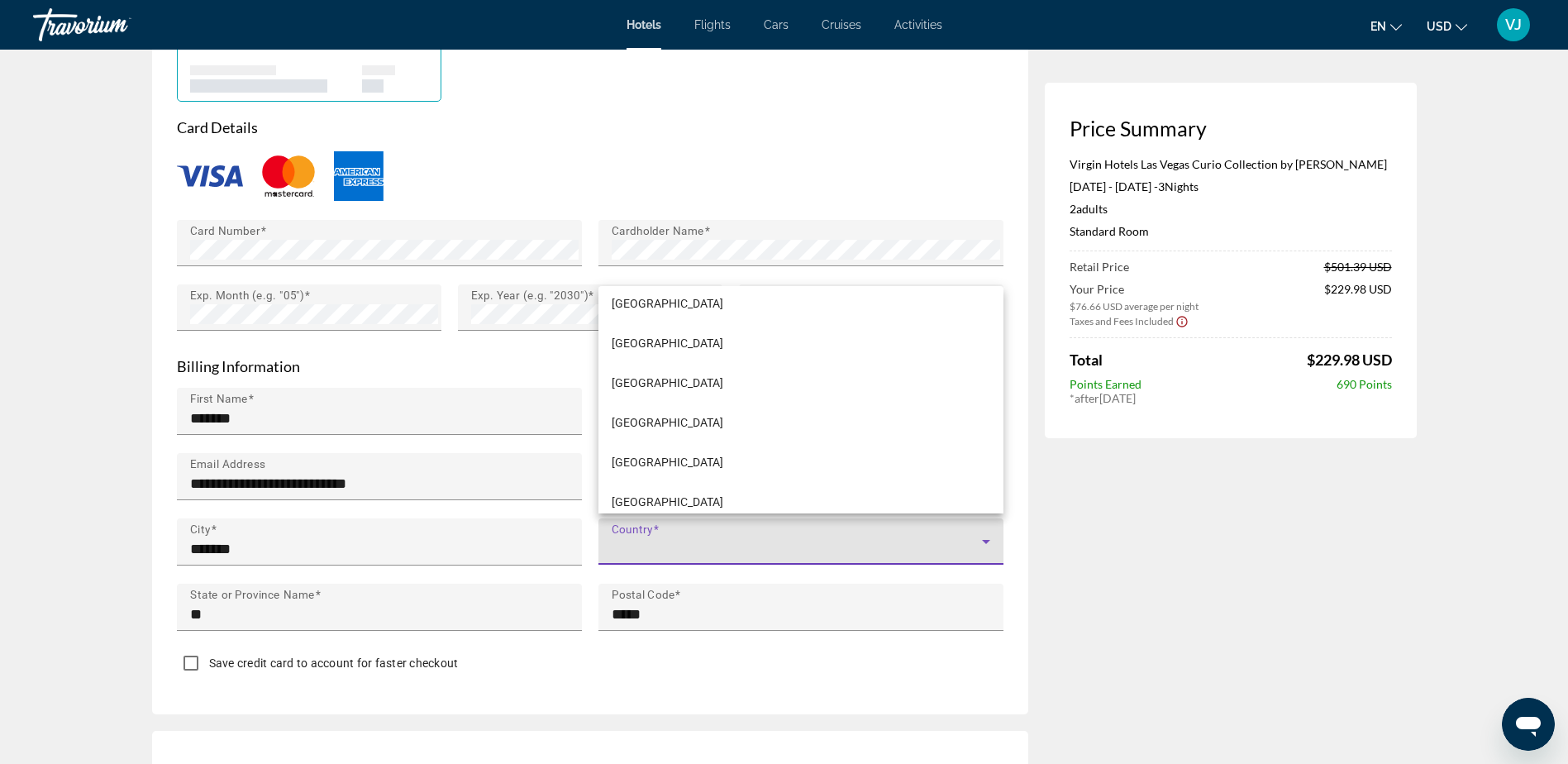
scroll to position [9442, 0]
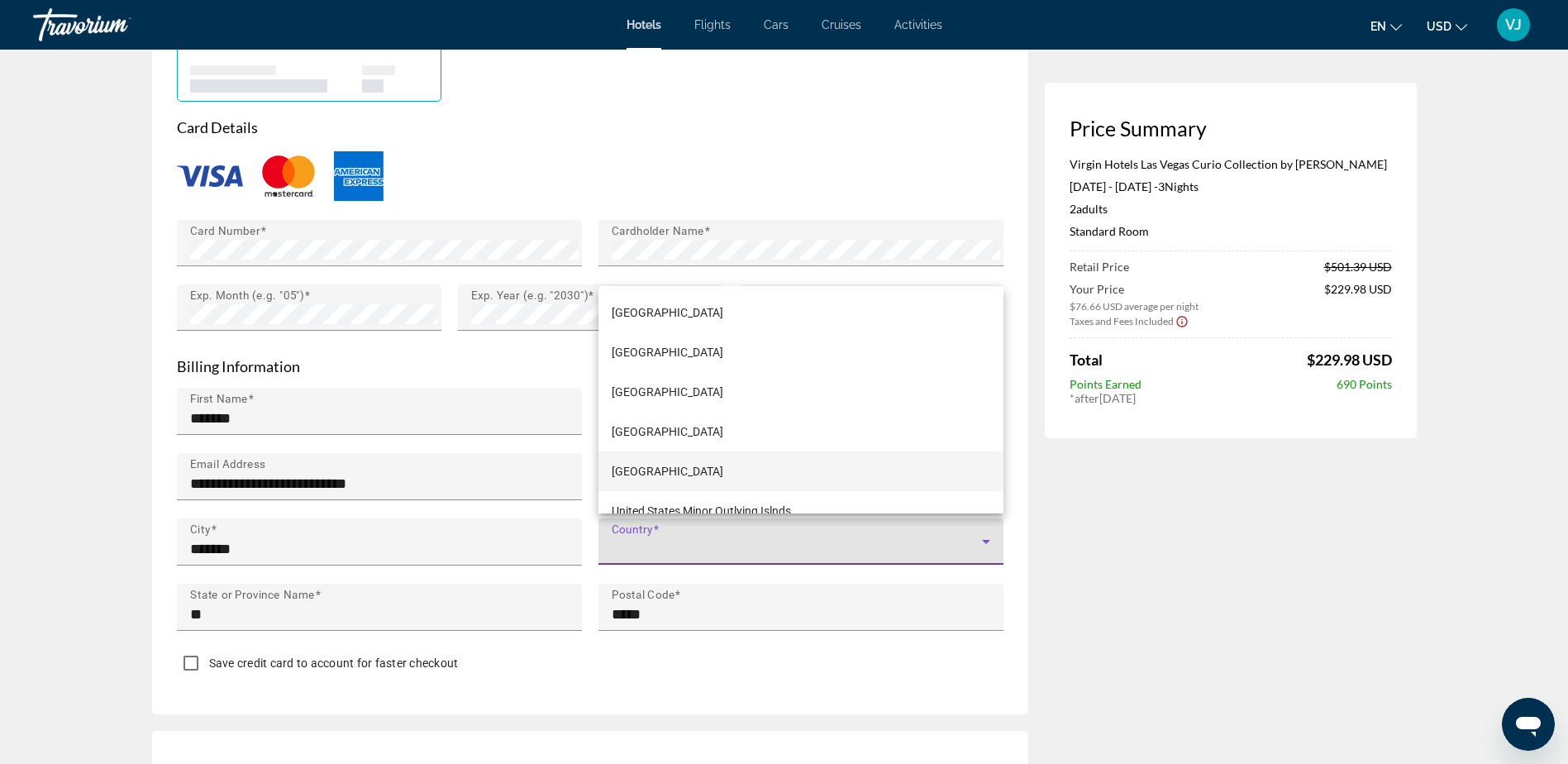
click at [786, 478] on mat-option "[GEOGRAPHIC_DATA]" at bounding box center [800, 471] width 404 height 40
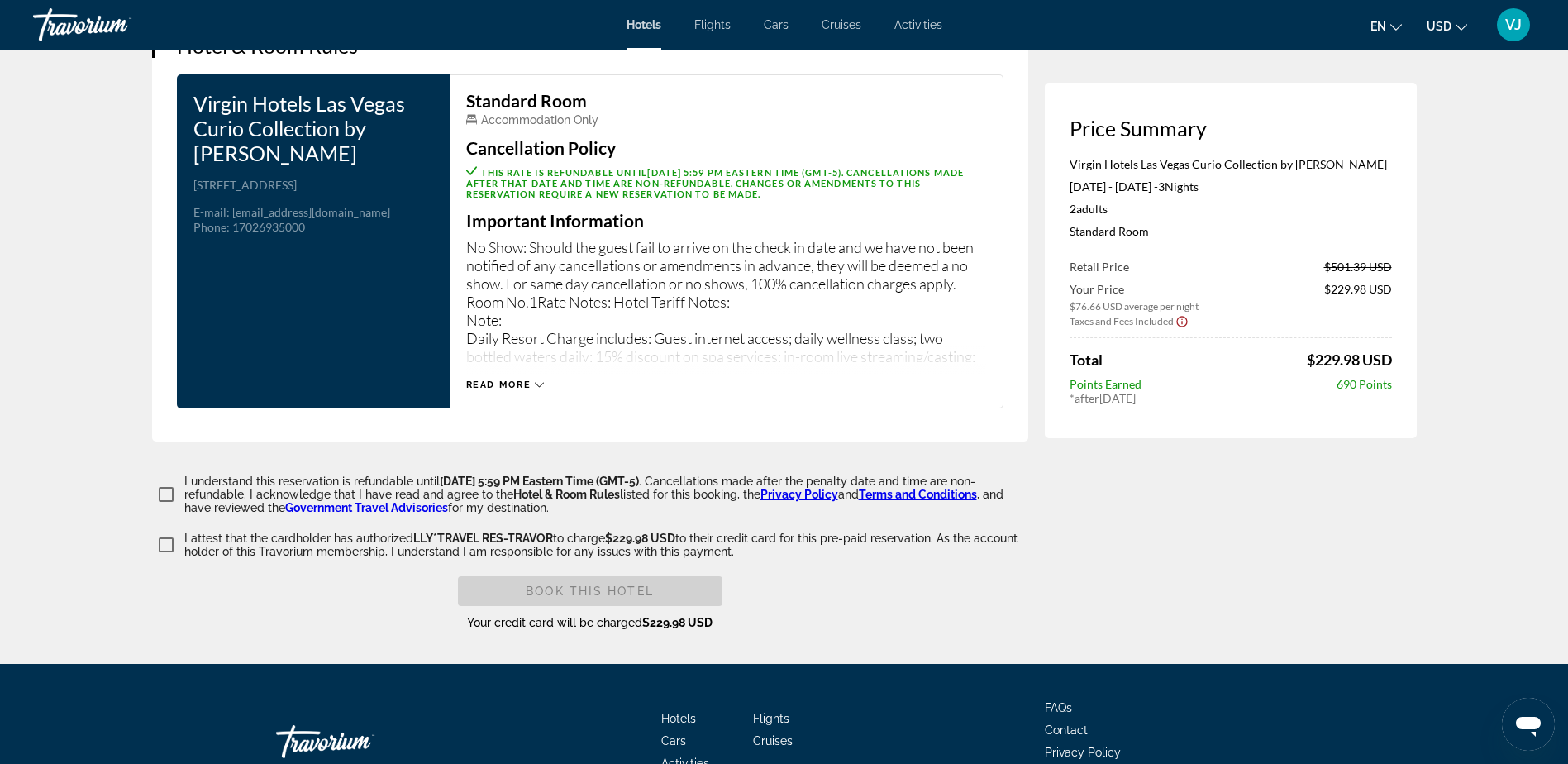
scroll to position [2124, 0]
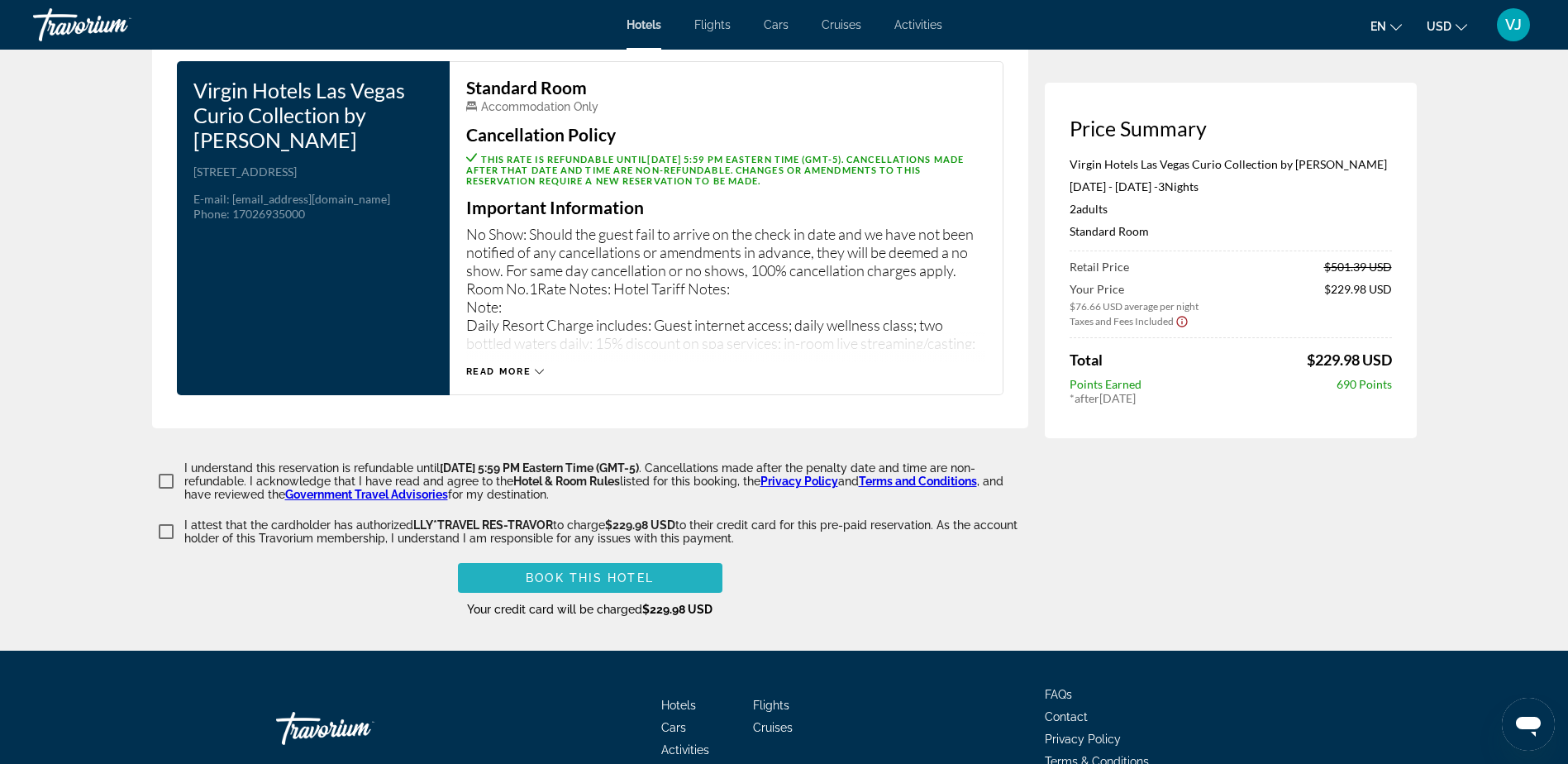
click at [618, 572] on span "Book this hotel" at bounding box center [590, 578] width 128 height 14
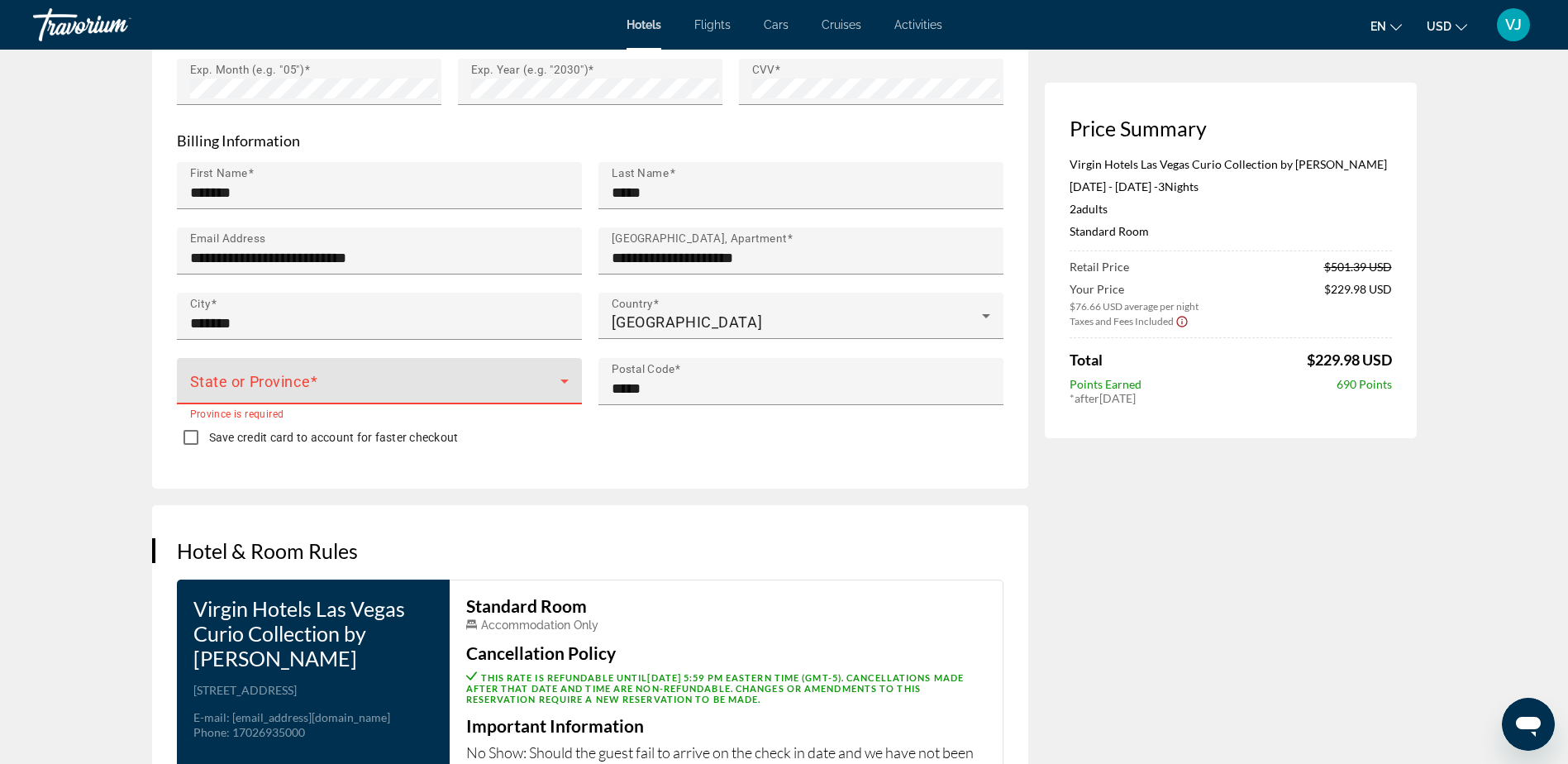
click at [562, 372] on icon "Main content" at bounding box center [564, 381] width 20 height 20
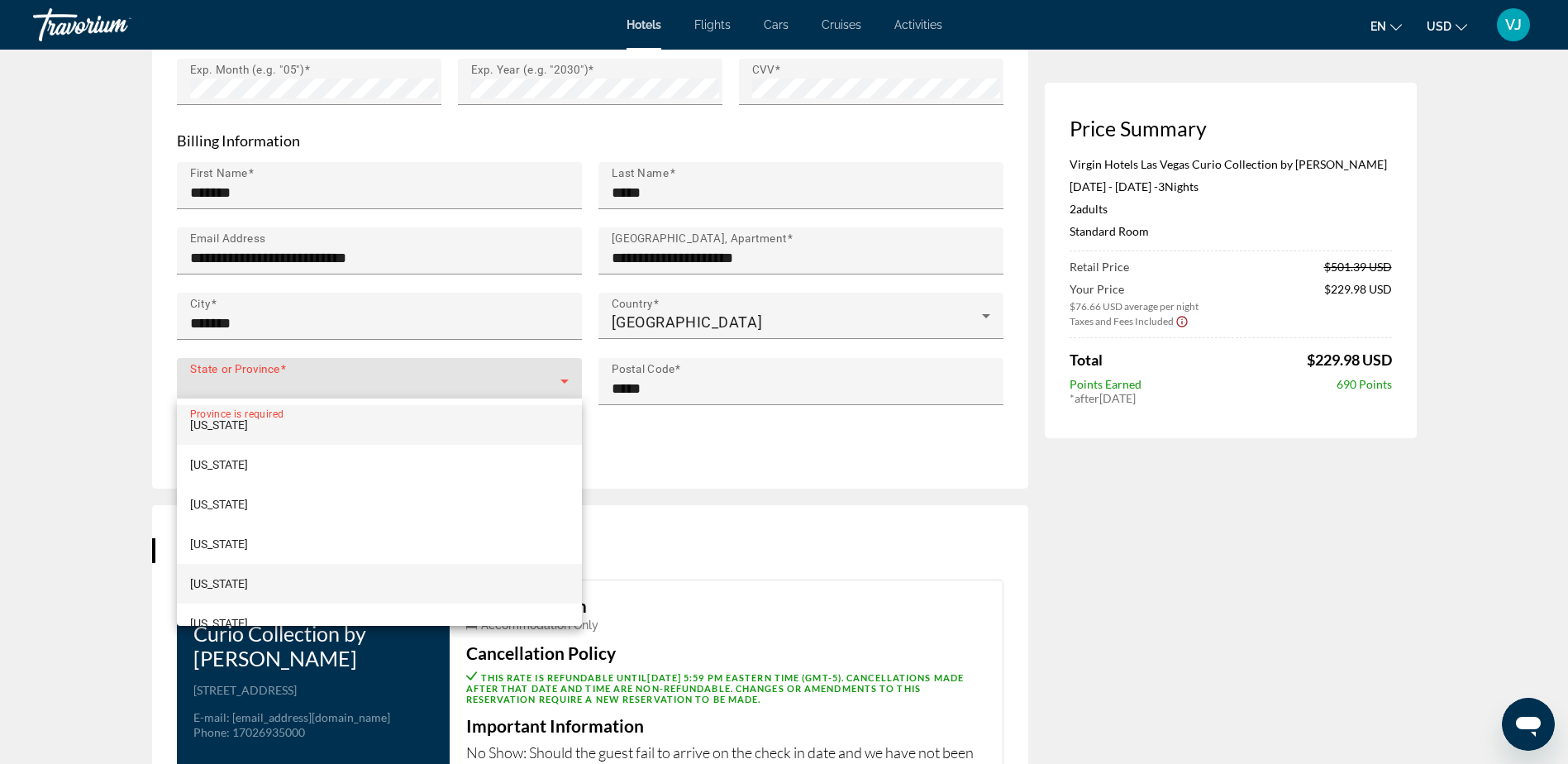
click at [288, 575] on mat-option "[US_STATE]" at bounding box center [379, 583] width 404 height 40
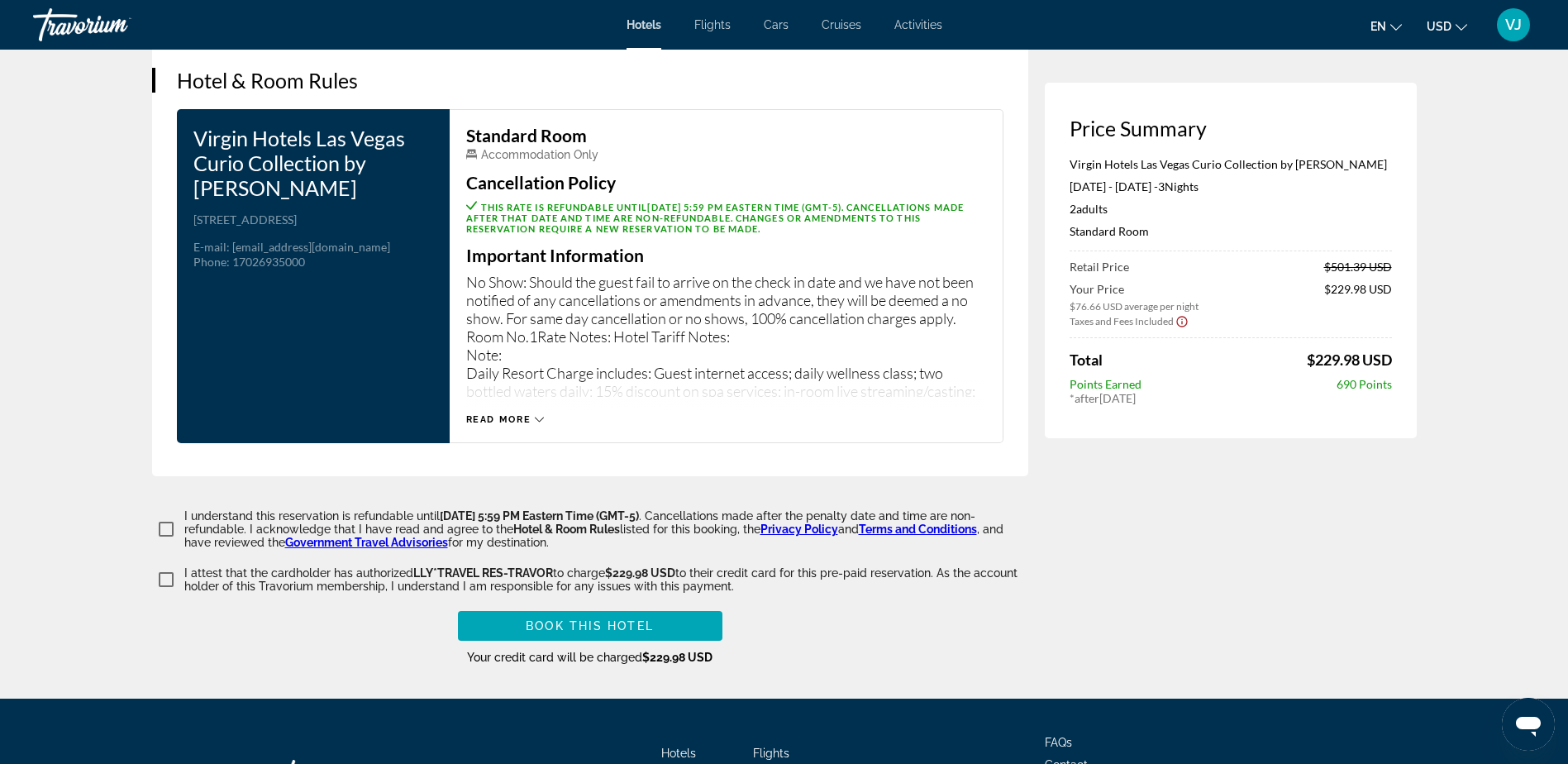
scroll to position [2206, 0]
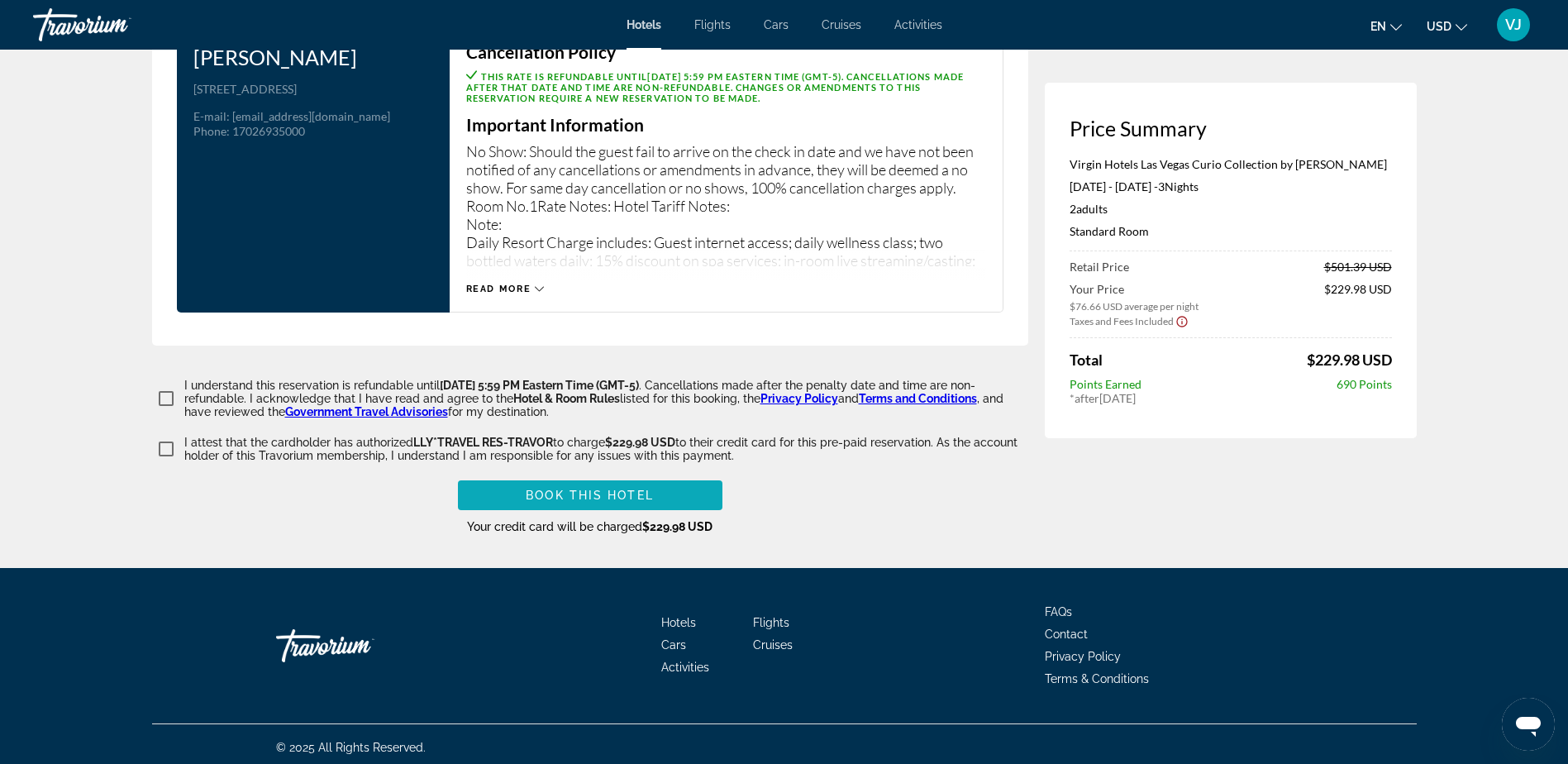
click at [622, 491] on span "Book this hotel" at bounding box center [590, 496] width 128 height 14
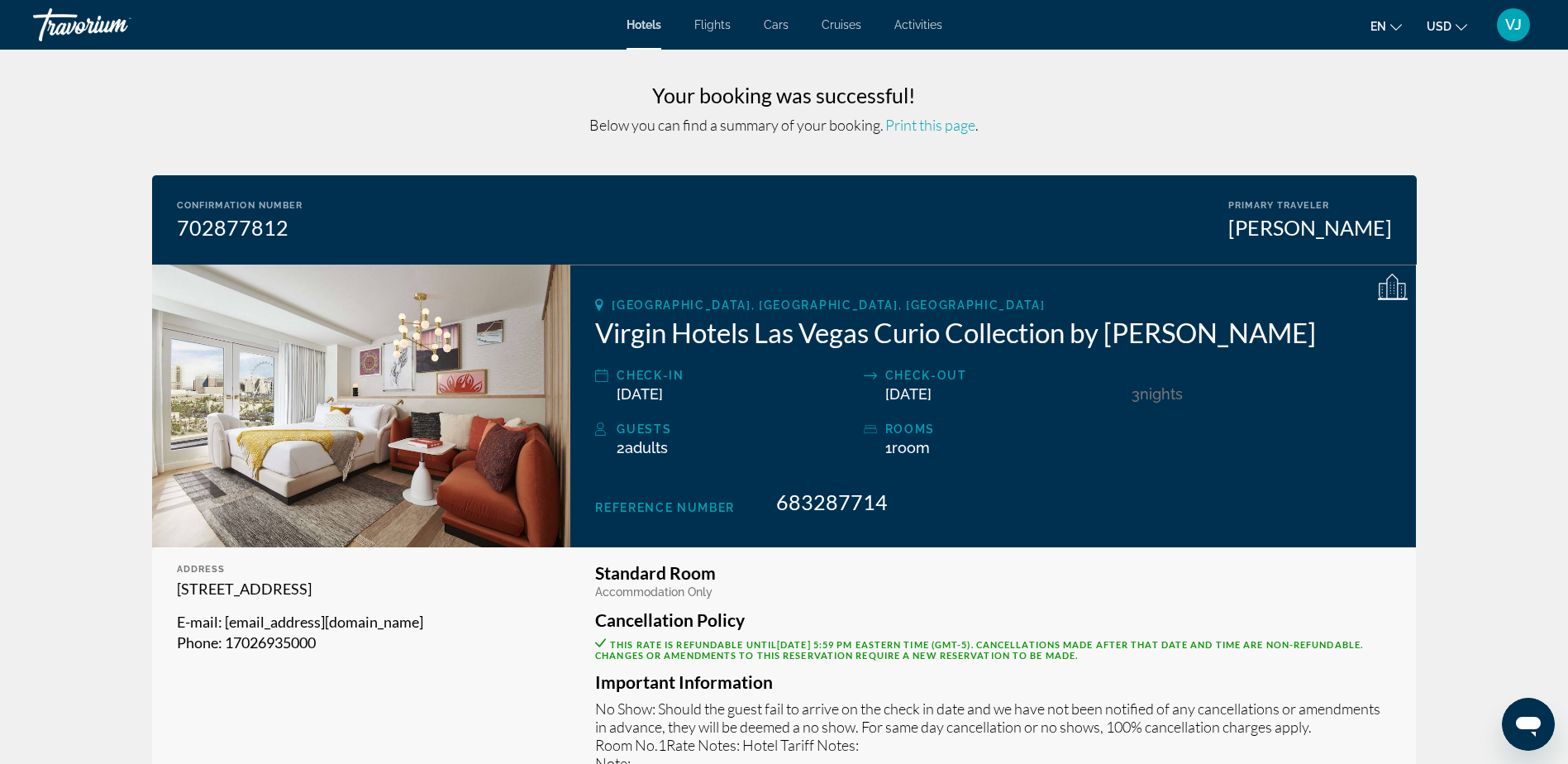
click at [918, 123] on span "Print this page" at bounding box center [930, 124] width 90 height 19
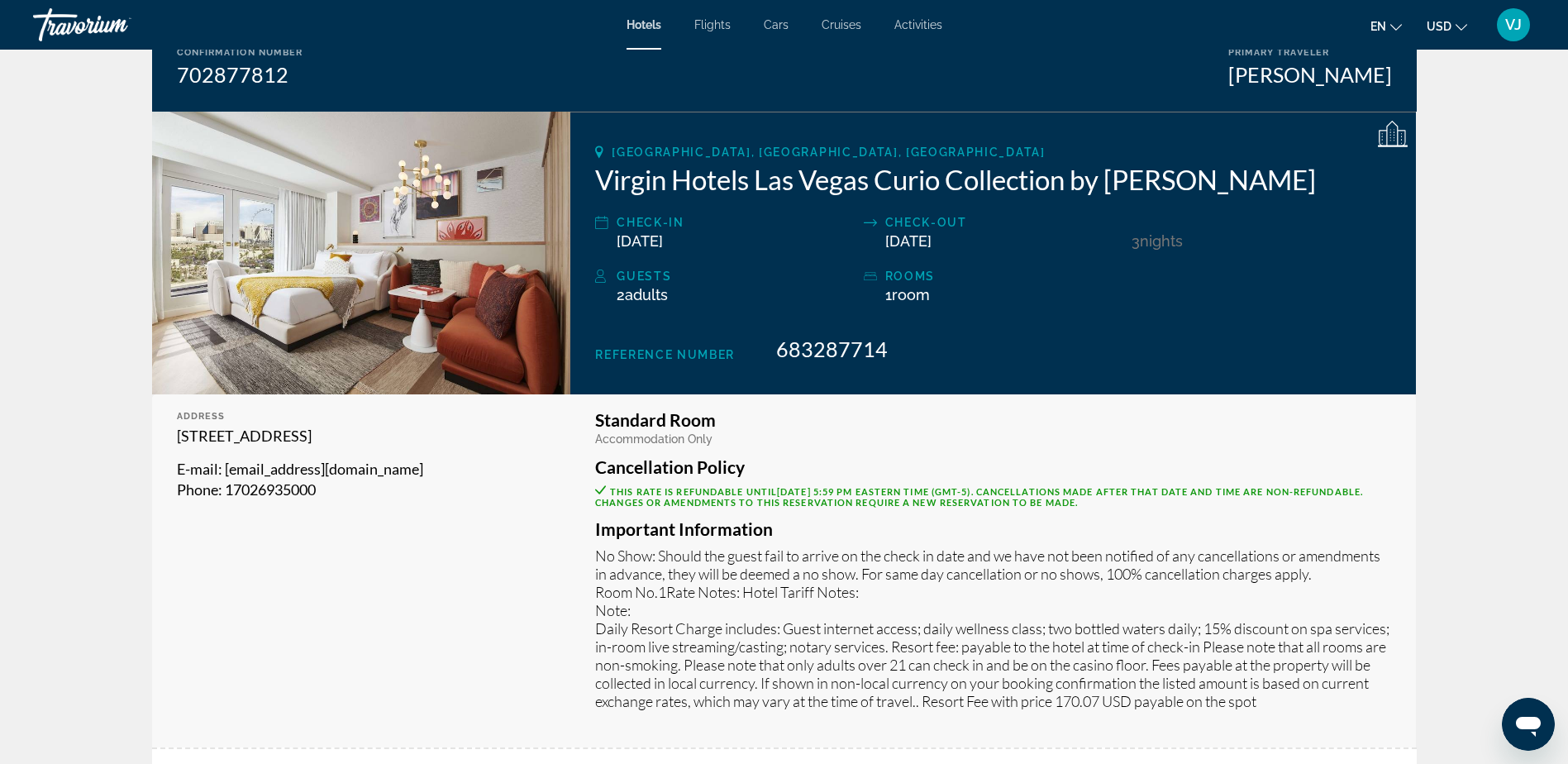
scroll to position [152, 0]
